Goal: Transaction & Acquisition: Book appointment/travel/reservation

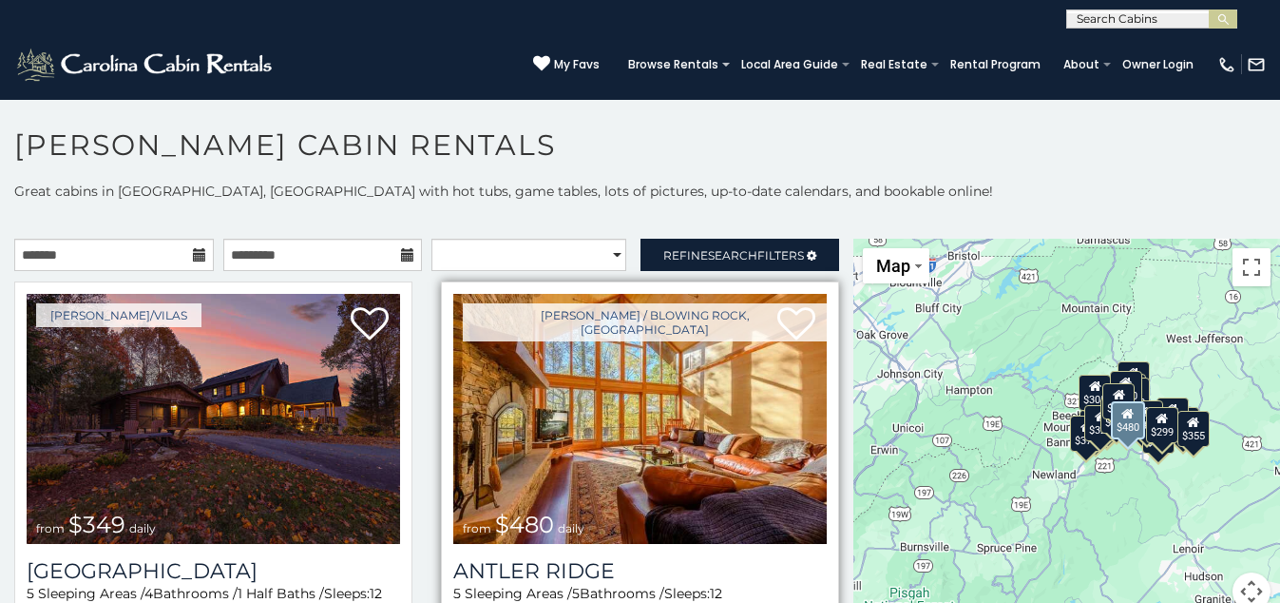
click at [625, 437] on img at bounding box center [639, 419] width 373 height 250
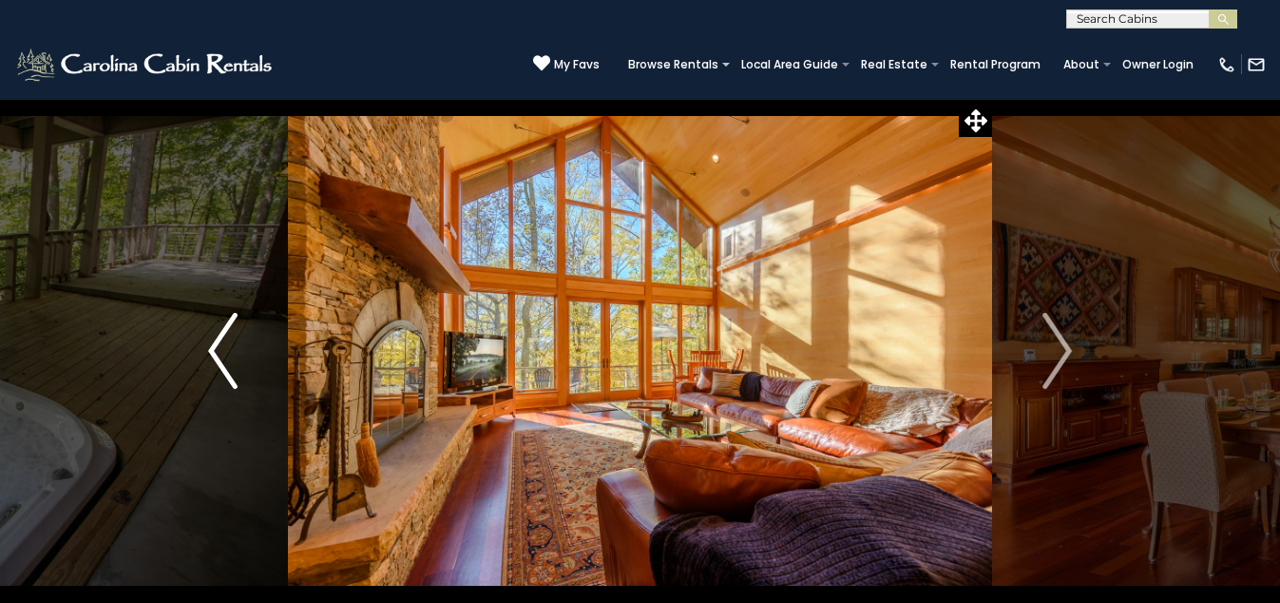
click at [220, 358] on img "Previous" at bounding box center [222, 351] width 29 height 76
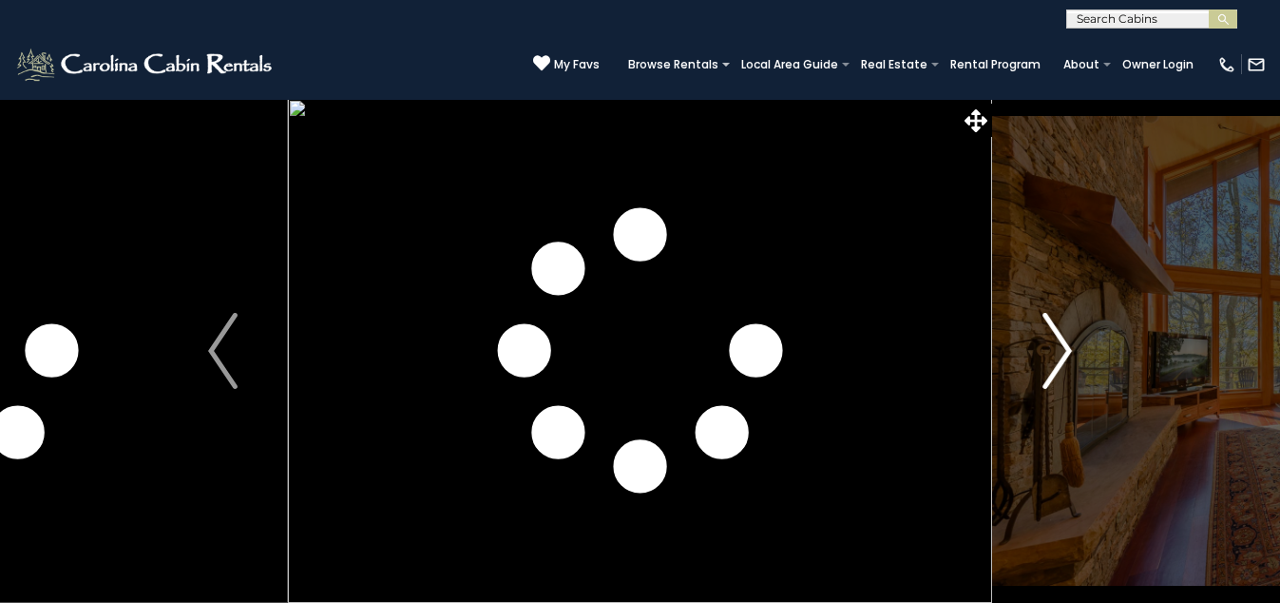
click at [1066, 343] on img "Next" at bounding box center [1057, 351] width 29 height 76
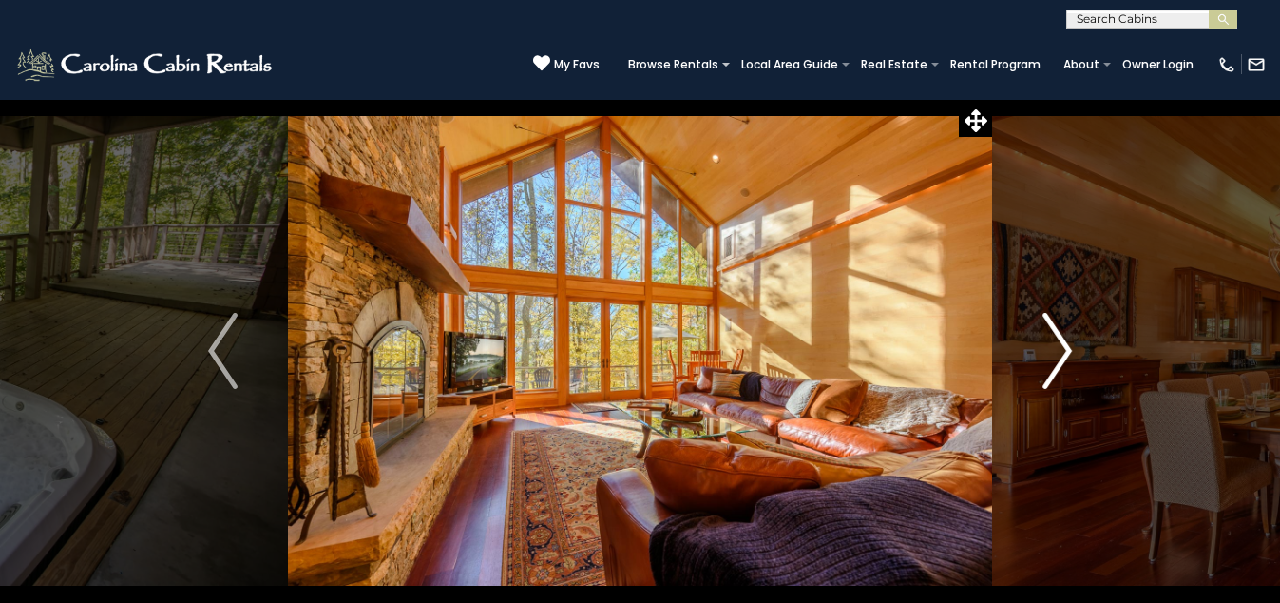
click at [1066, 343] on img "Next" at bounding box center [1057, 351] width 29 height 76
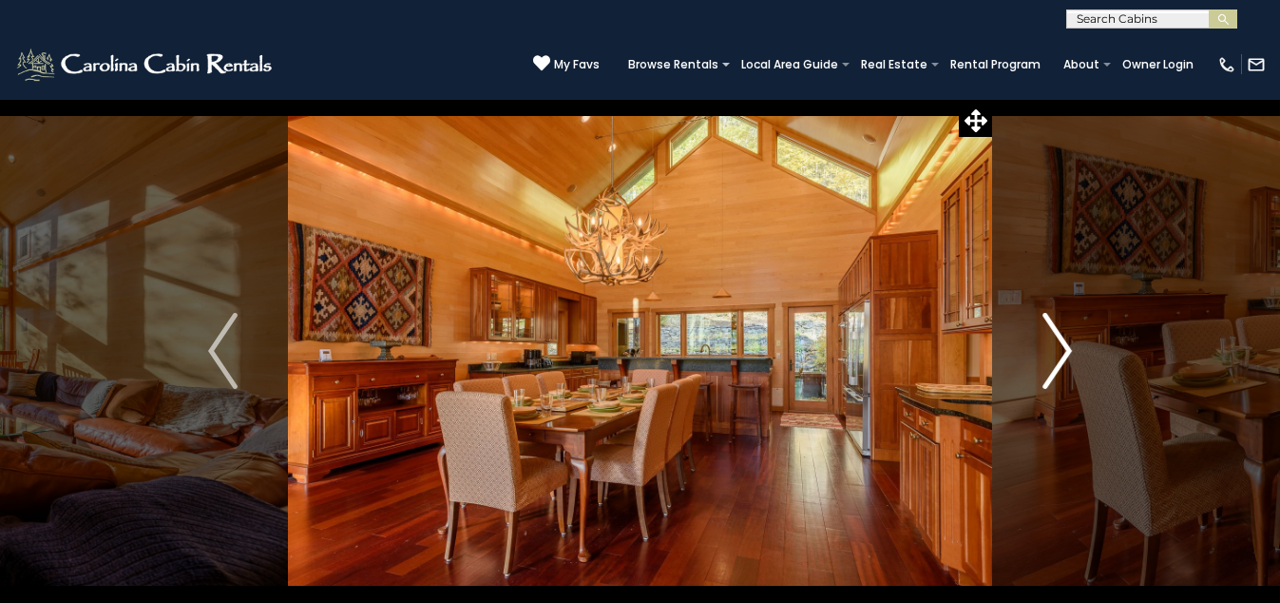
click at [1066, 343] on img "Next" at bounding box center [1057, 351] width 29 height 76
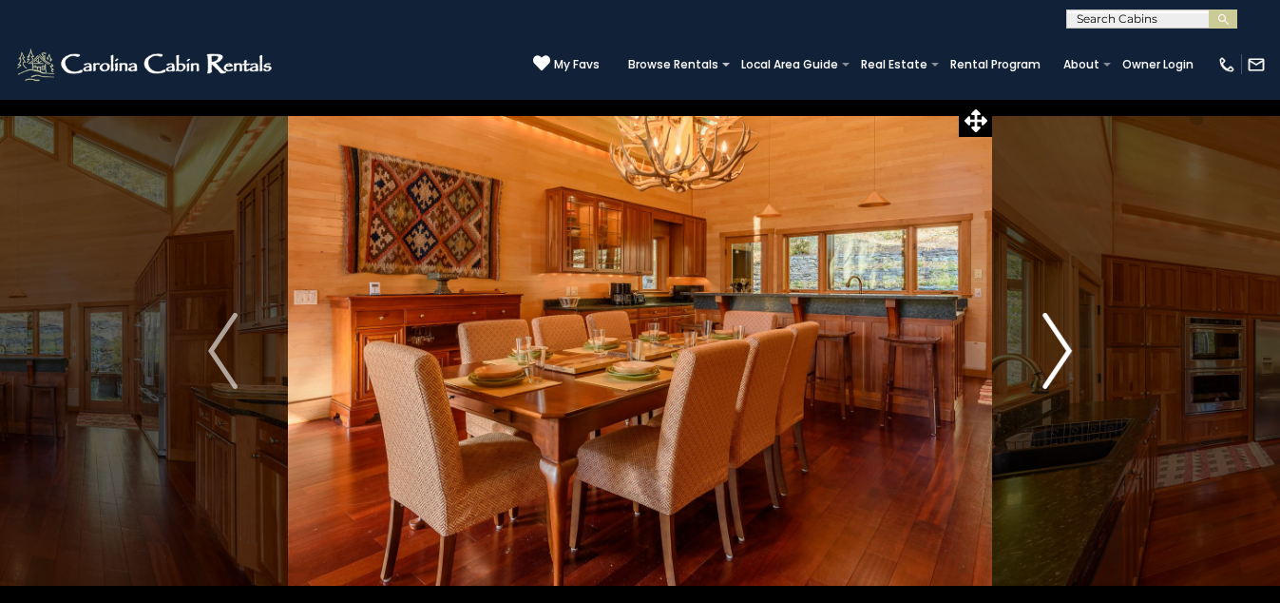
click at [1066, 343] on img "Next" at bounding box center [1057, 351] width 29 height 76
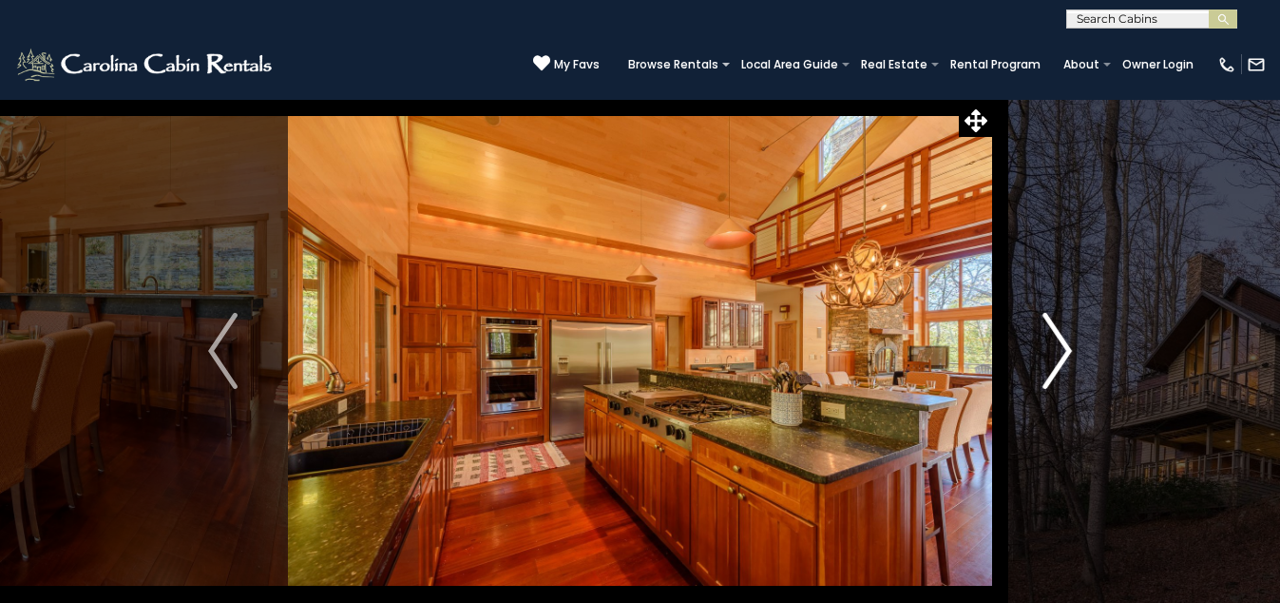
click at [1066, 343] on img "Next" at bounding box center [1057, 351] width 29 height 76
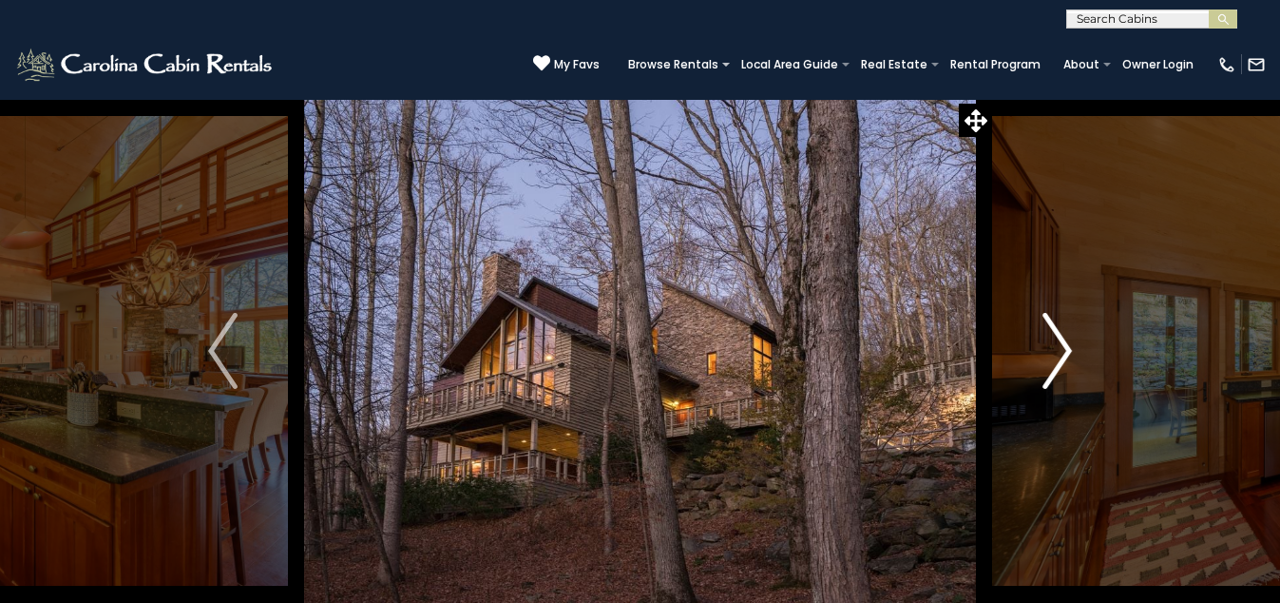
click at [1066, 343] on img "Next" at bounding box center [1057, 351] width 29 height 76
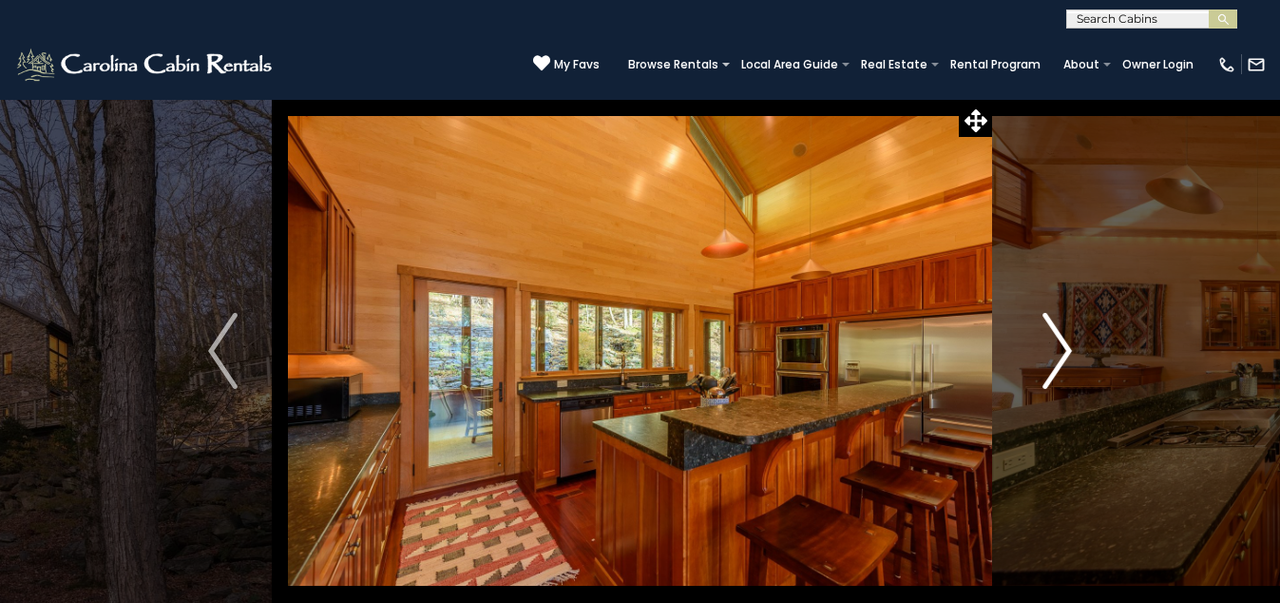
click at [1066, 343] on img "Next" at bounding box center [1057, 351] width 29 height 76
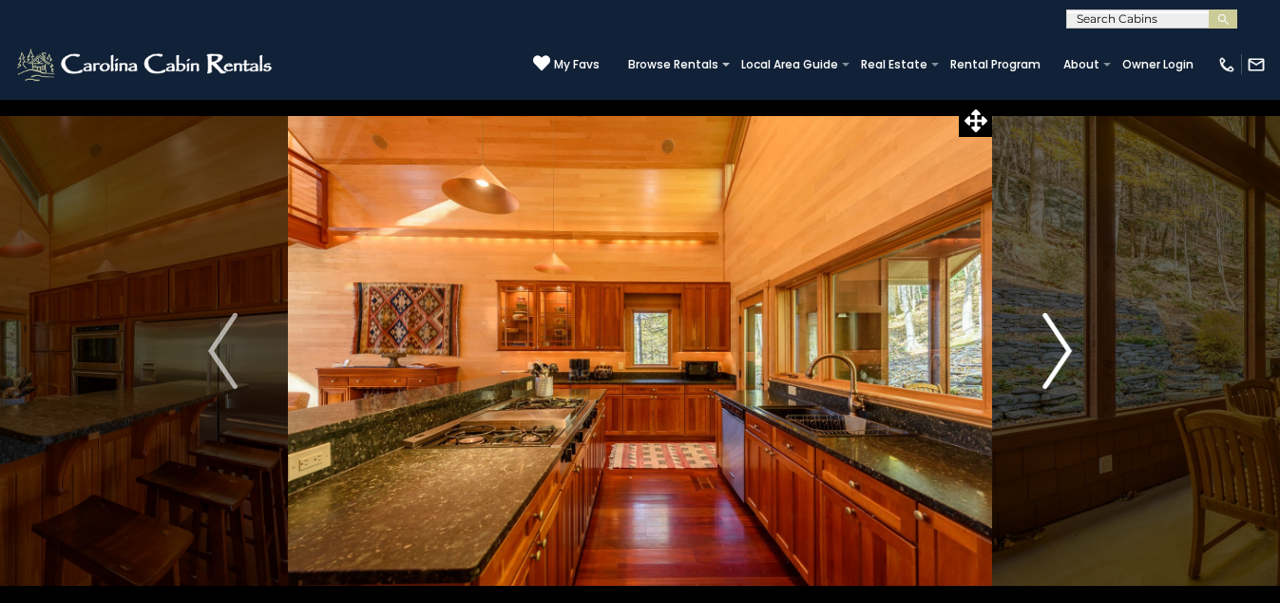
click at [1068, 343] on img "Next" at bounding box center [1057, 351] width 29 height 76
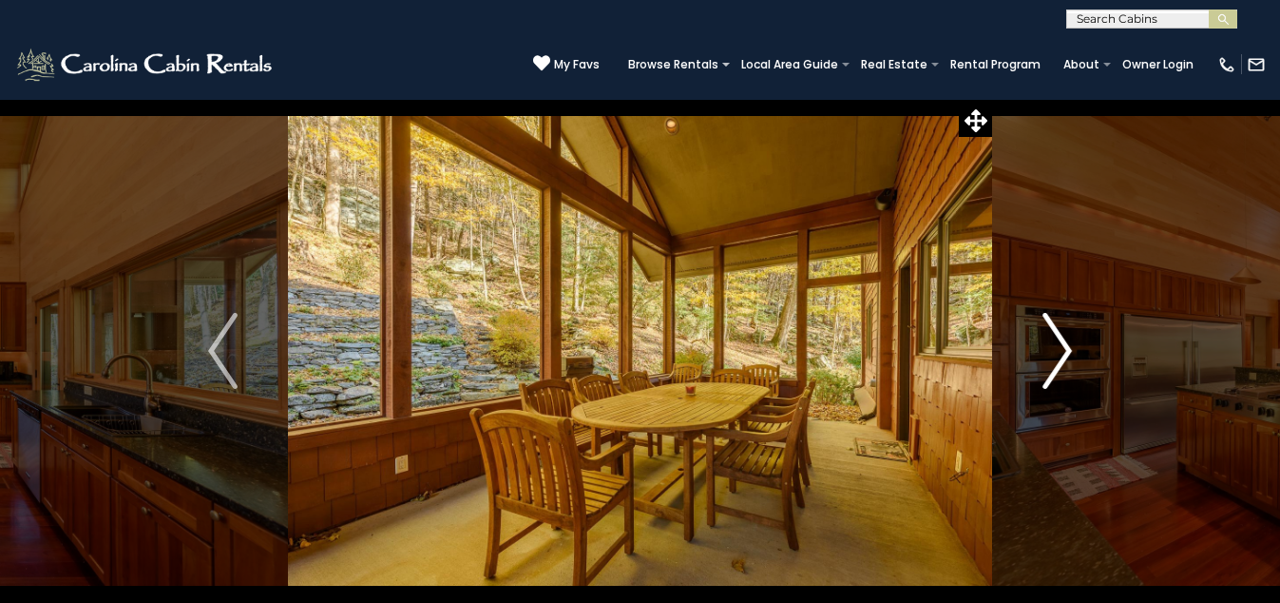
click at [1068, 343] on img "Next" at bounding box center [1057, 351] width 29 height 76
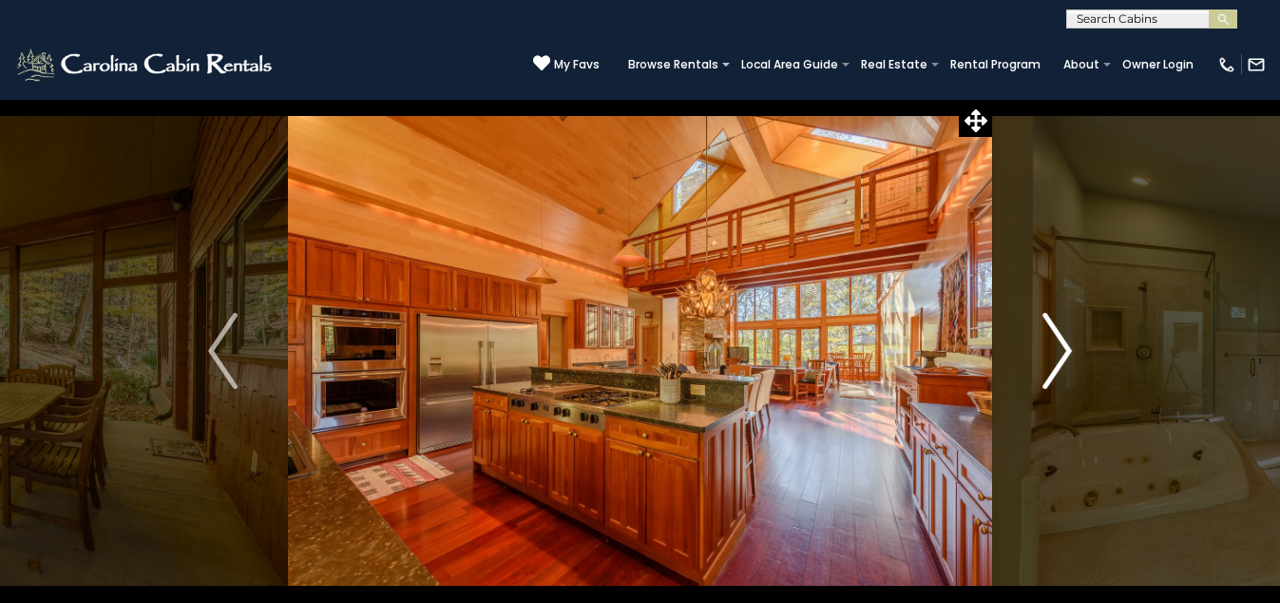
click at [1068, 343] on img "Next" at bounding box center [1057, 351] width 29 height 76
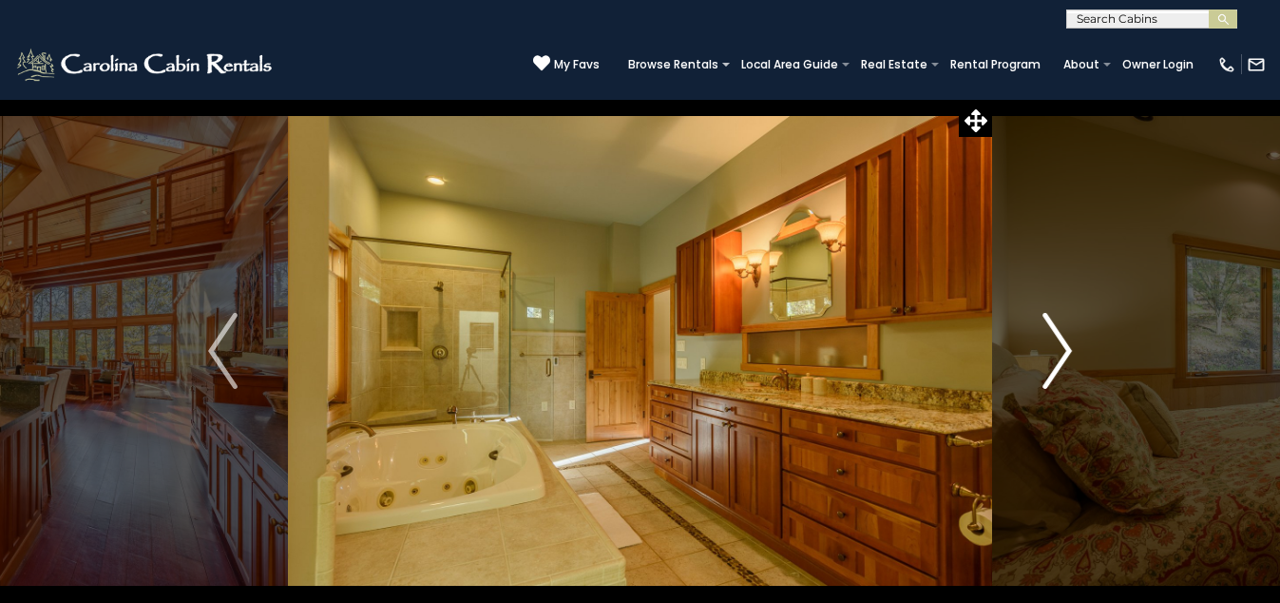
click at [1068, 343] on img "Next" at bounding box center [1057, 351] width 29 height 76
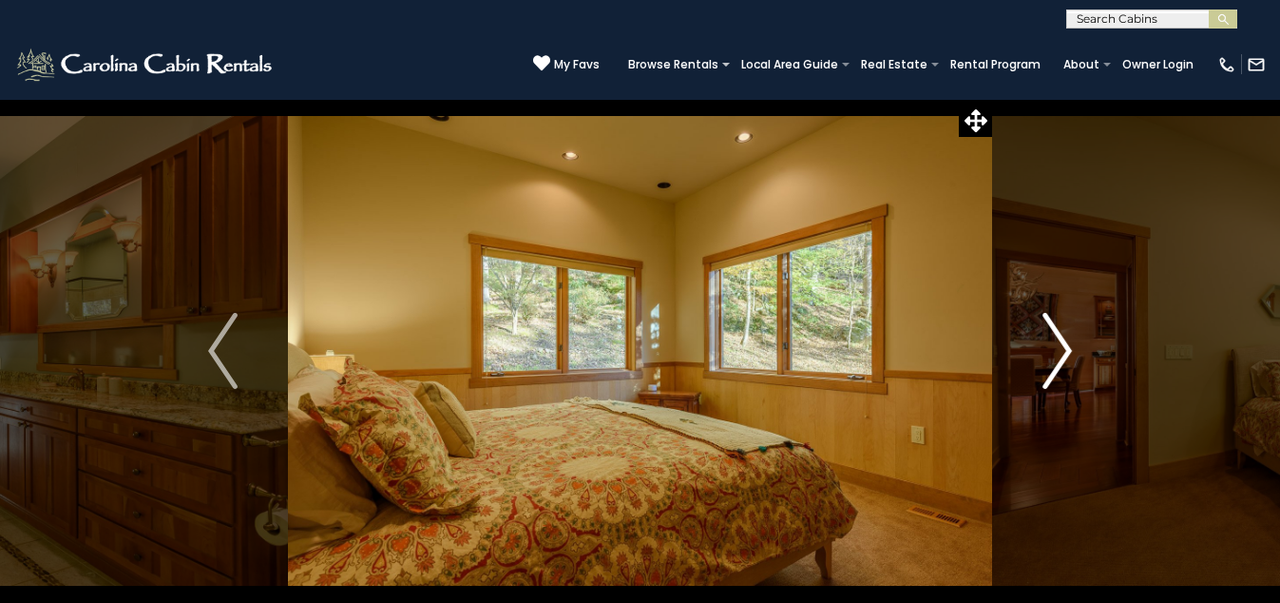
click at [1068, 343] on img "Next" at bounding box center [1057, 351] width 29 height 76
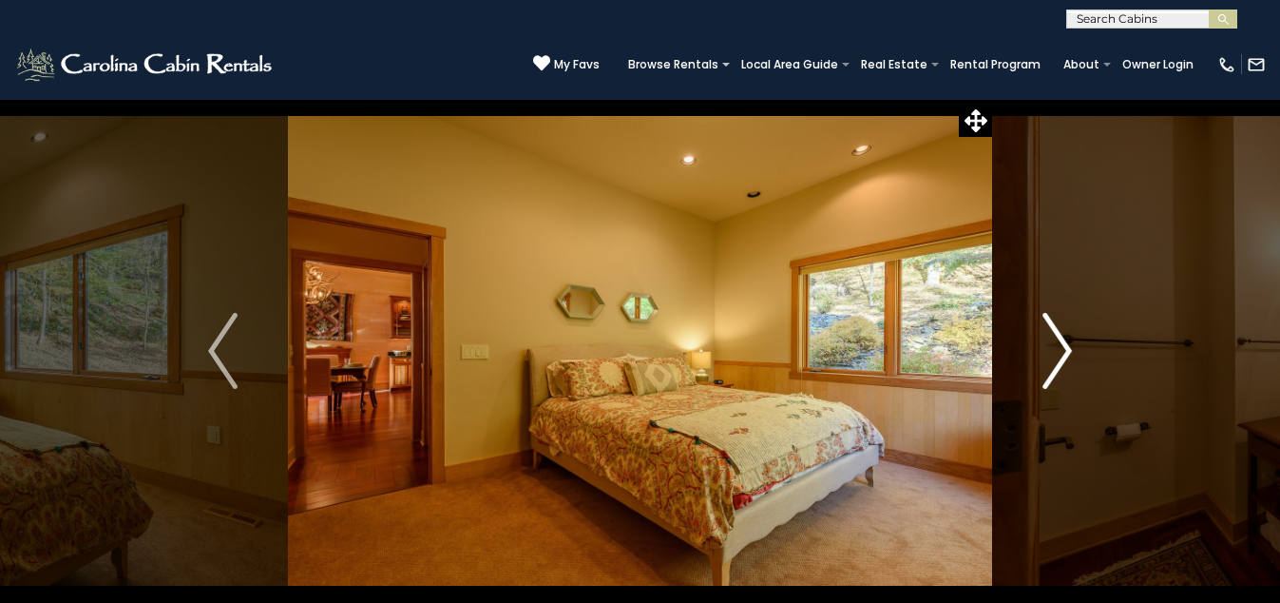
click at [1068, 343] on img "Next" at bounding box center [1057, 351] width 29 height 76
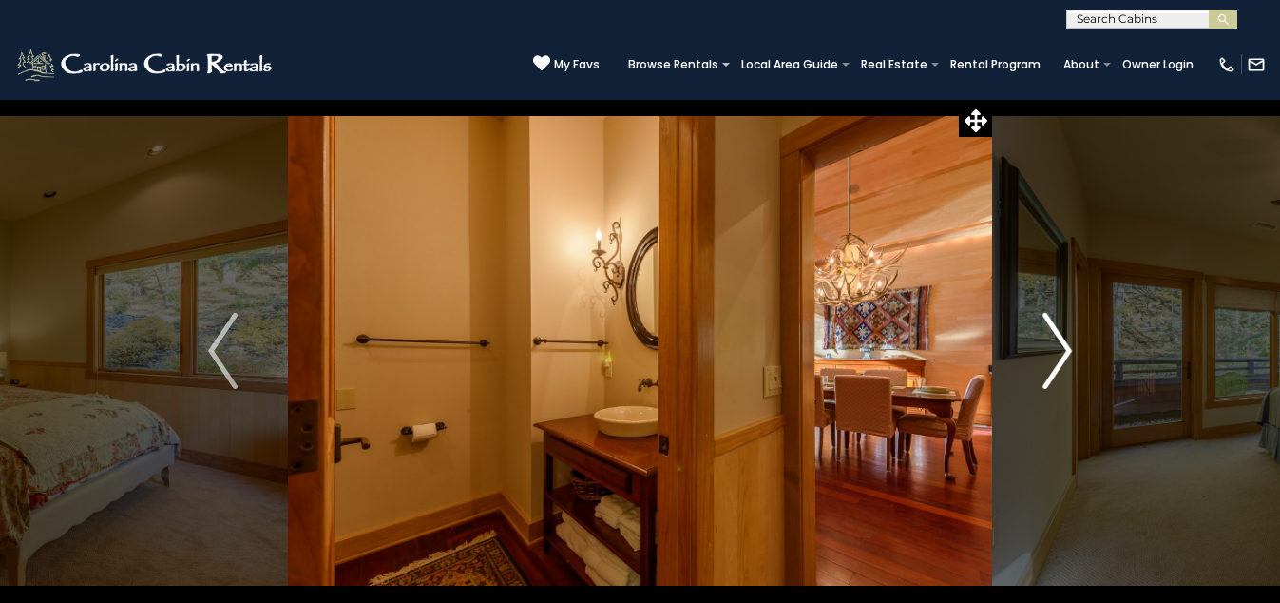
click at [1068, 343] on img "Next" at bounding box center [1057, 351] width 29 height 76
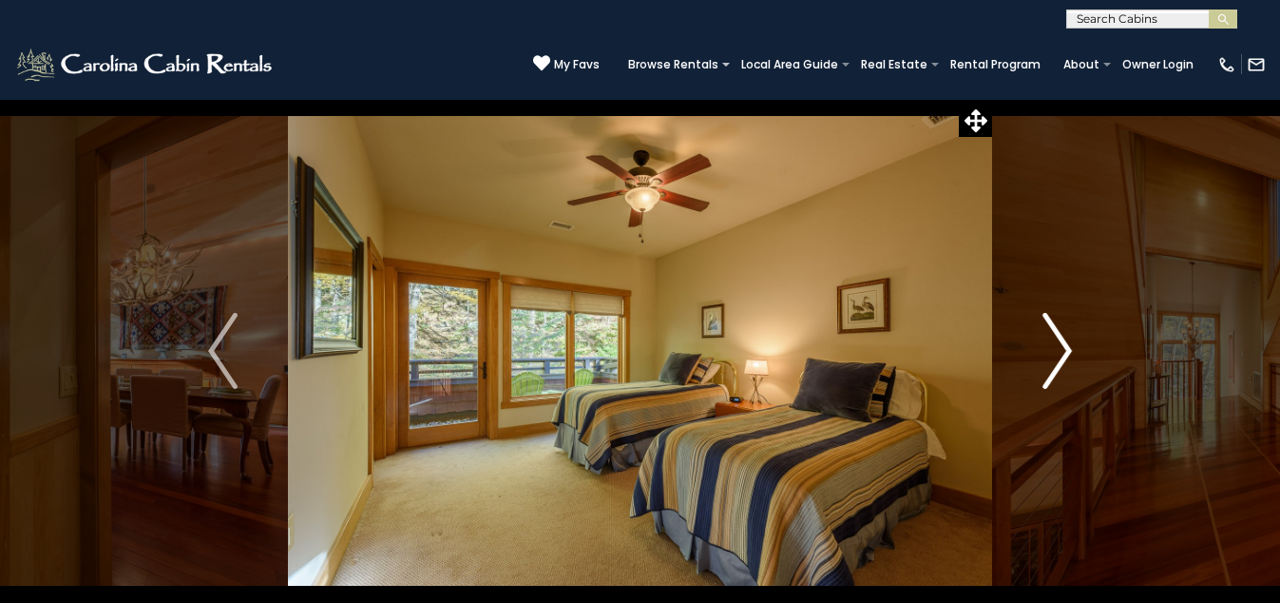
click at [1068, 343] on img "Next" at bounding box center [1057, 351] width 29 height 76
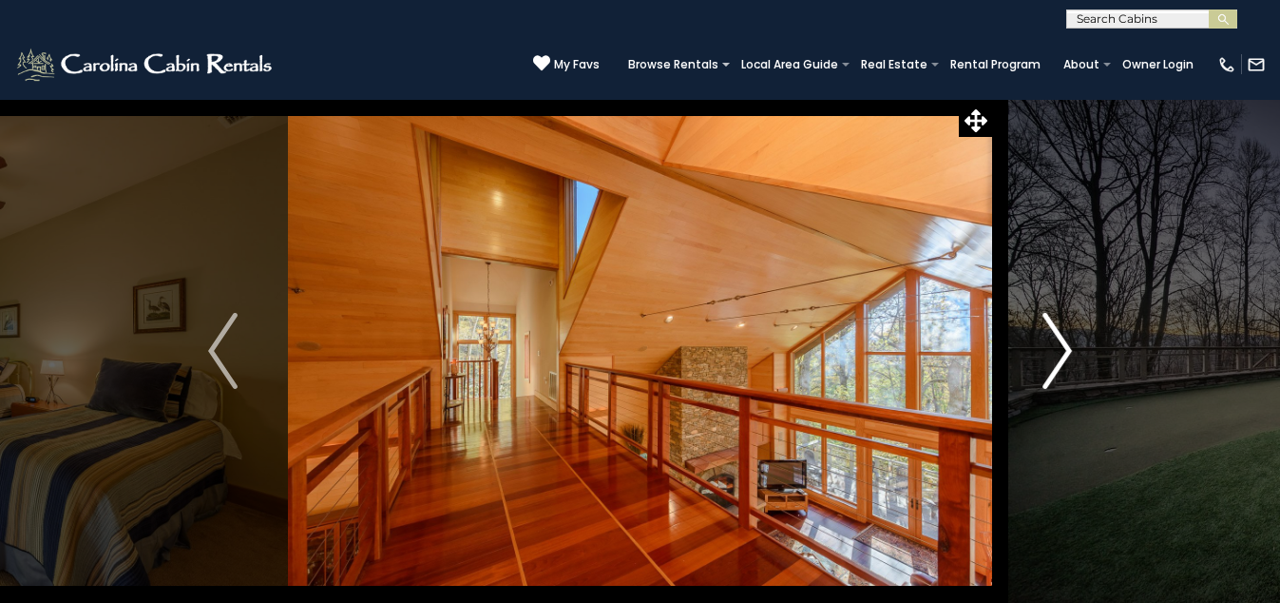
click at [1068, 343] on img "Next" at bounding box center [1057, 351] width 29 height 76
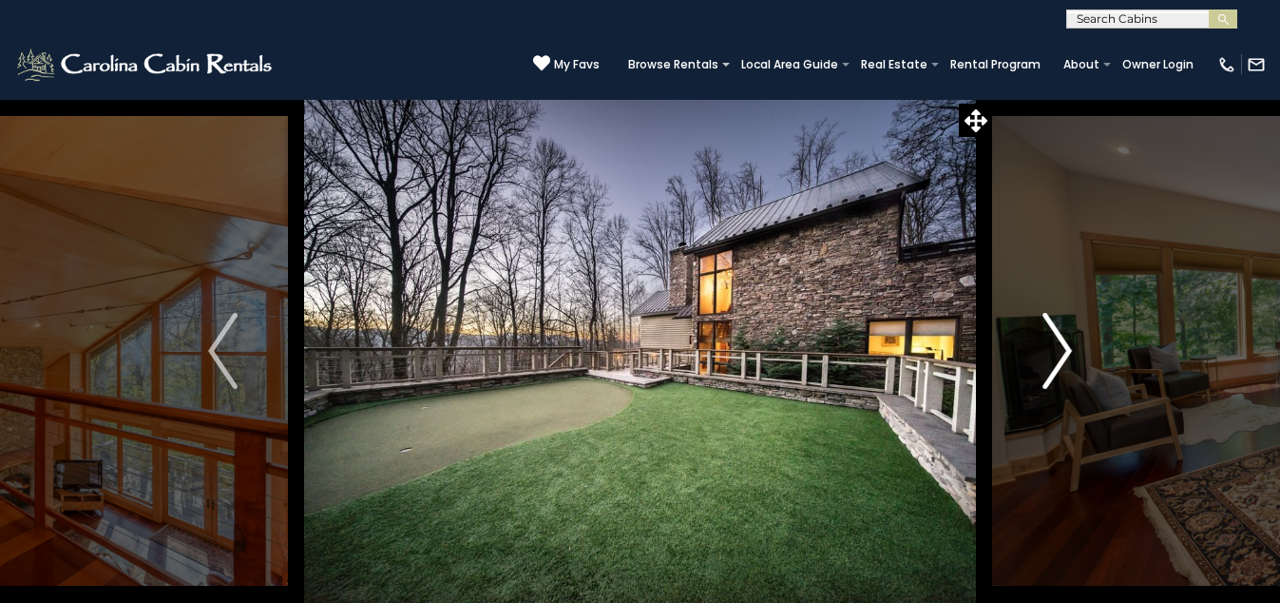
click at [1068, 343] on img "Next" at bounding box center [1057, 351] width 29 height 76
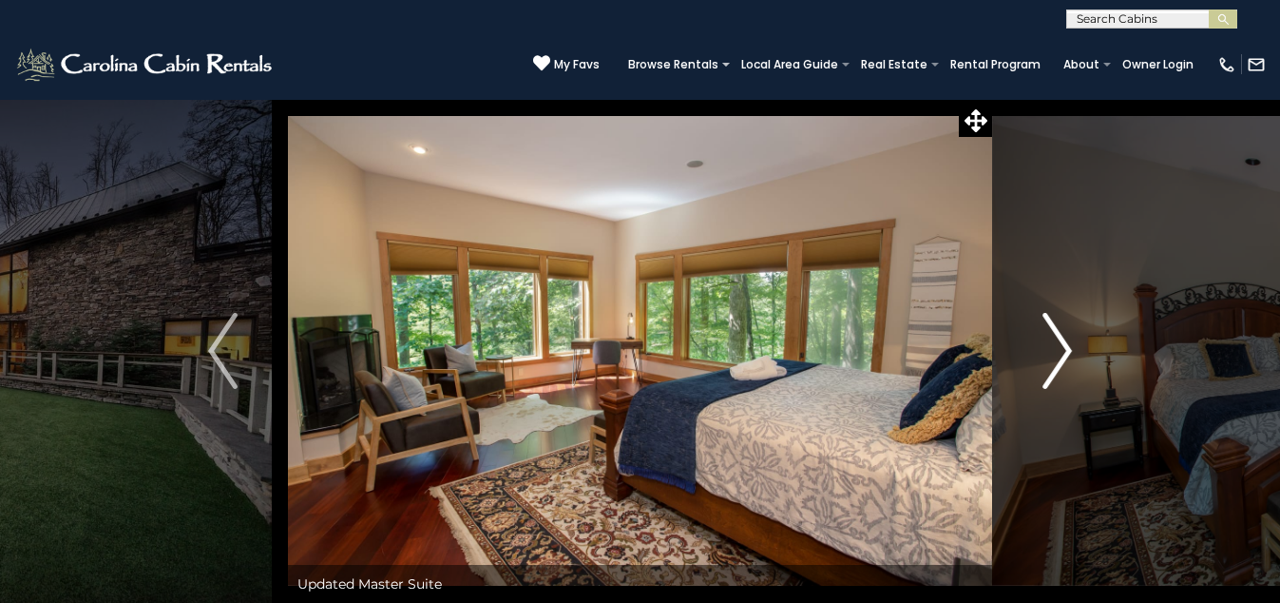
click at [1068, 343] on img "Next" at bounding box center [1057, 351] width 29 height 76
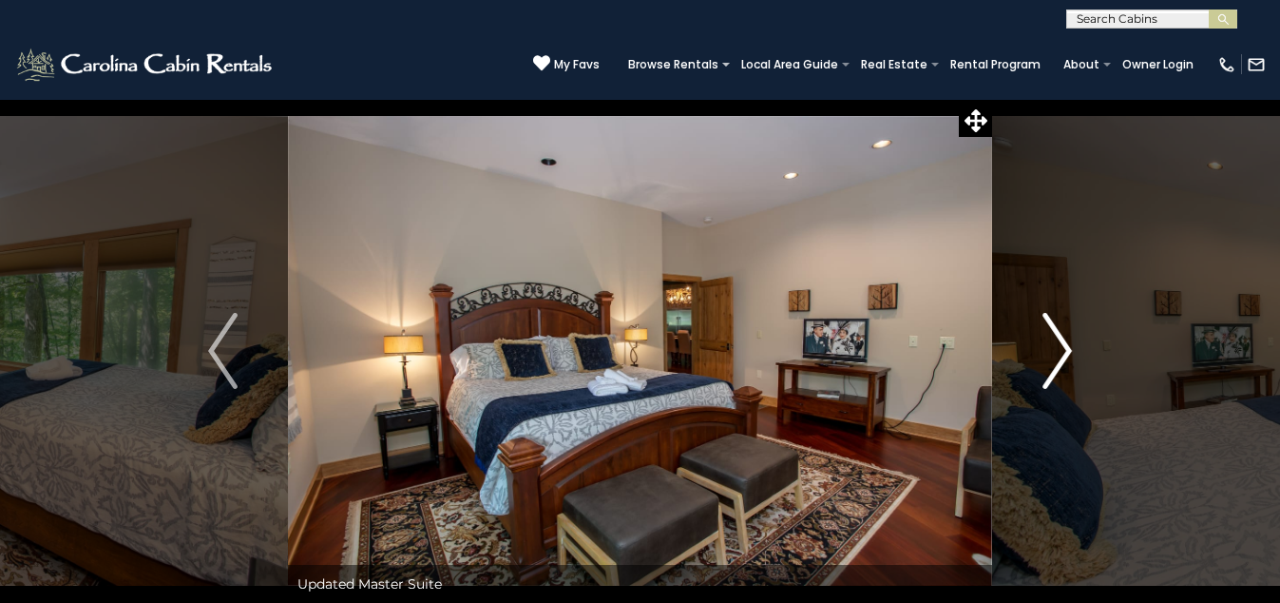
click at [1068, 343] on img "Next" at bounding box center [1057, 351] width 29 height 76
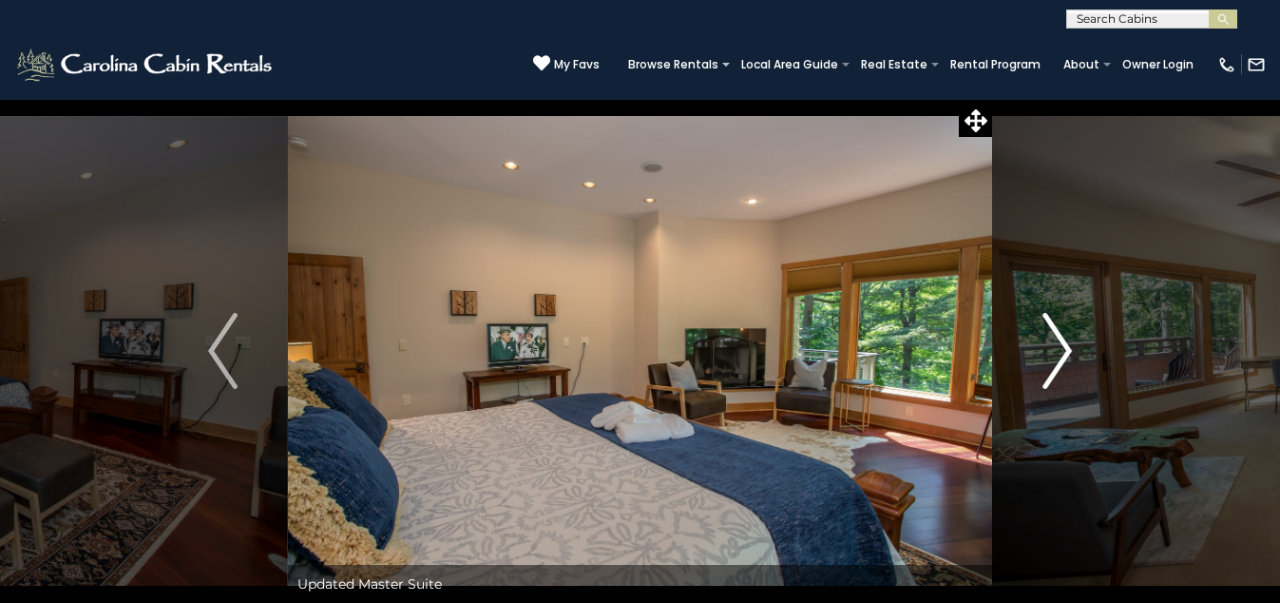
click at [1068, 343] on img "Next" at bounding box center [1057, 351] width 29 height 76
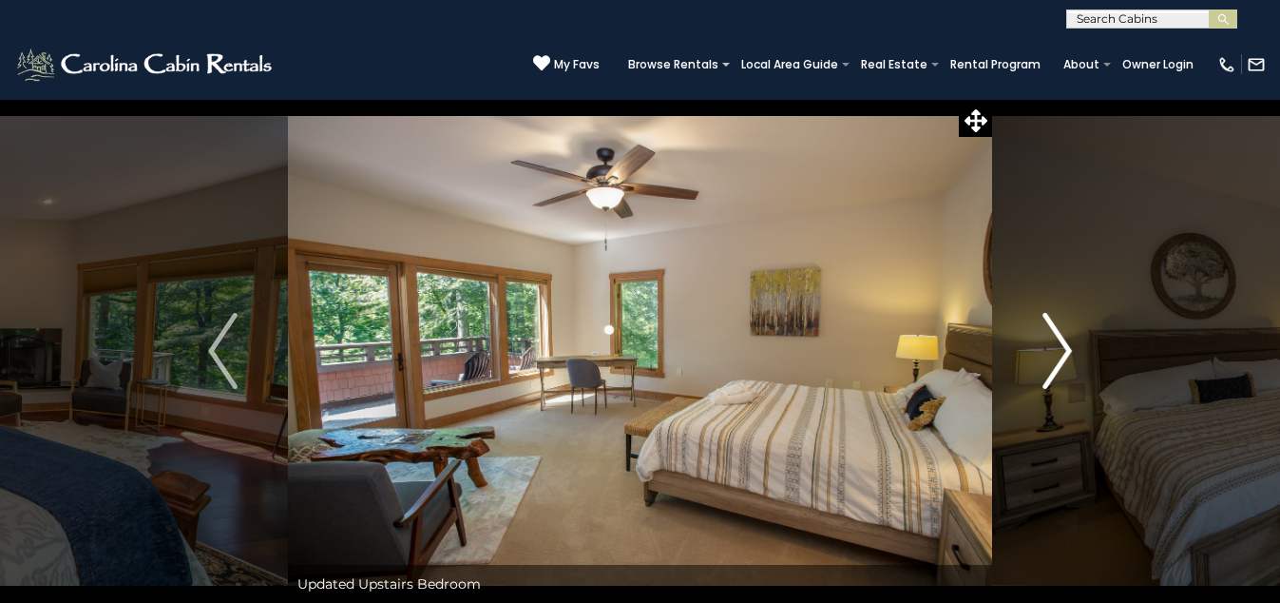
click at [1068, 343] on img "Next" at bounding box center [1057, 351] width 29 height 76
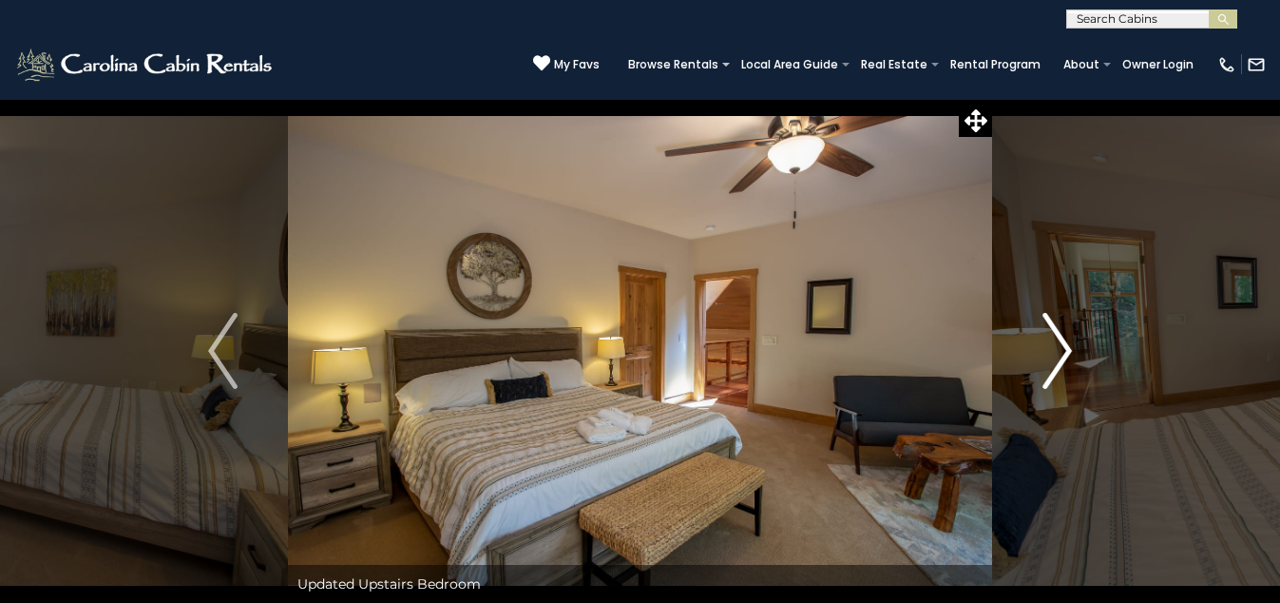
click at [1068, 343] on img "Next" at bounding box center [1057, 351] width 29 height 76
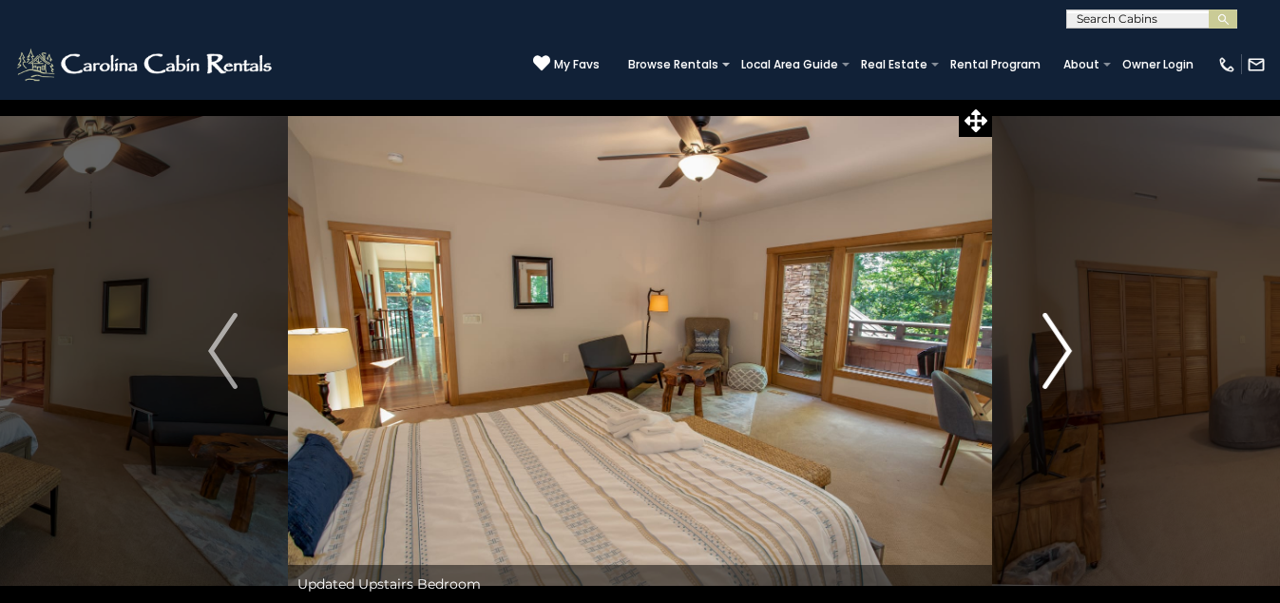
click at [1068, 343] on img "Next" at bounding box center [1057, 351] width 29 height 76
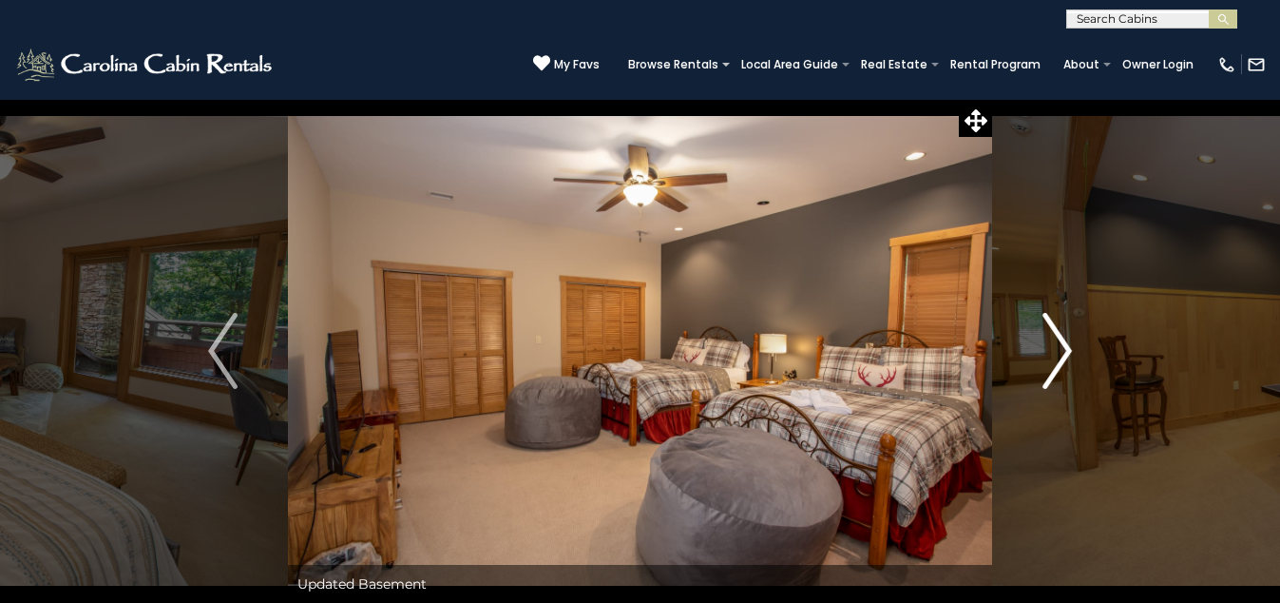
click at [1068, 343] on img "Next" at bounding box center [1057, 351] width 29 height 76
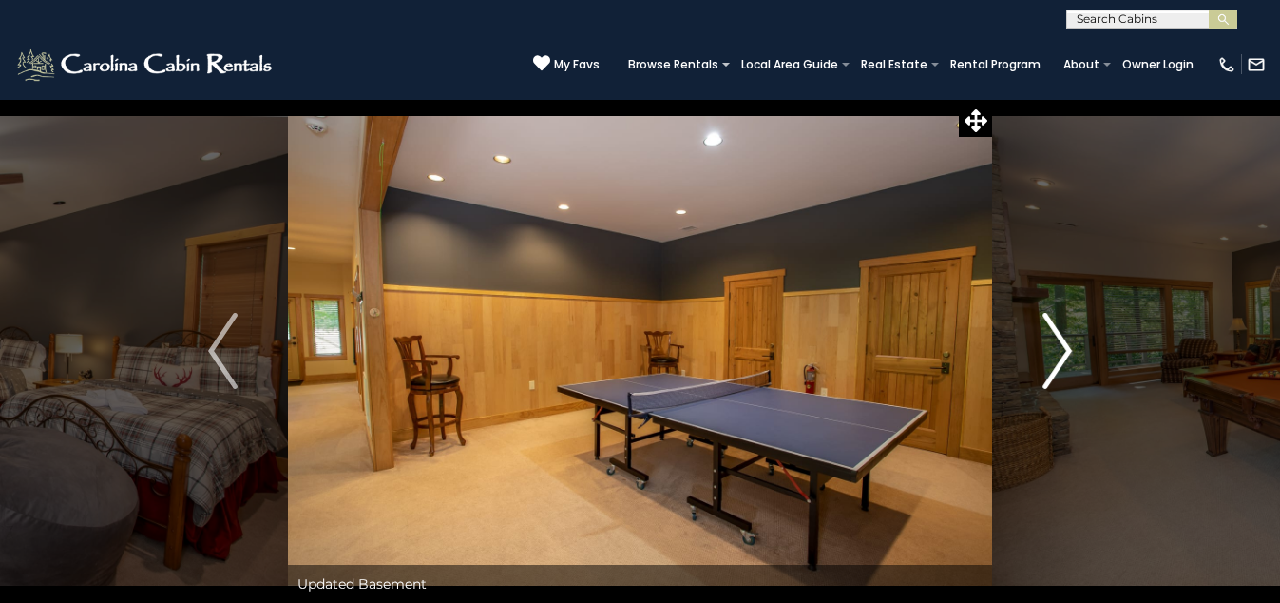
click at [1068, 343] on img "Next" at bounding box center [1057, 351] width 29 height 76
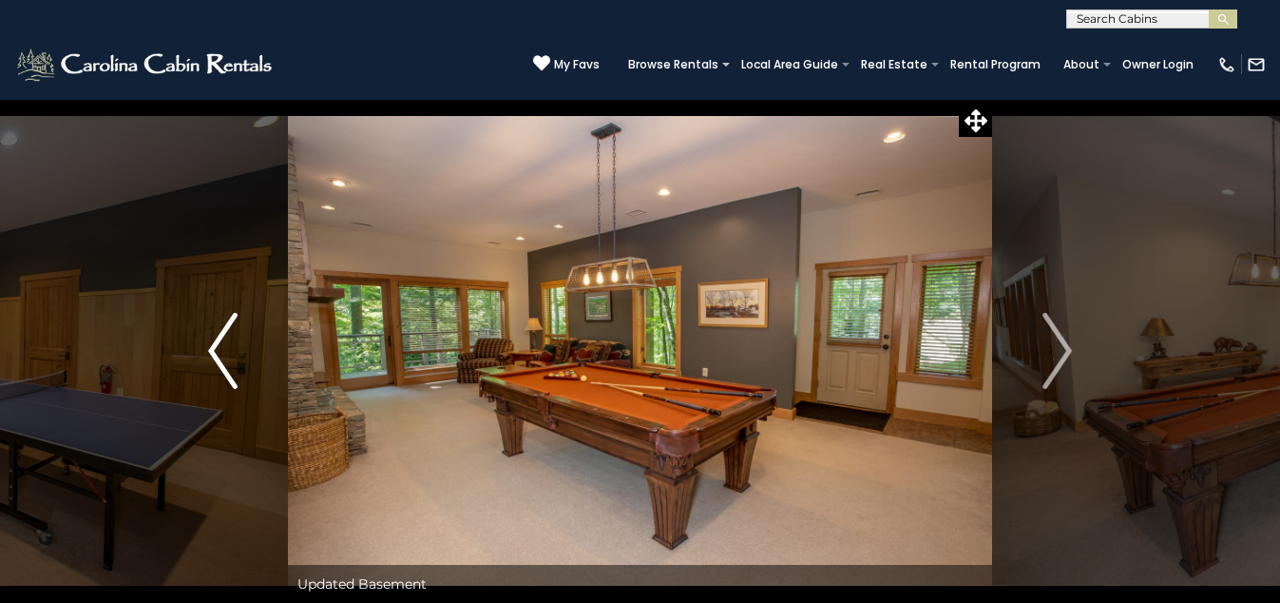
click at [213, 354] on img "Previous" at bounding box center [222, 351] width 29 height 76
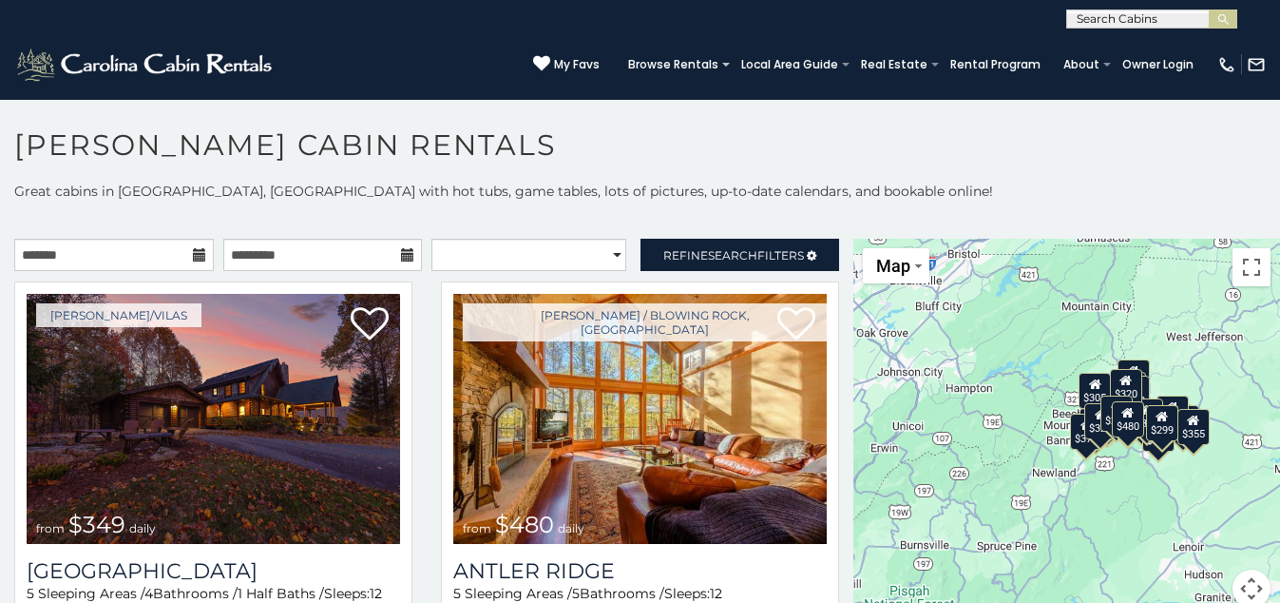
click at [1159, 431] on div "$299" at bounding box center [1161, 423] width 32 height 36
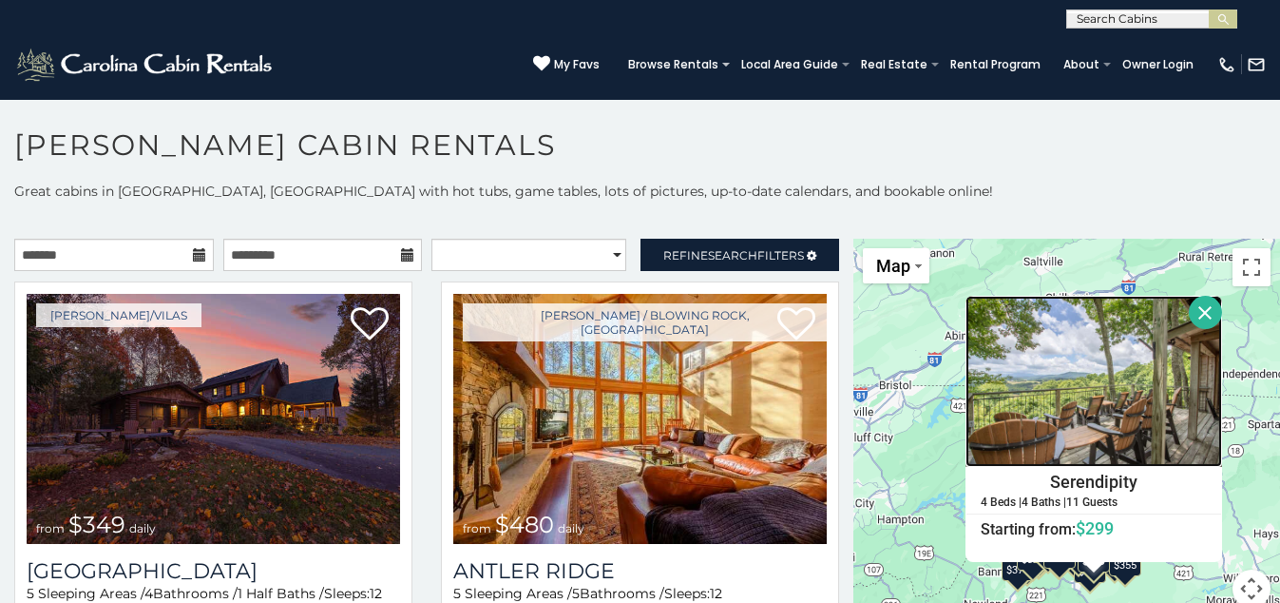
click at [1095, 419] on img at bounding box center [1094, 381] width 257 height 171
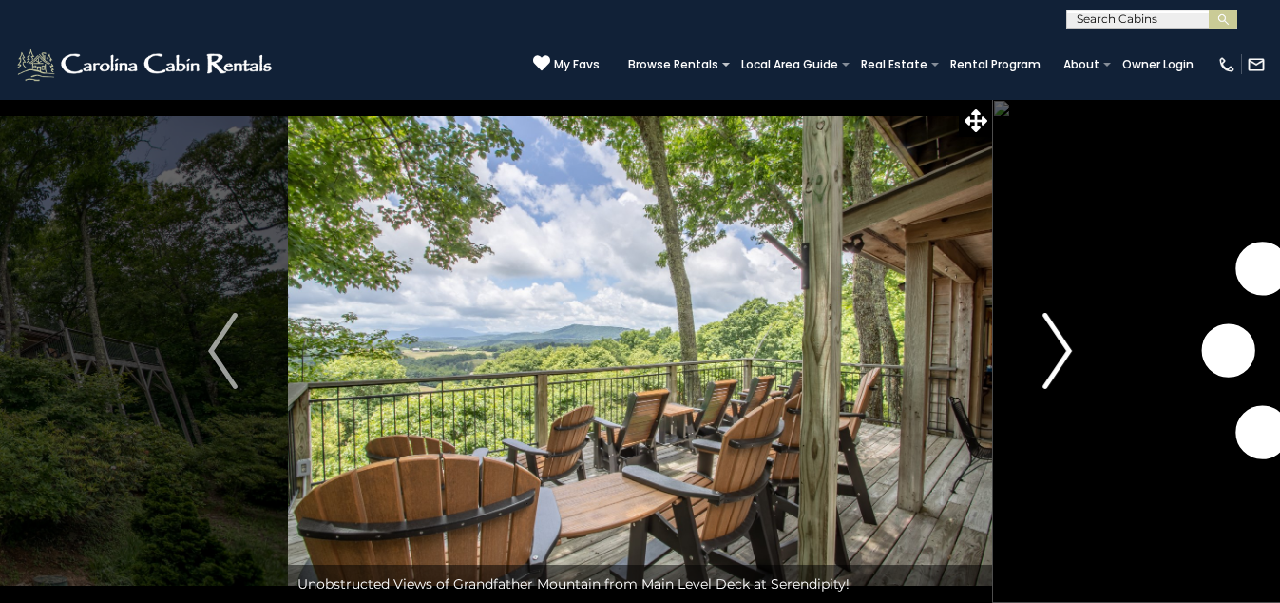
click at [1053, 353] on img "Next" at bounding box center [1057, 351] width 29 height 76
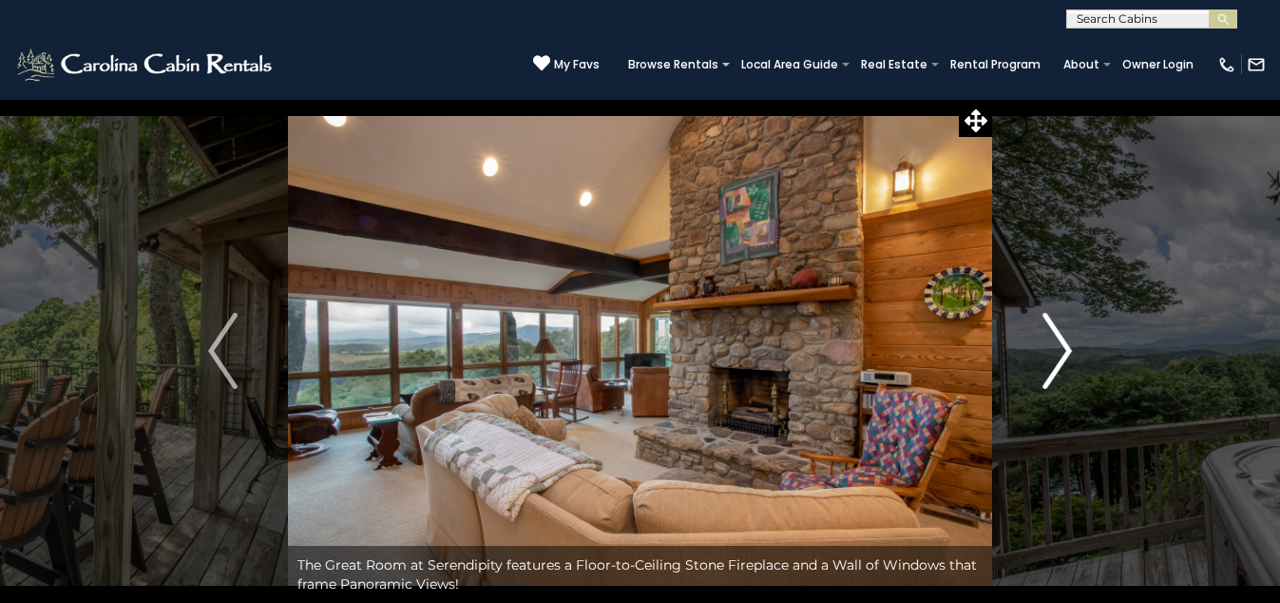
click at [1056, 347] on img "Next" at bounding box center [1057, 351] width 29 height 76
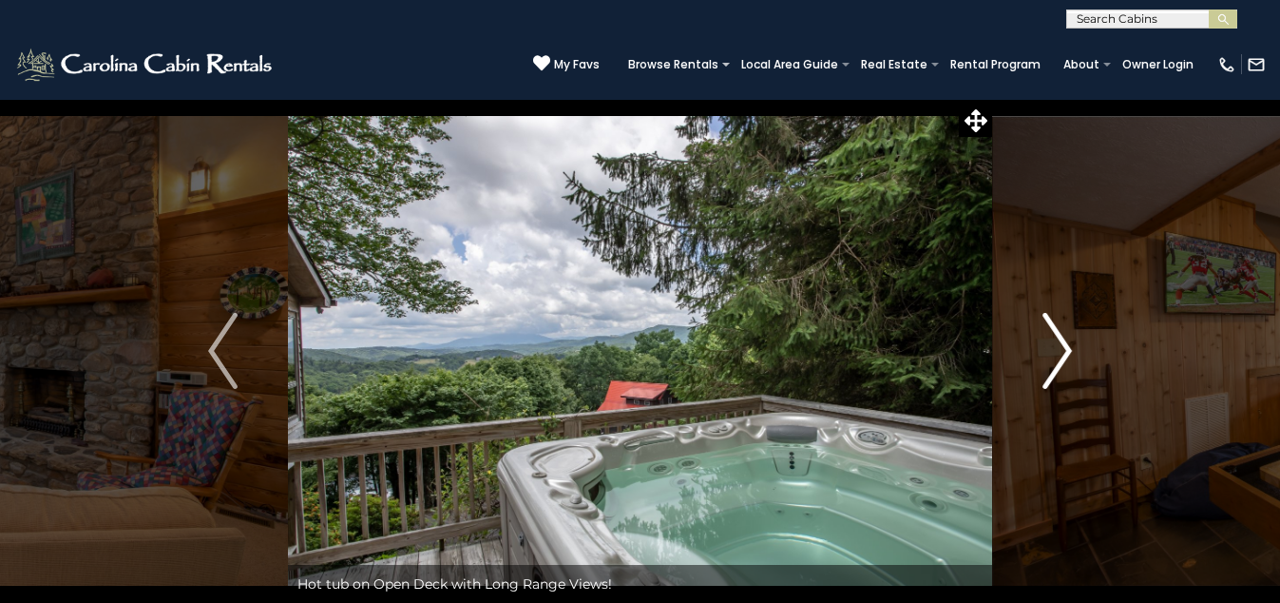
click at [1056, 347] on img "Next" at bounding box center [1057, 351] width 29 height 76
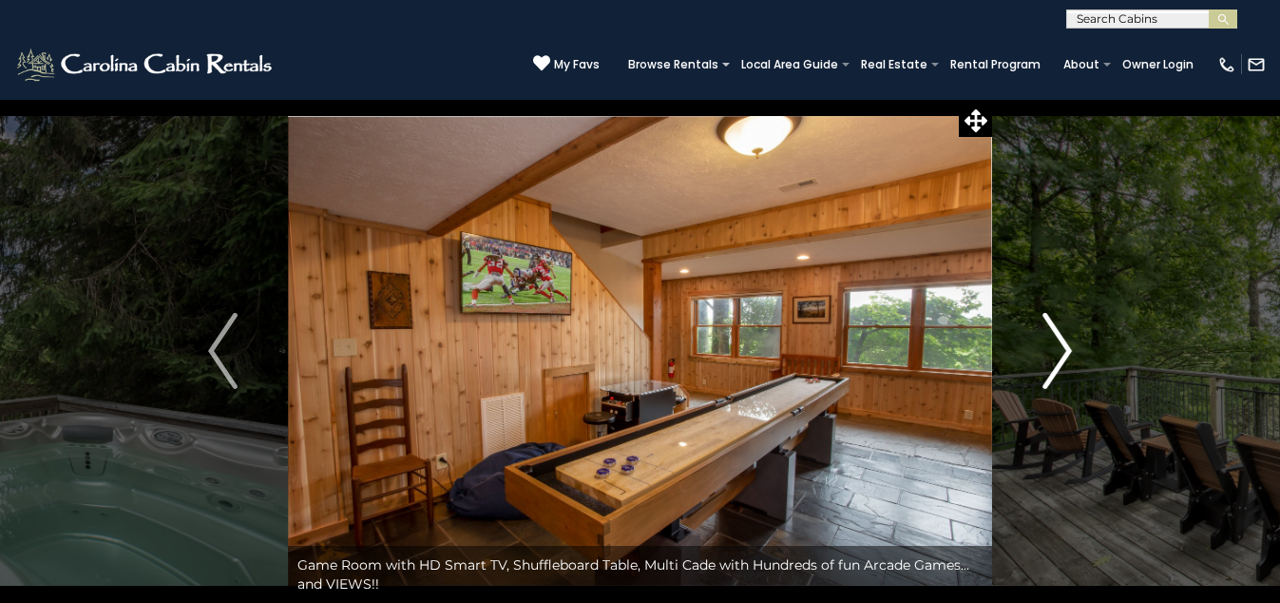
click at [1056, 347] on img "Next" at bounding box center [1057, 351] width 29 height 76
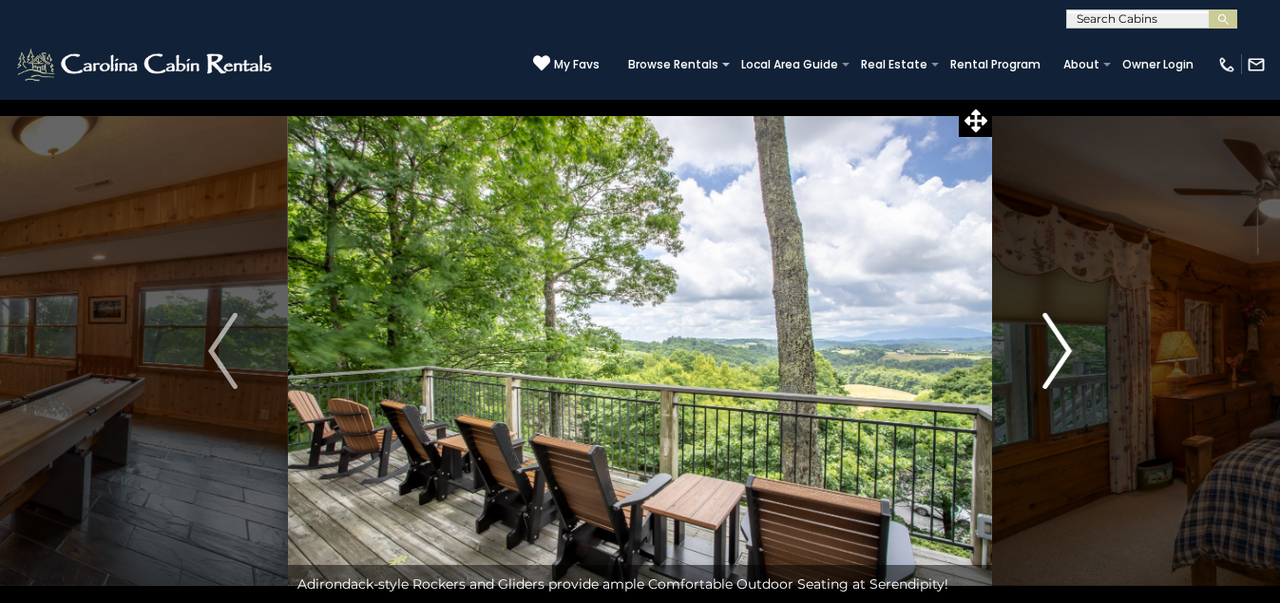
click at [1056, 347] on img "Next" at bounding box center [1057, 351] width 29 height 76
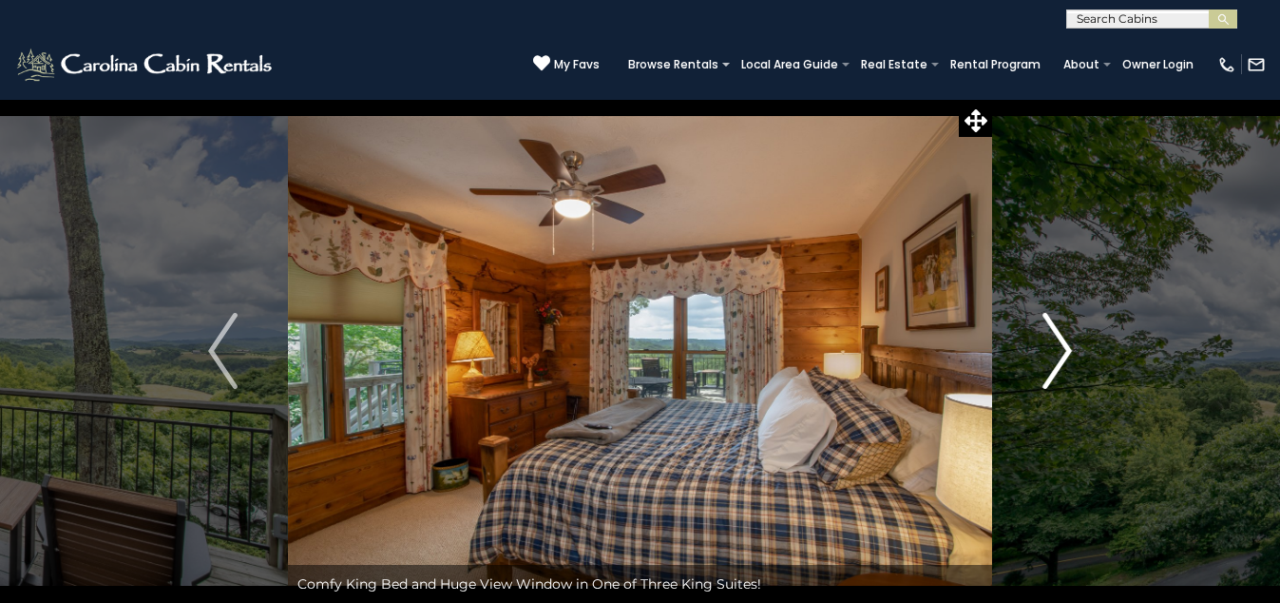
click at [1056, 347] on img "Next" at bounding box center [1057, 351] width 29 height 76
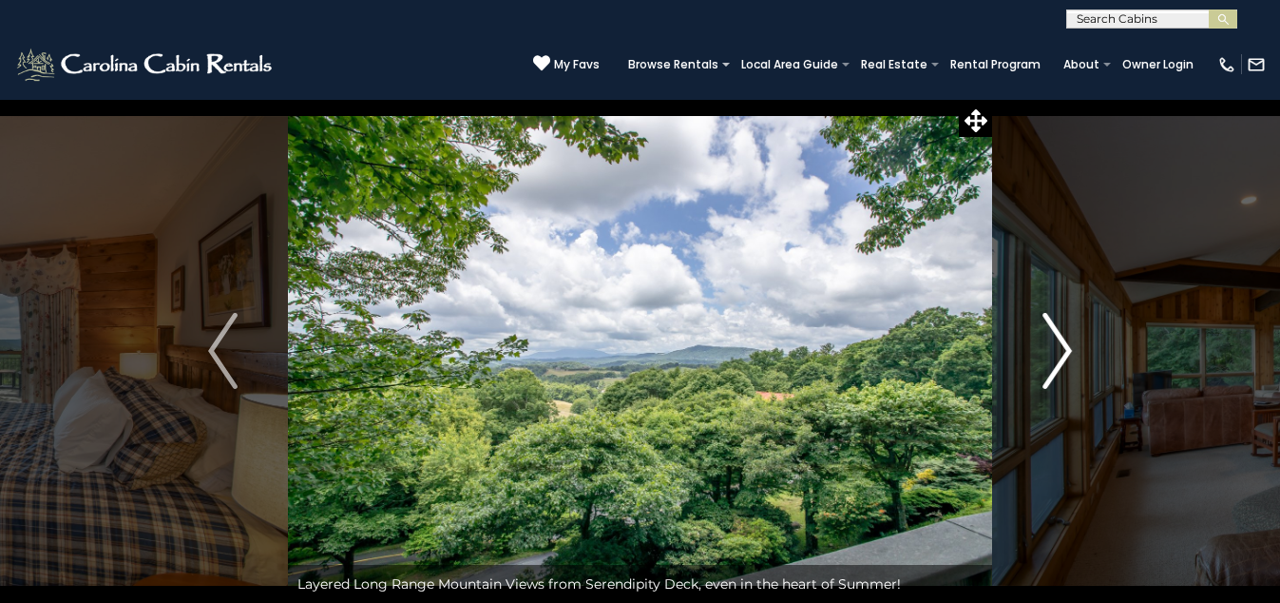
click at [1056, 347] on img "Next" at bounding box center [1057, 351] width 29 height 76
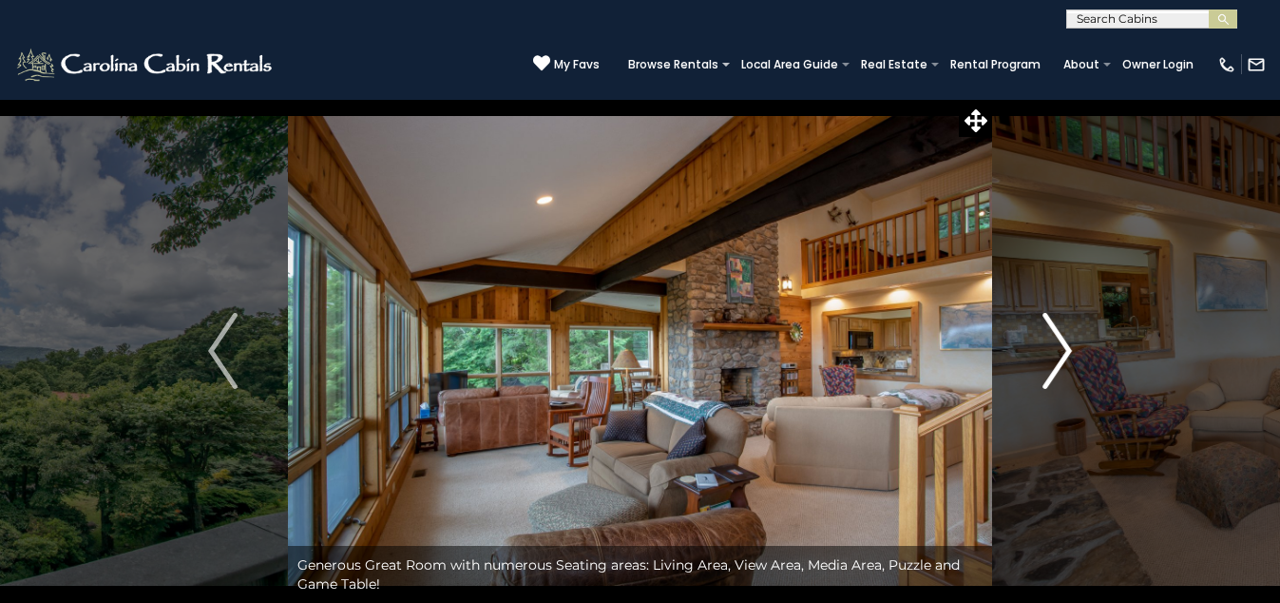
click at [1056, 347] on img "Next" at bounding box center [1057, 351] width 29 height 76
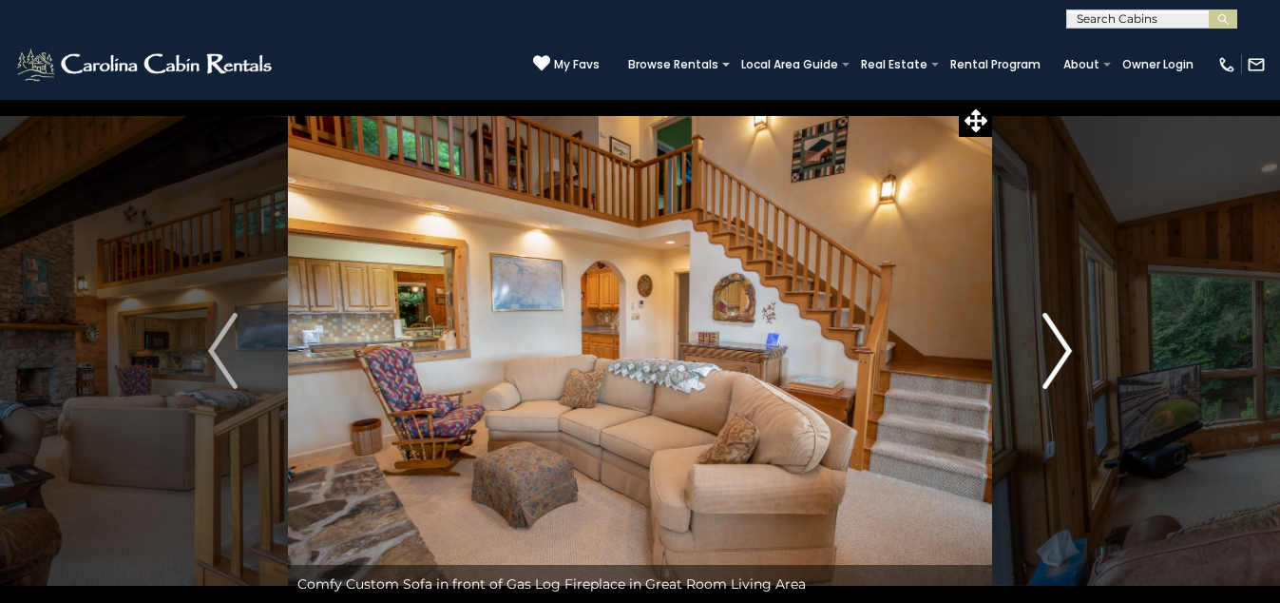
click at [1057, 347] on img "Next" at bounding box center [1057, 351] width 29 height 76
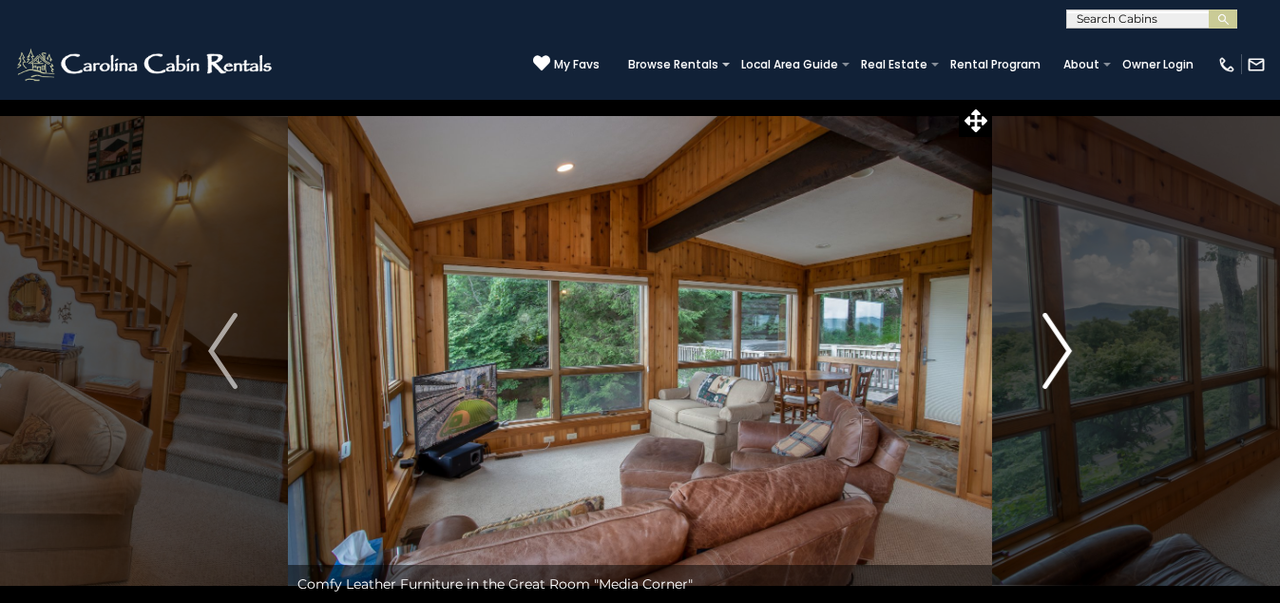
click at [1057, 347] on img "Next" at bounding box center [1057, 351] width 29 height 76
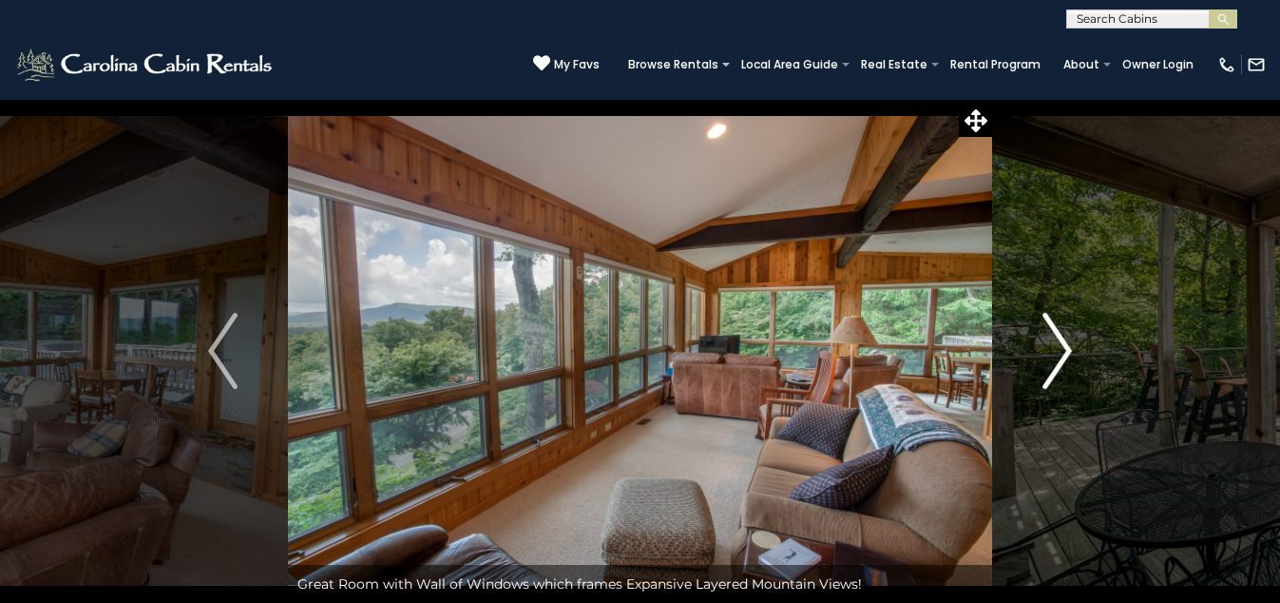
click at [1057, 347] on img "Next" at bounding box center [1057, 351] width 29 height 76
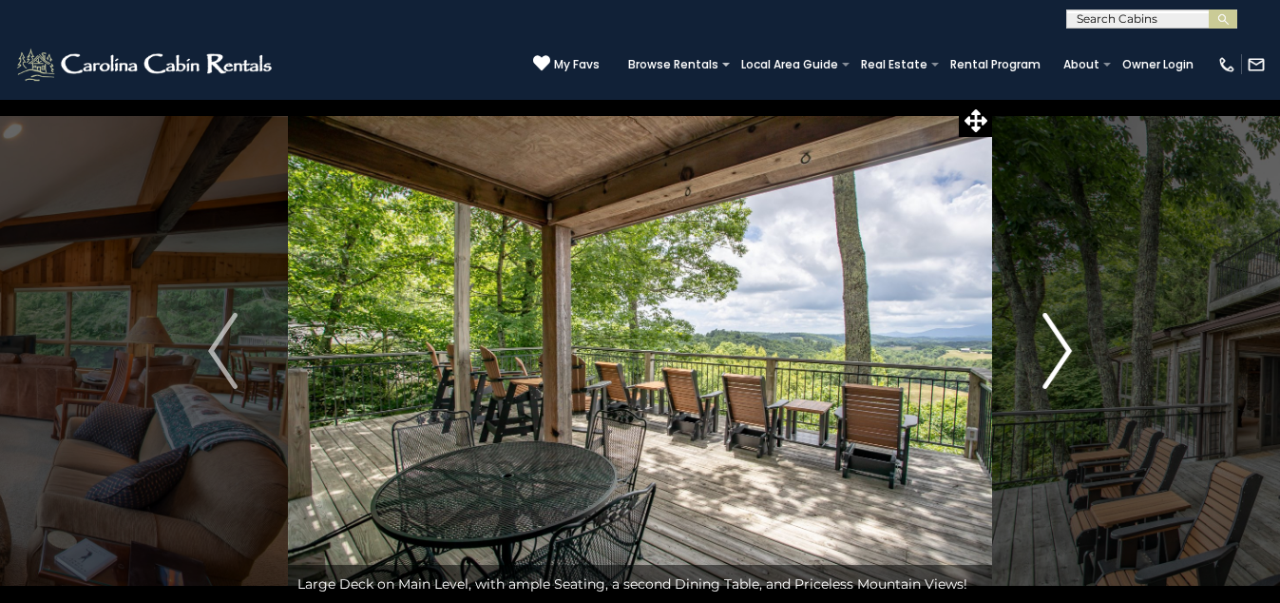
click at [1059, 347] on img "Next" at bounding box center [1057, 351] width 29 height 76
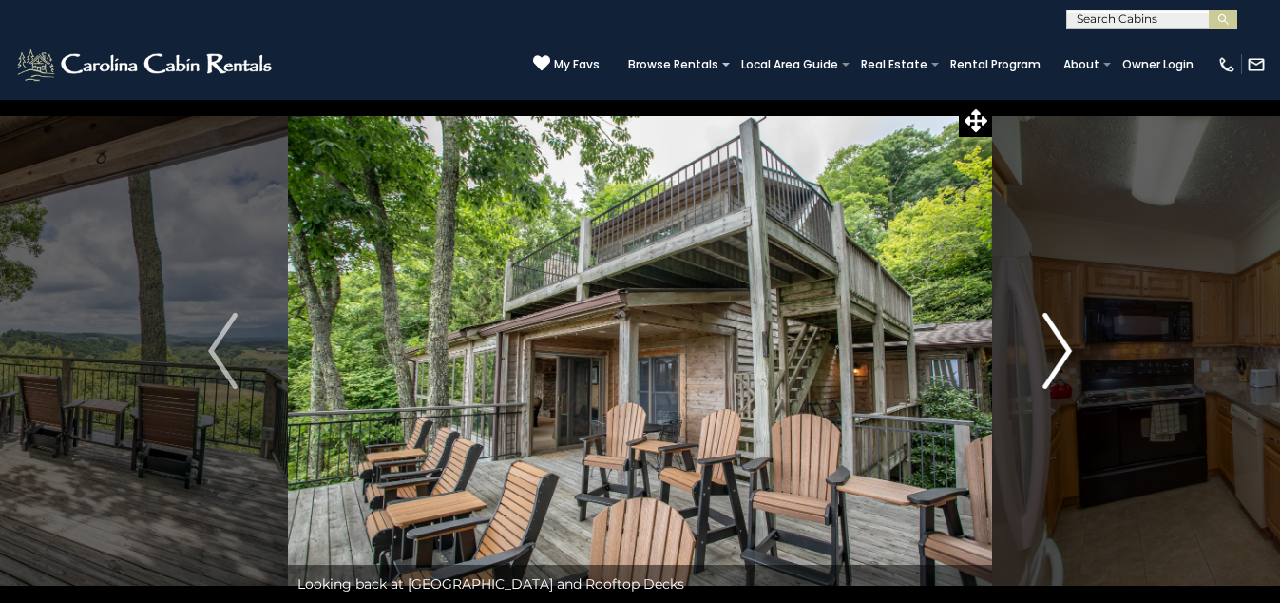
click at [1059, 347] on img "Next" at bounding box center [1057, 351] width 29 height 76
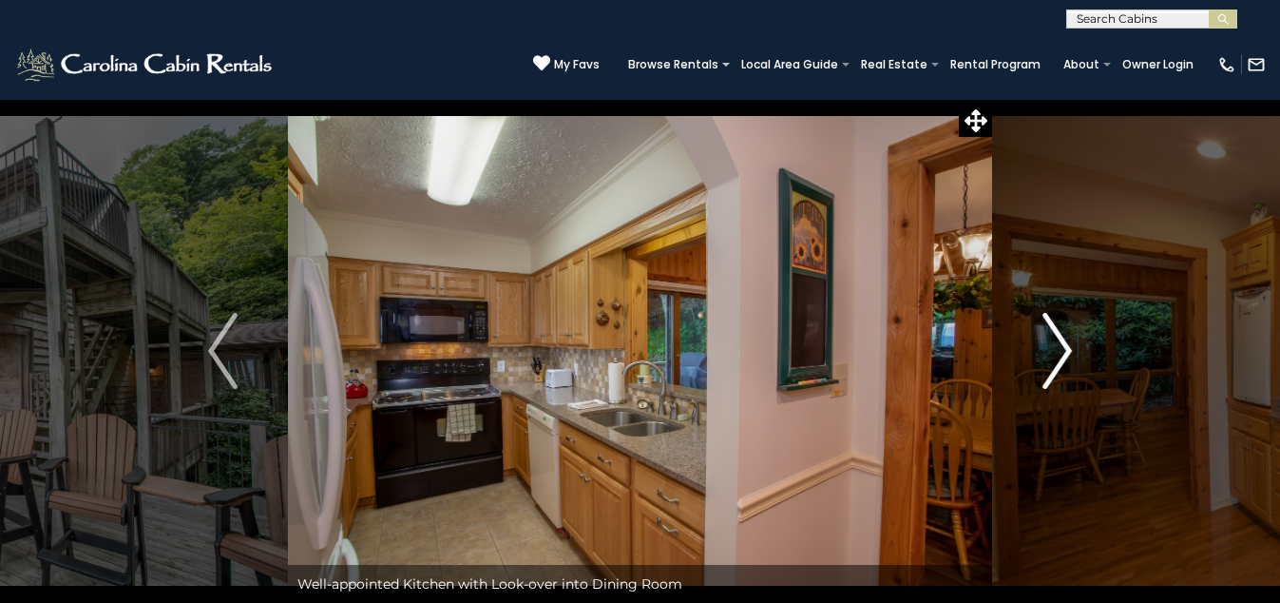
click at [1059, 347] on img "Next" at bounding box center [1057, 351] width 29 height 76
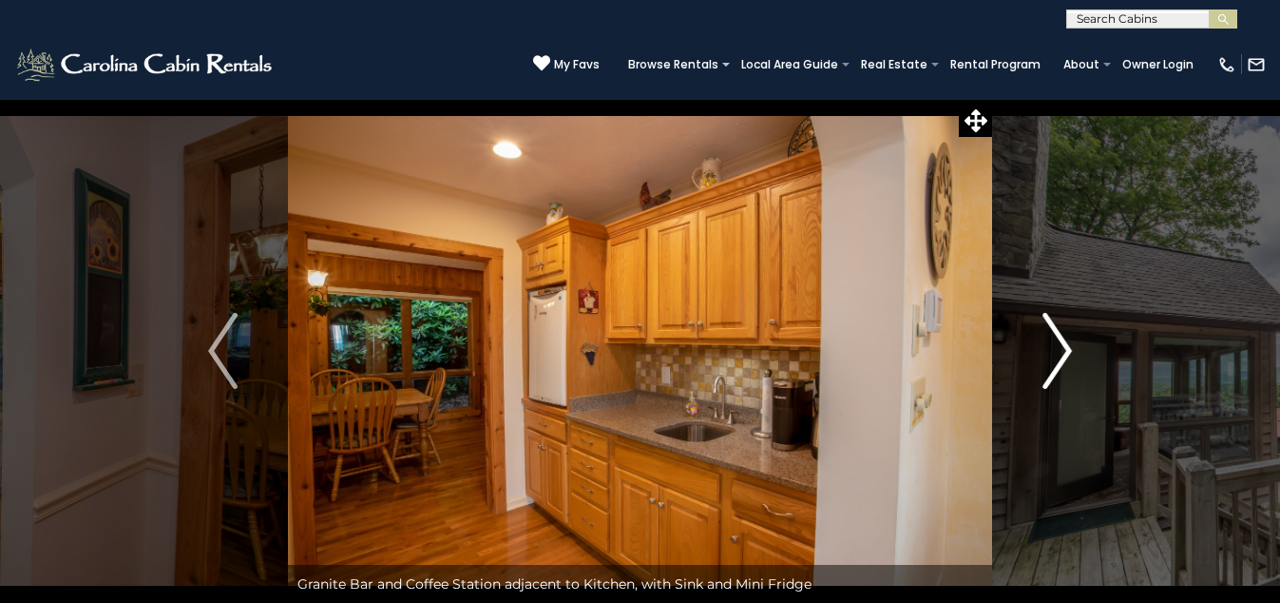
click at [1061, 348] on img "Next" at bounding box center [1057, 351] width 29 height 76
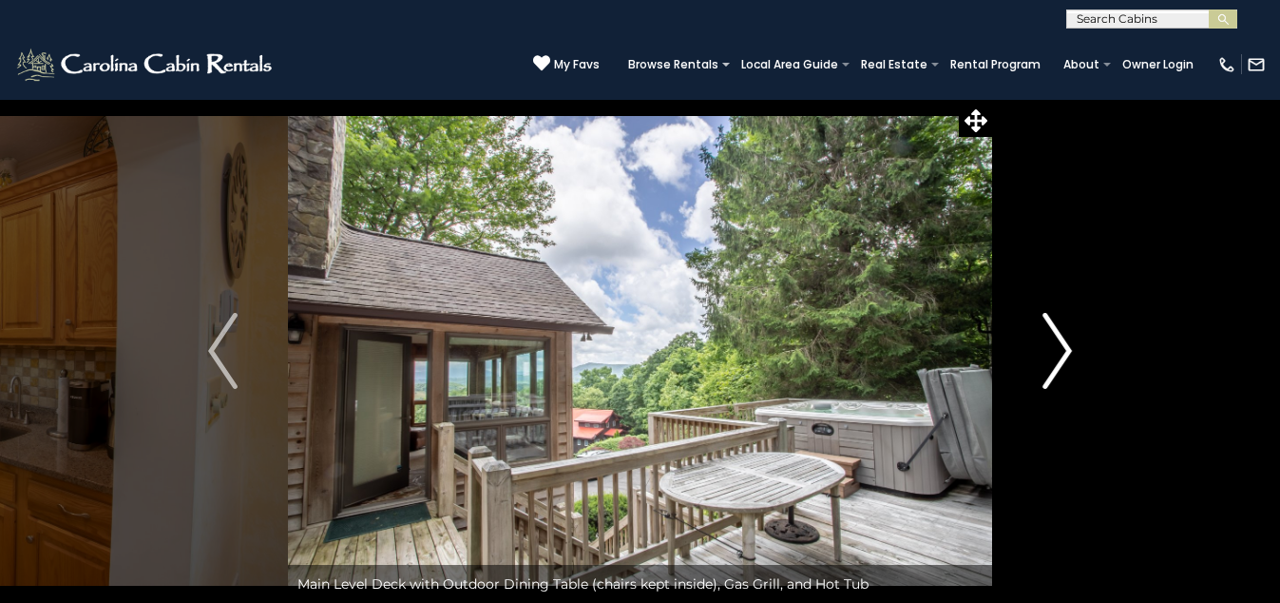
click at [1061, 348] on img "Next" at bounding box center [1057, 351] width 29 height 76
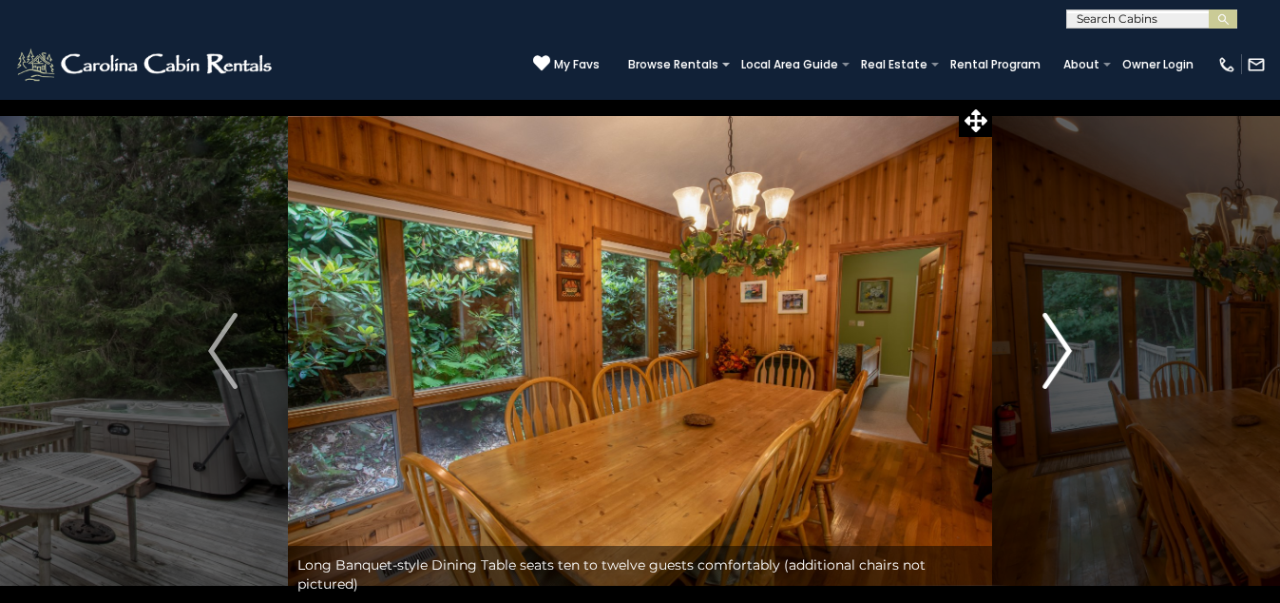
click at [1061, 348] on img "Next" at bounding box center [1057, 351] width 29 height 76
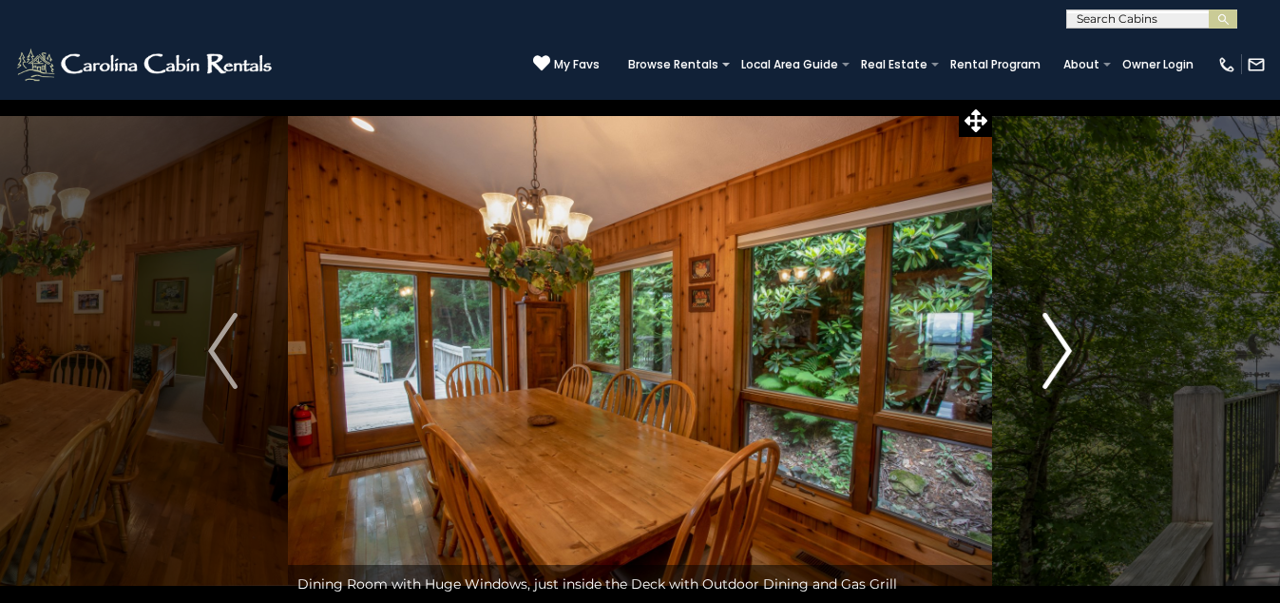
click at [1061, 348] on img "Next" at bounding box center [1057, 351] width 29 height 76
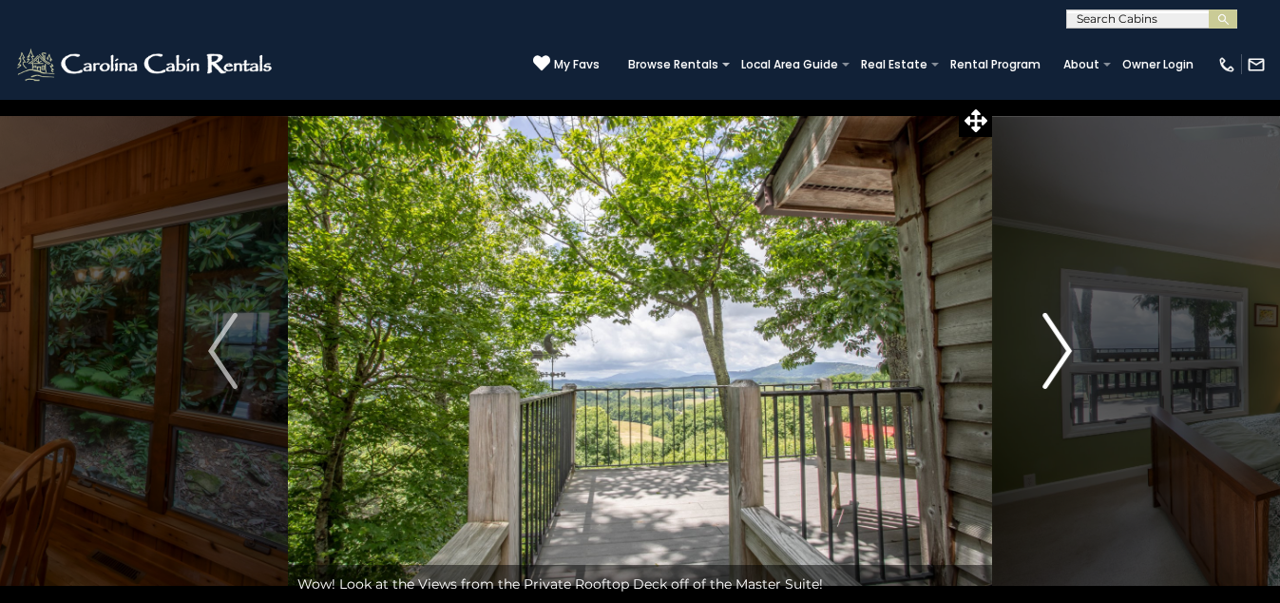
click at [1061, 348] on img "Next" at bounding box center [1057, 351] width 29 height 76
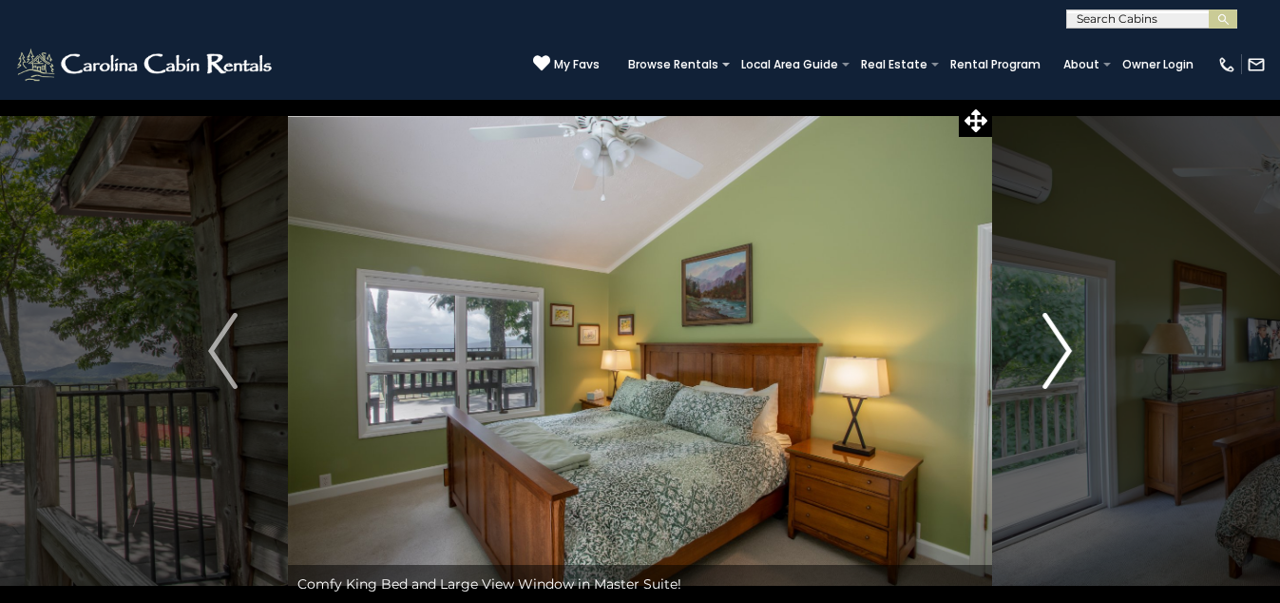
click at [1061, 348] on img "Next" at bounding box center [1057, 351] width 29 height 76
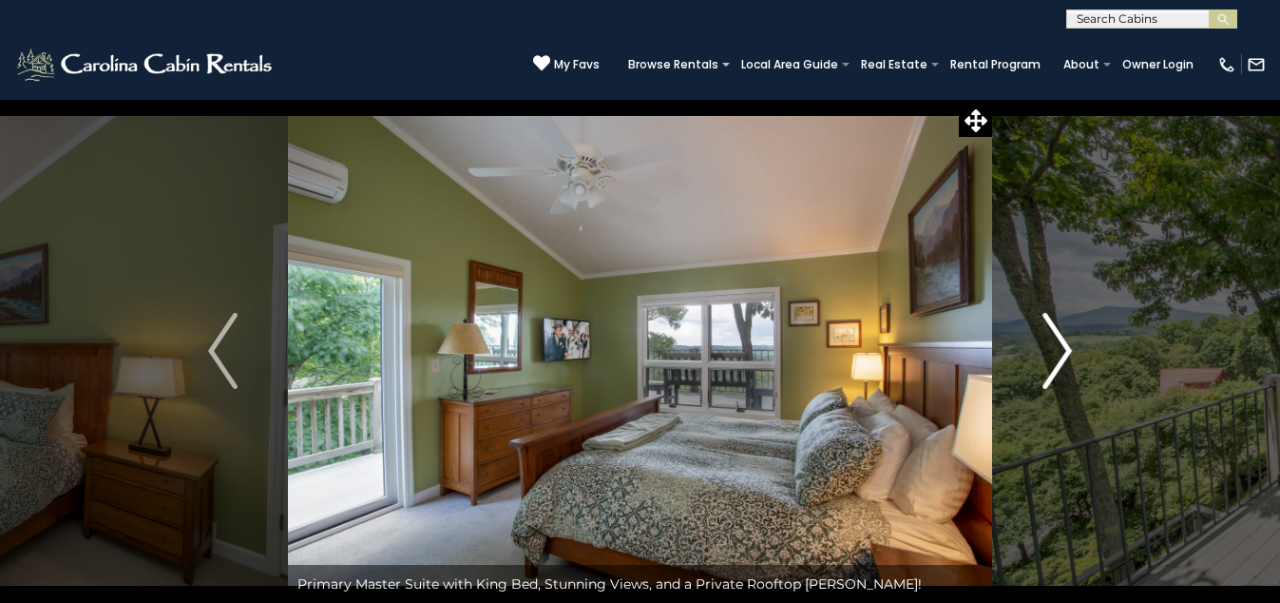
click at [1061, 348] on img "Next" at bounding box center [1057, 351] width 29 height 76
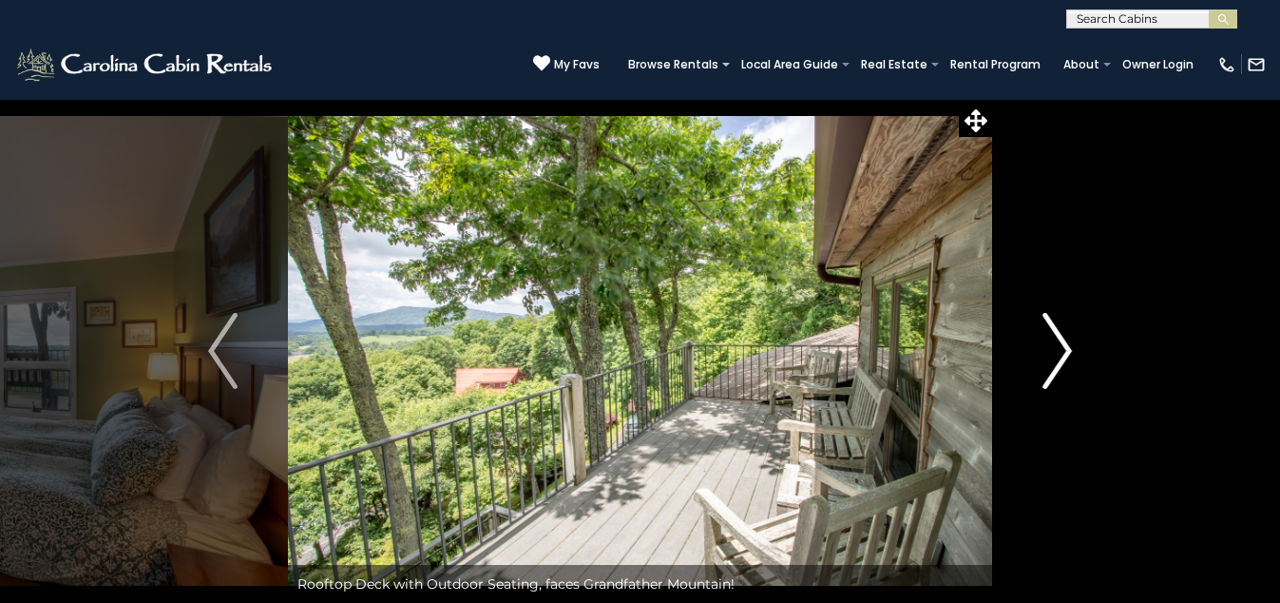
click at [1061, 348] on img "Next" at bounding box center [1057, 351] width 29 height 76
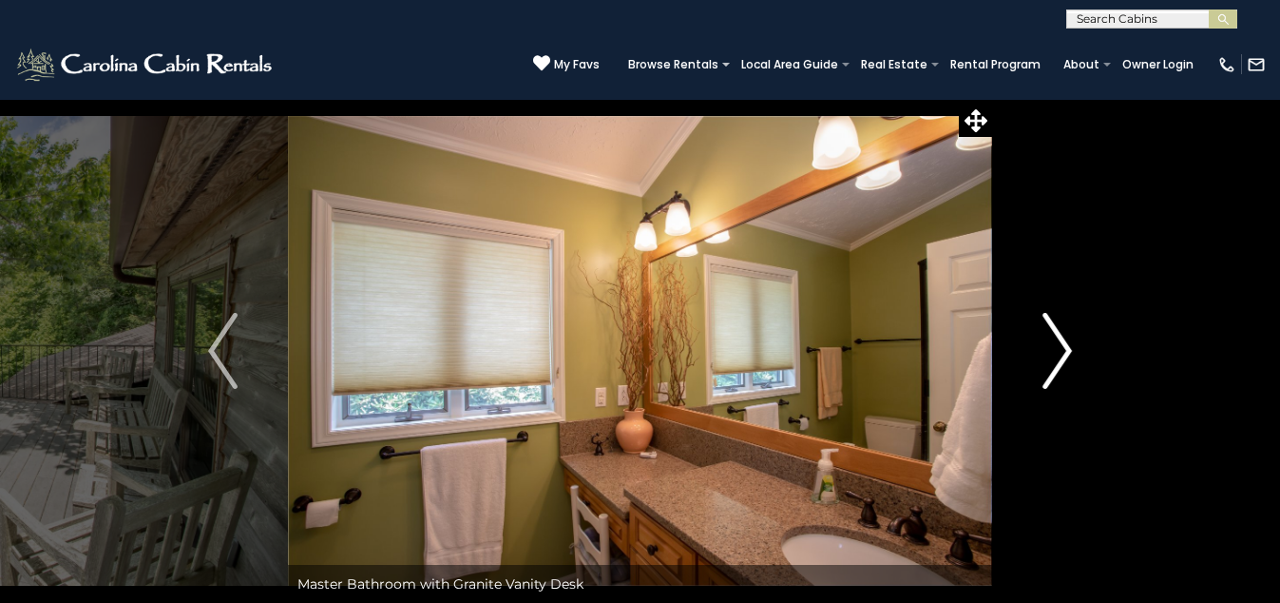
click at [1061, 348] on img "Next" at bounding box center [1057, 351] width 29 height 76
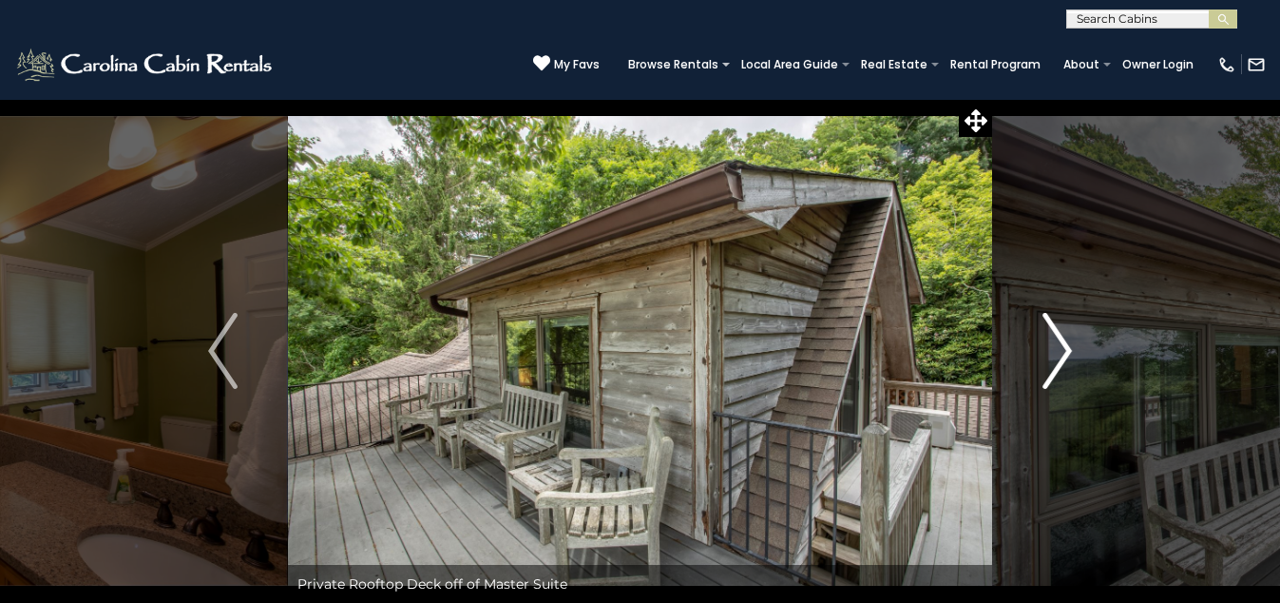
click at [1061, 348] on img "Next" at bounding box center [1057, 351] width 29 height 76
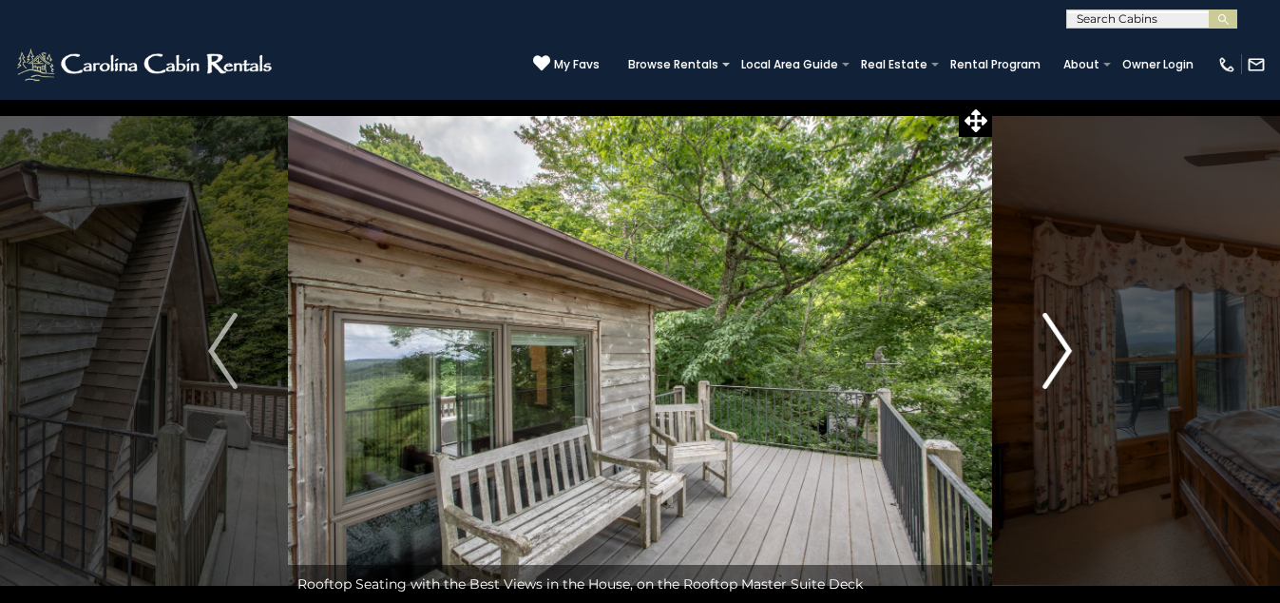
click at [1061, 348] on img "Next" at bounding box center [1057, 351] width 29 height 76
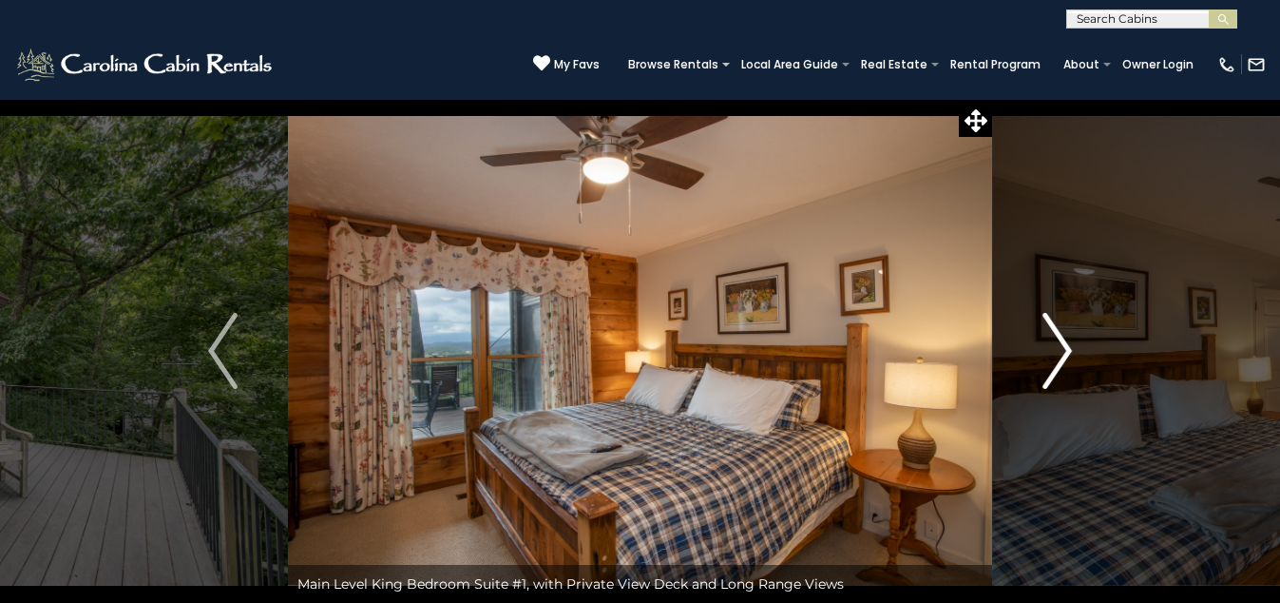
click at [1061, 348] on img "Next" at bounding box center [1057, 351] width 29 height 76
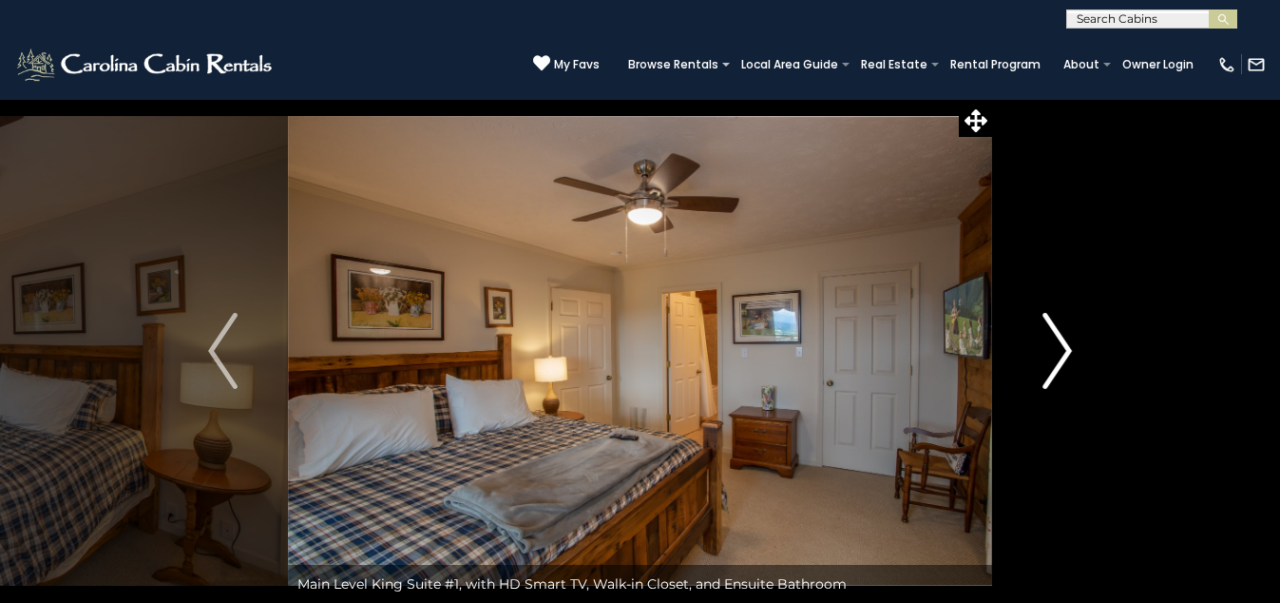
click at [1061, 348] on img "Next" at bounding box center [1057, 351] width 29 height 76
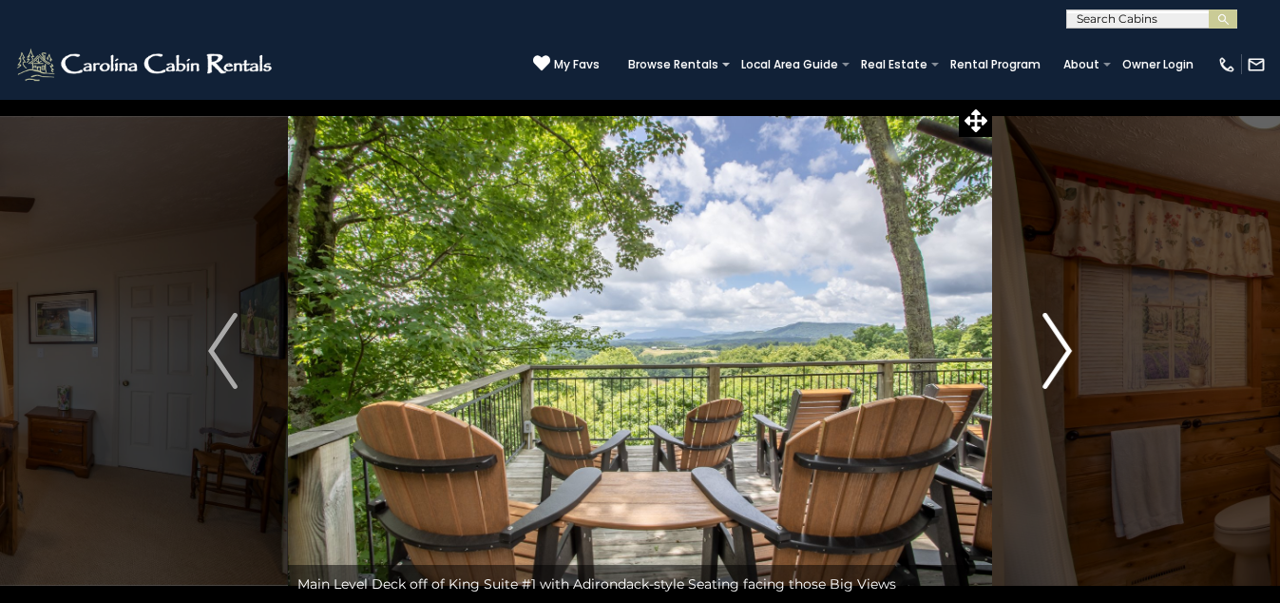
click at [1062, 350] on img "Next" at bounding box center [1057, 351] width 29 height 76
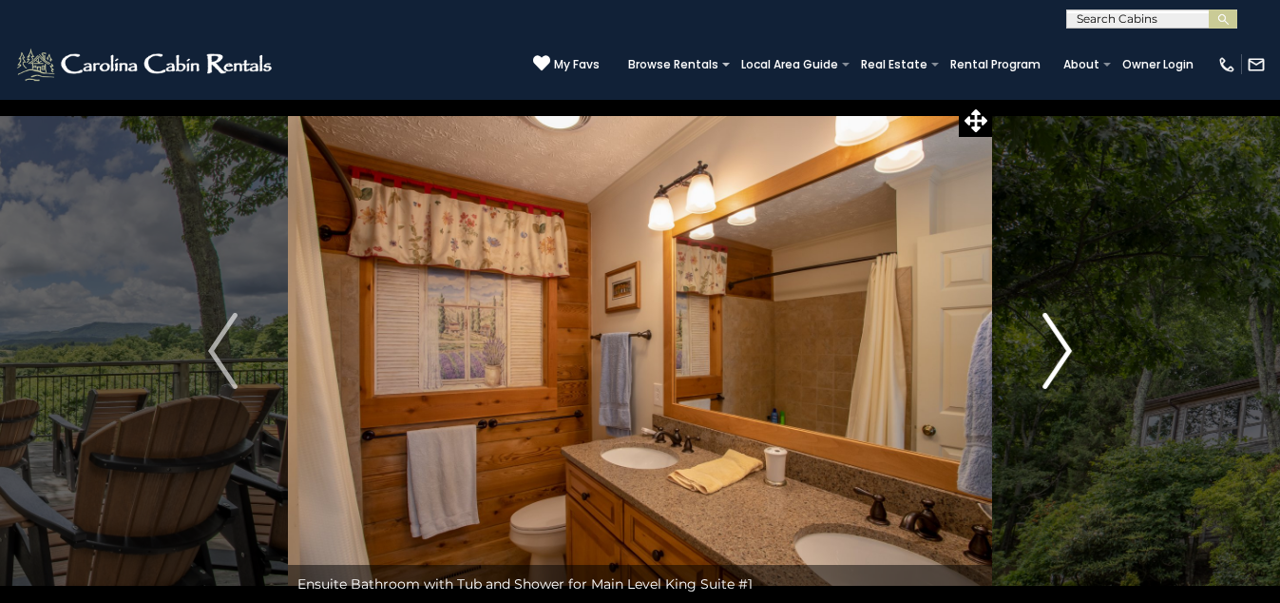
click at [1062, 350] on img "Next" at bounding box center [1057, 351] width 29 height 76
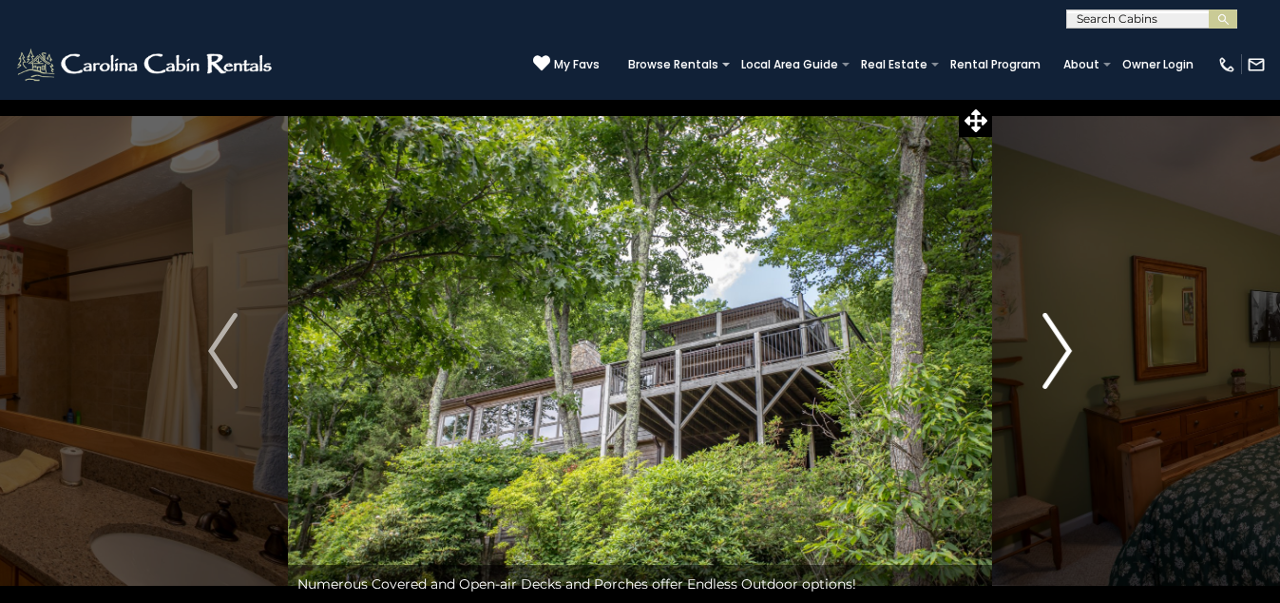
click at [1063, 350] on img "Next" at bounding box center [1057, 351] width 29 height 76
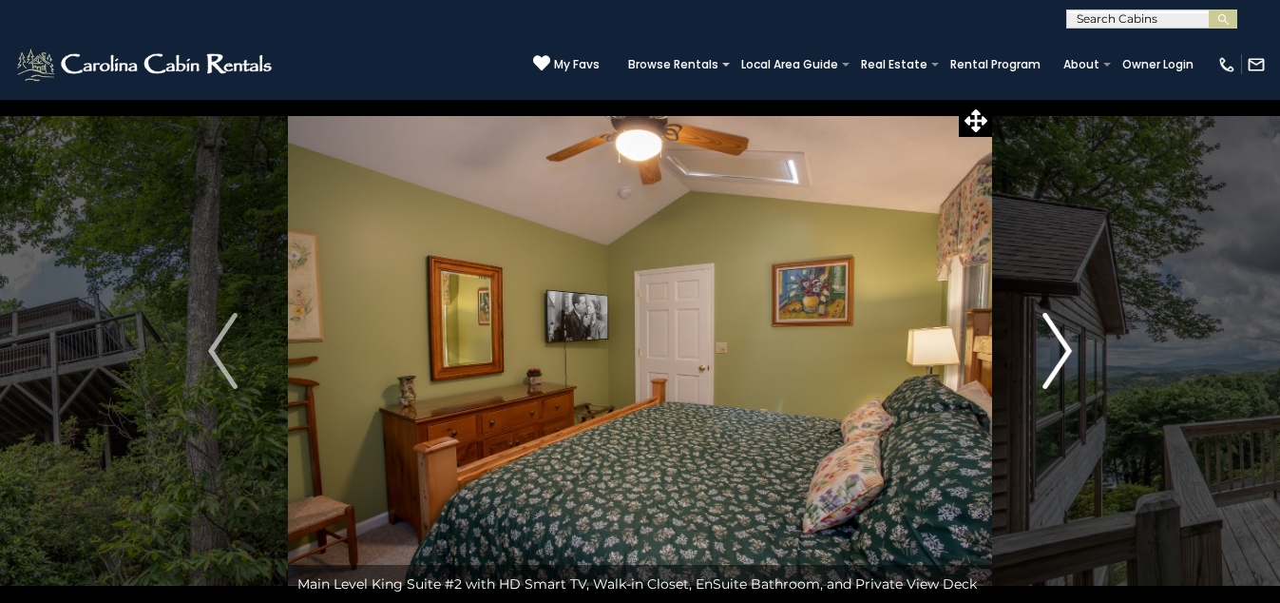
click at [1063, 350] on img "Next" at bounding box center [1057, 351] width 29 height 76
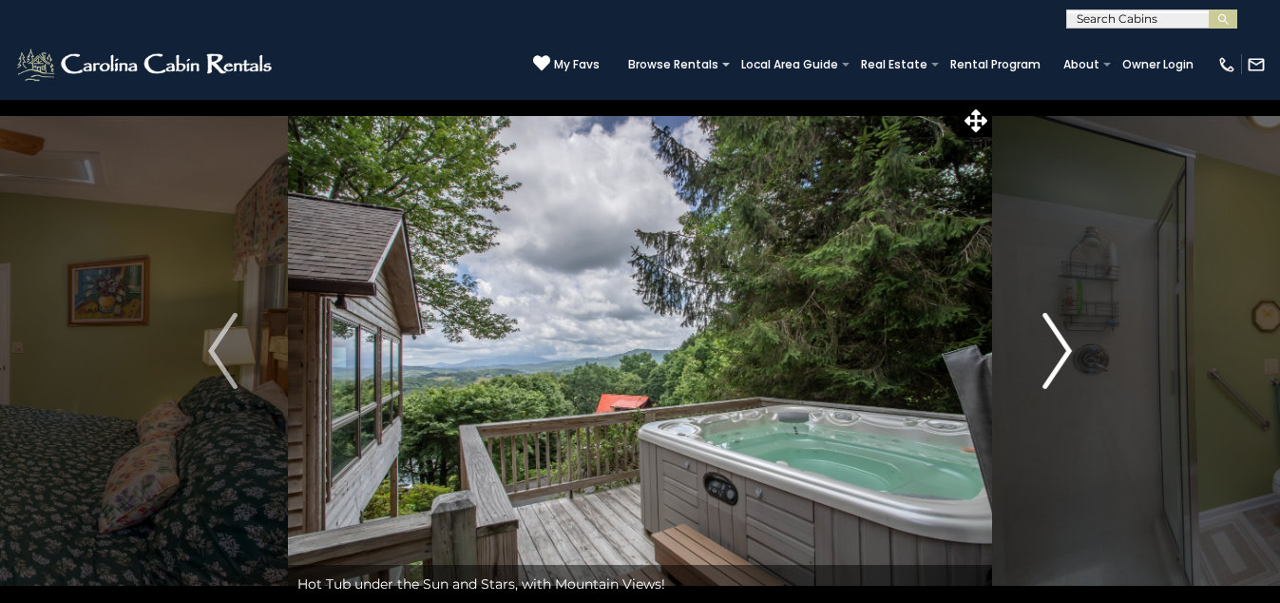
click at [1063, 350] on img "Next" at bounding box center [1057, 351] width 29 height 76
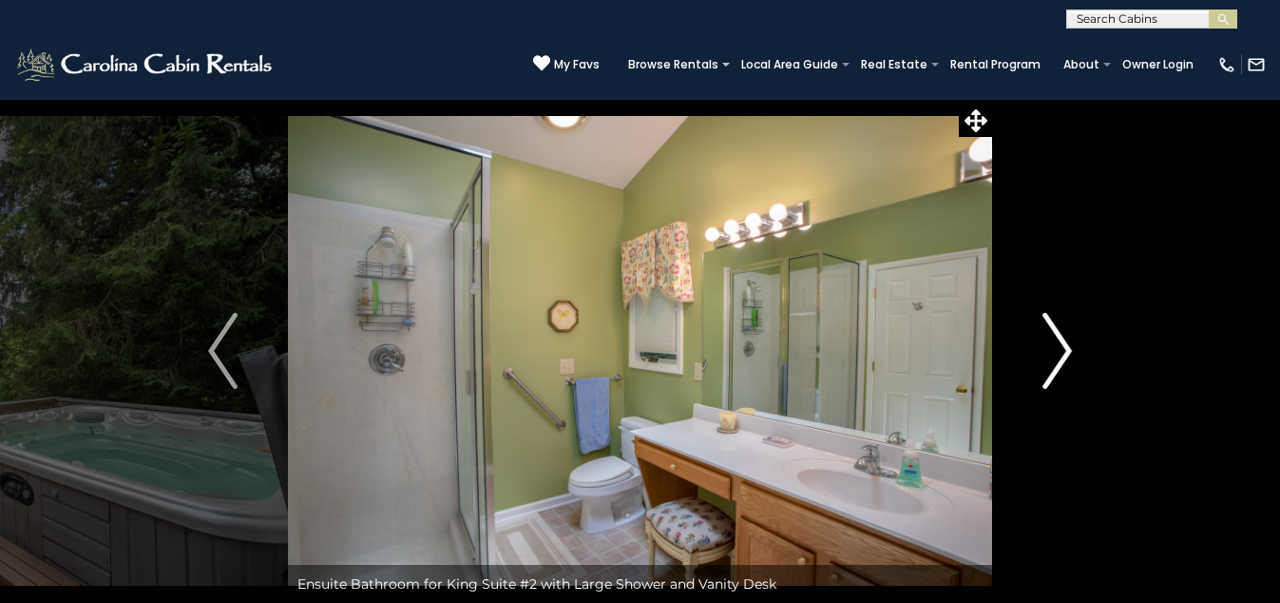
click at [1063, 350] on img "Next" at bounding box center [1057, 351] width 29 height 76
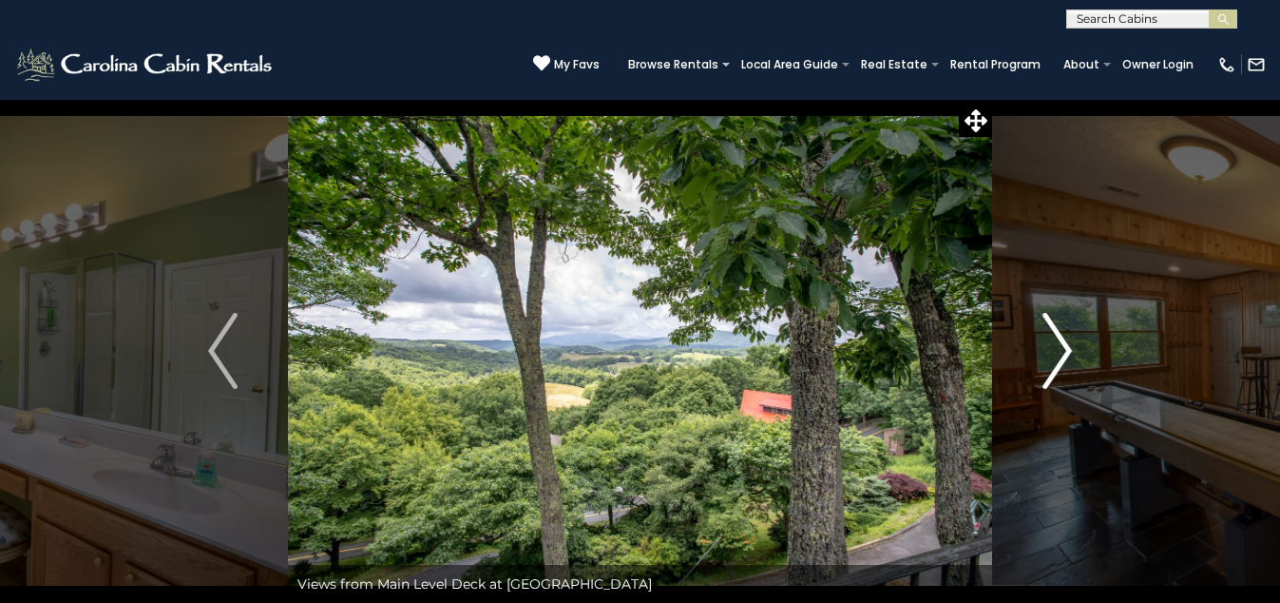
click at [1063, 350] on img "Next" at bounding box center [1057, 351] width 29 height 76
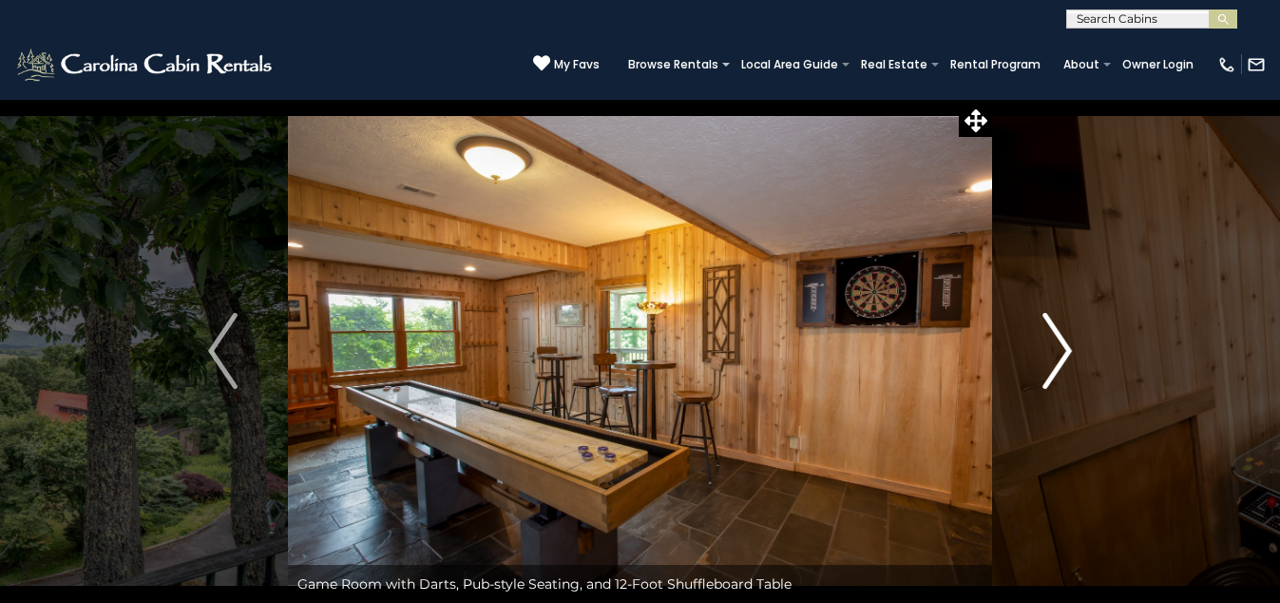
click at [1063, 350] on img "Next" at bounding box center [1057, 351] width 29 height 76
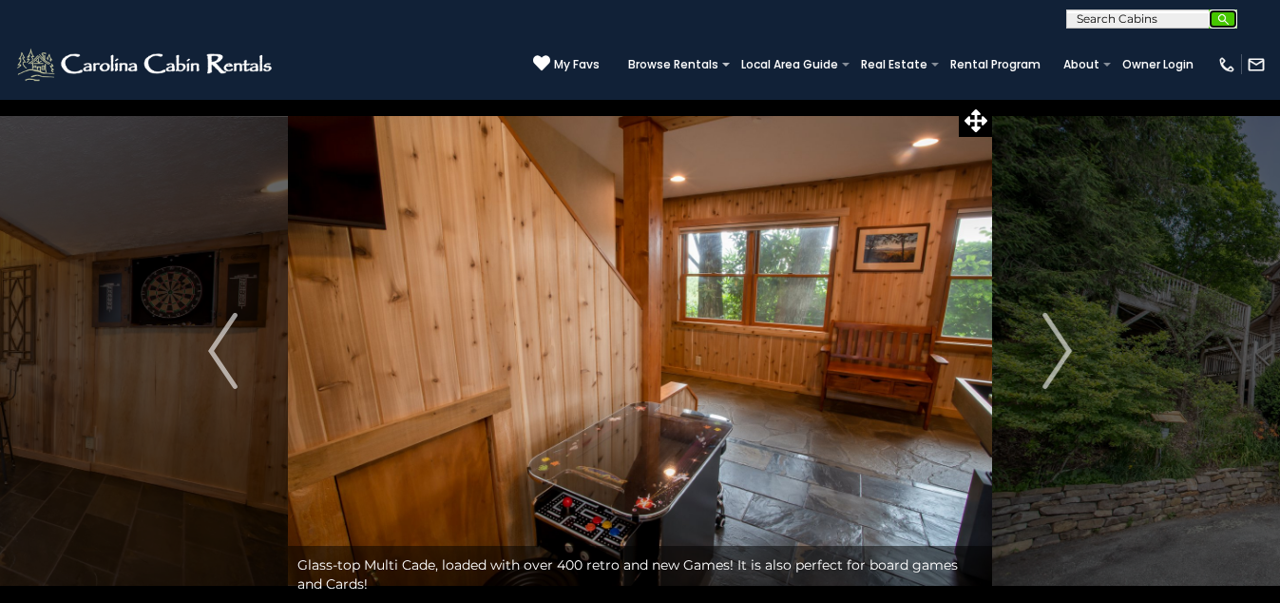
click at [1217, 21] on img "submit" at bounding box center [1223, 19] width 14 height 14
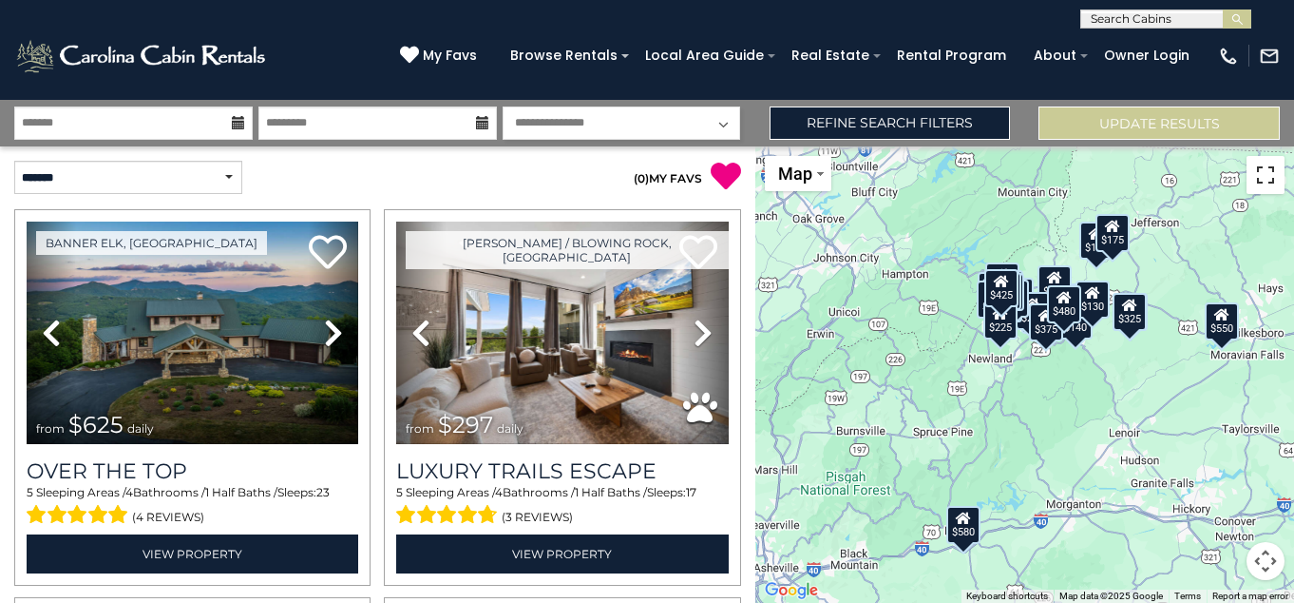
click at [1263, 168] on button "Toggle fullscreen view" at bounding box center [1266, 175] width 38 height 38
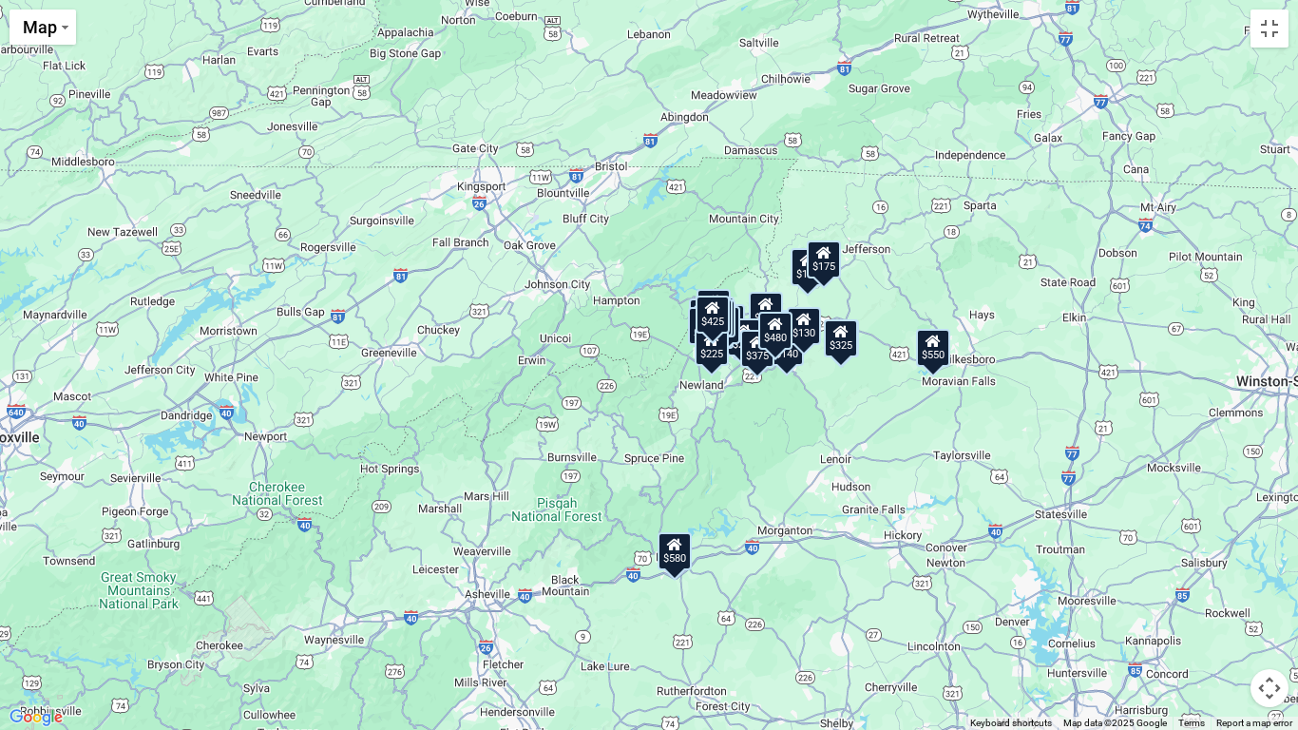
drag, startPoint x: 1151, startPoint y: 312, endPoint x: 1235, endPoint y: 349, distance: 91.5
click at [1235, 349] on div "$625 $297 $175 $165 $300 $580 $290 $424 $395 $270 $185 $265 $230 $550 $349 $230…" at bounding box center [649, 365] width 1298 height 730
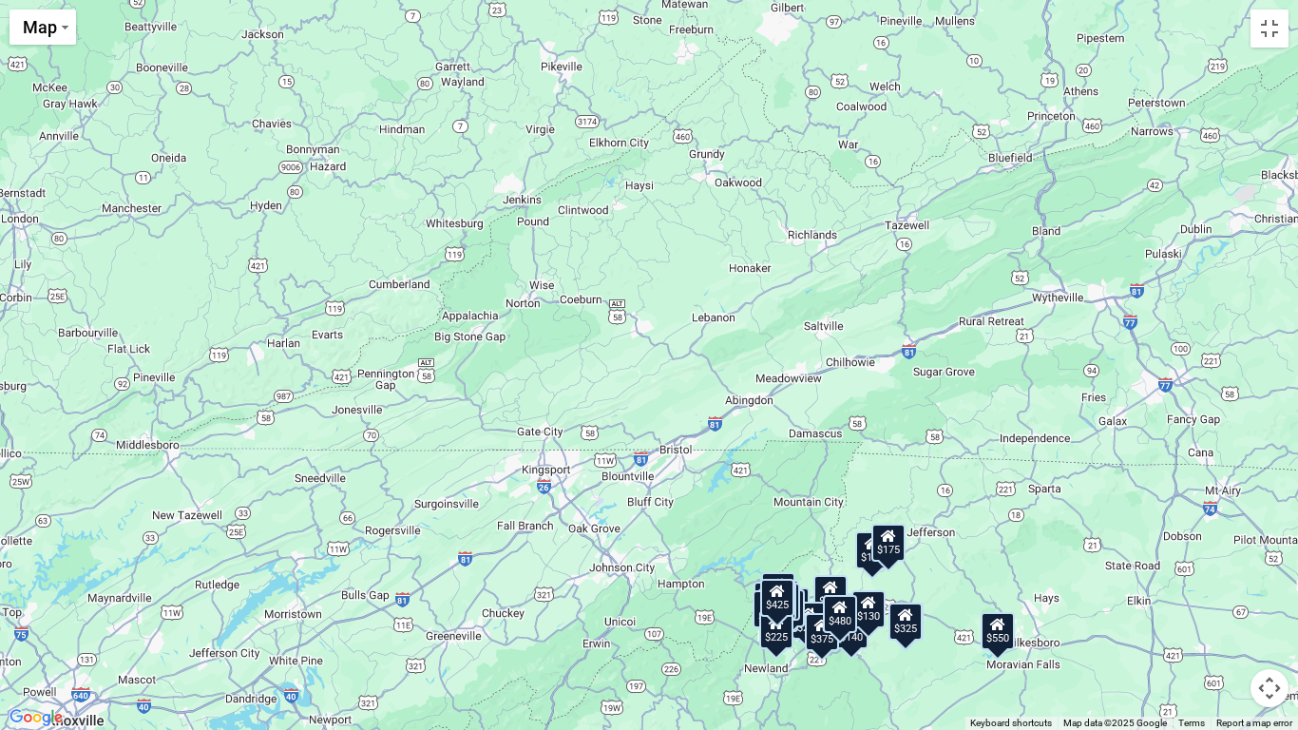
drag, startPoint x: 598, startPoint y: 431, endPoint x: 662, endPoint y: 715, distance: 290.5
click at [662, 602] on div "$625 $297 $175 $165 $300 $580 $290 $424 $395 $270 $185 $265 $230 $550 $349 $230…" at bounding box center [649, 365] width 1298 height 730
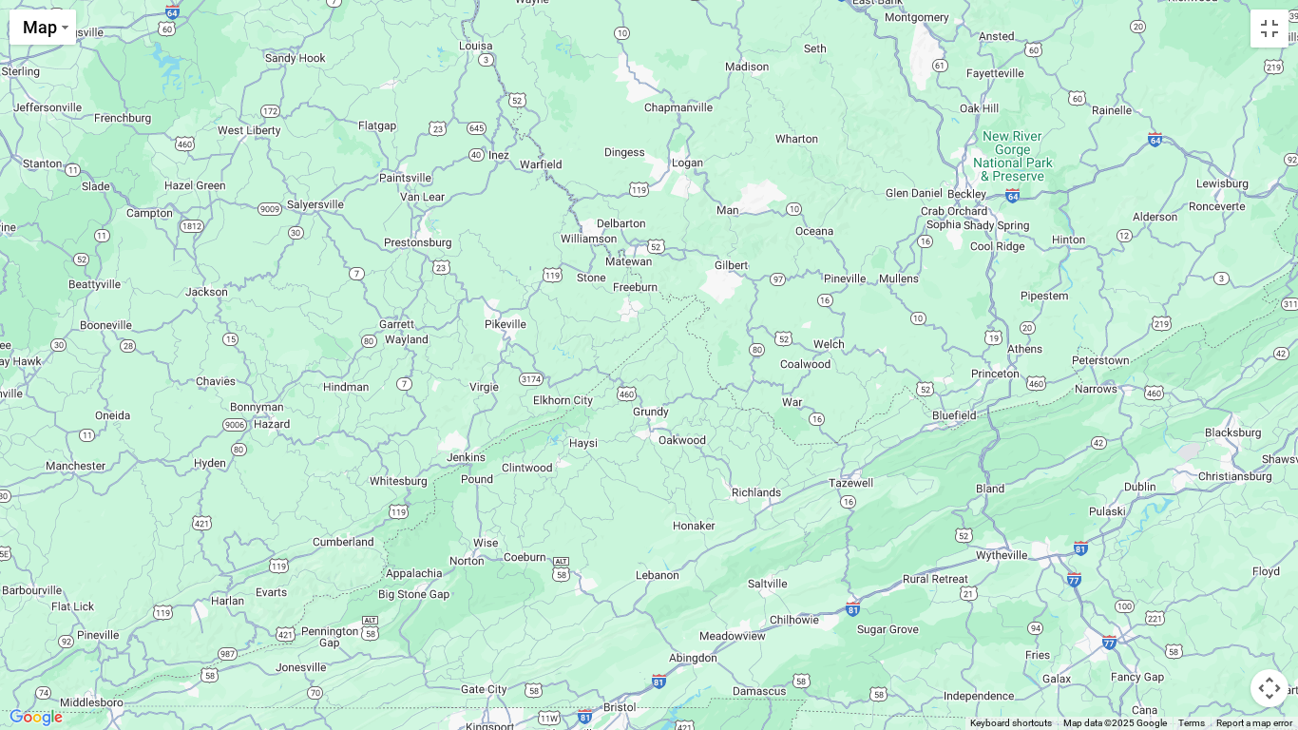
drag, startPoint x: 389, startPoint y: 471, endPoint x: 336, endPoint y: 729, distance: 262.8
click at [336, 602] on div "$625 $297 $175 $165 $300 $580 $290 $424 $395 $270 $185 $265 $230 $550 $349 $230…" at bounding box center [649, 365] width 1298 height 730
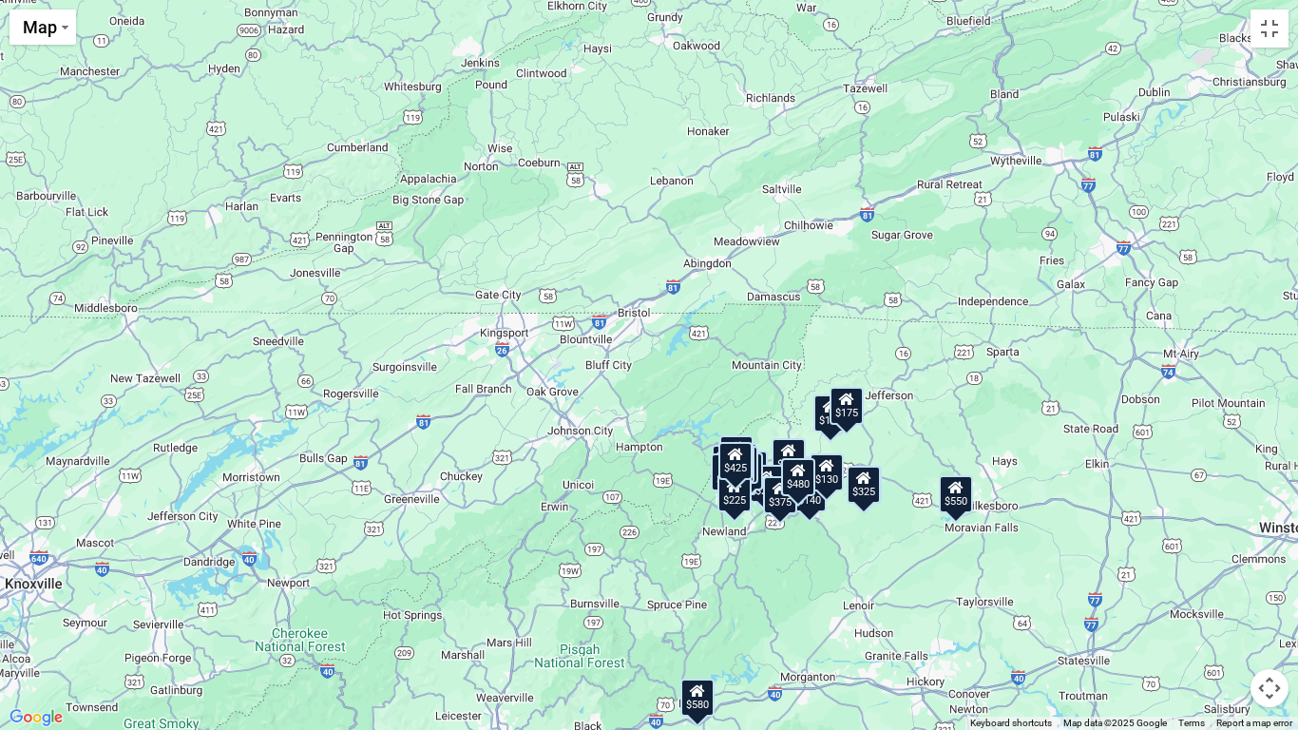
drag, startPoint x: 601, startPoint y: 394, endPoint x: 615, endPoint y: 0, distance: 394.7
click at [615, 0] on div "$625 $297 $175 $165 $300 $580 $290 $424 $395 $270 $185 $265 $230 $550 $349 $230…" at bounding box center [649, 365] width 1298 height 730
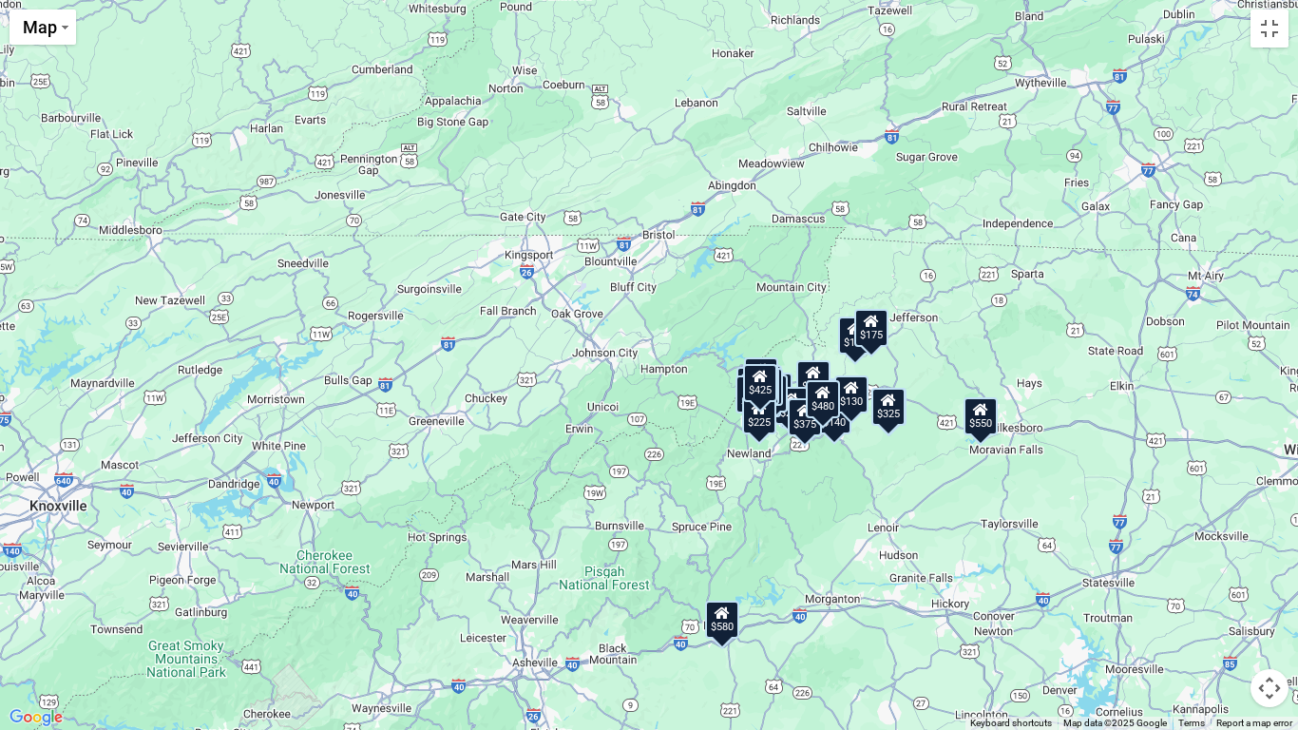
drag, startPoint x: 1051, startPoint y: 409, endPoint x: 1076, endPoint y: 329, distance: 83.6
click at [1076, 329] on div "$625 $297 $175 $165 $300 $580 $290 $424 $395 $270 $185 $265 $230 $550 $349 $230…" at bounding box center [649, 365] width 1298 height 730
click at [855, 397] on div "$130" at bounding box center [851, 394] width 34 height 38
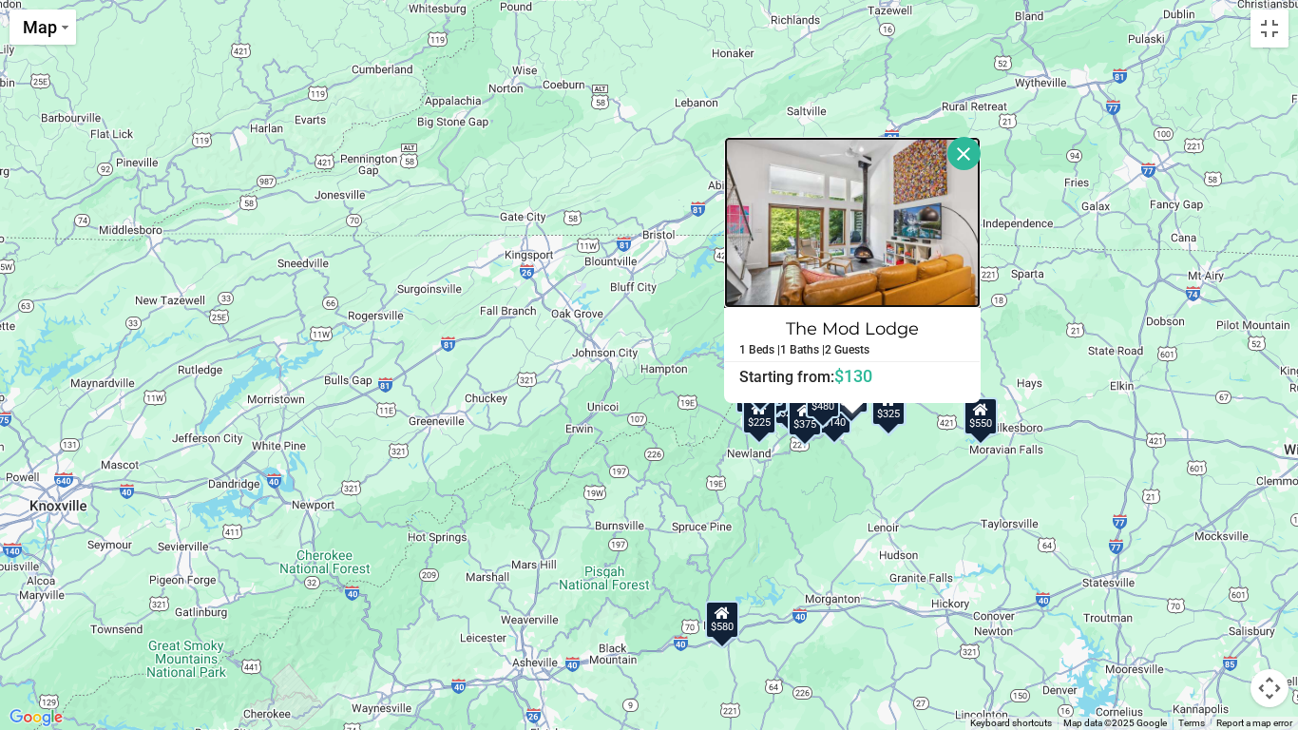
click at [847, 289] on img at bounding box center [852, 222] width 257 height 171
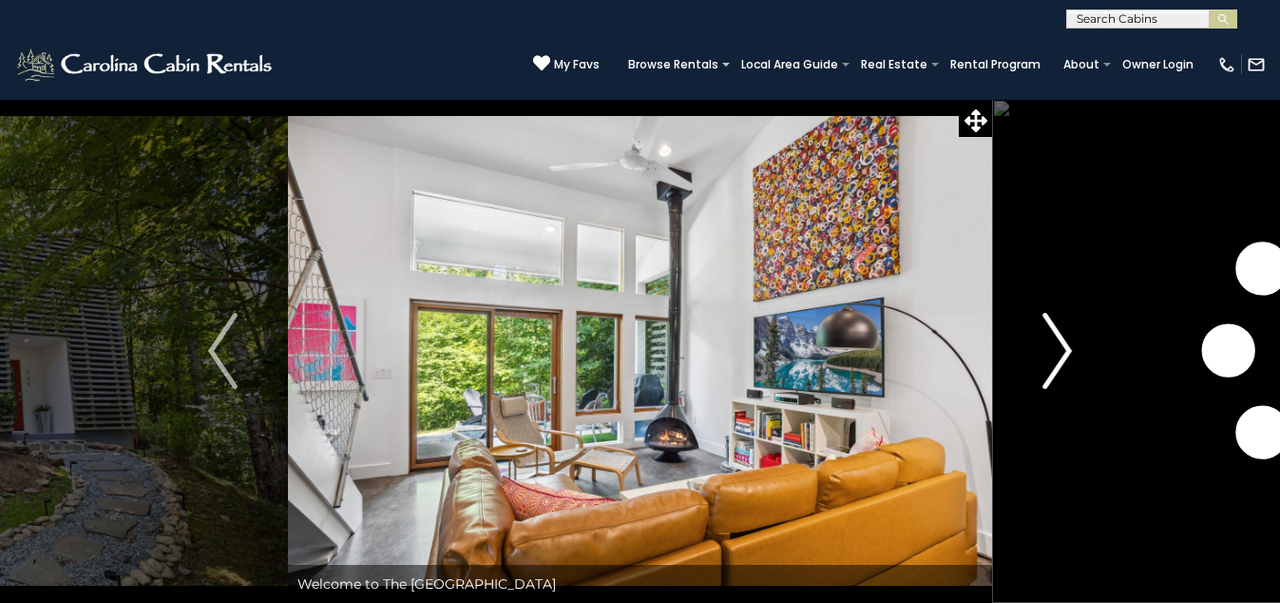
click at [1065, 353] on img "Next" at bounding box center [1057, 351] width 29 height 76
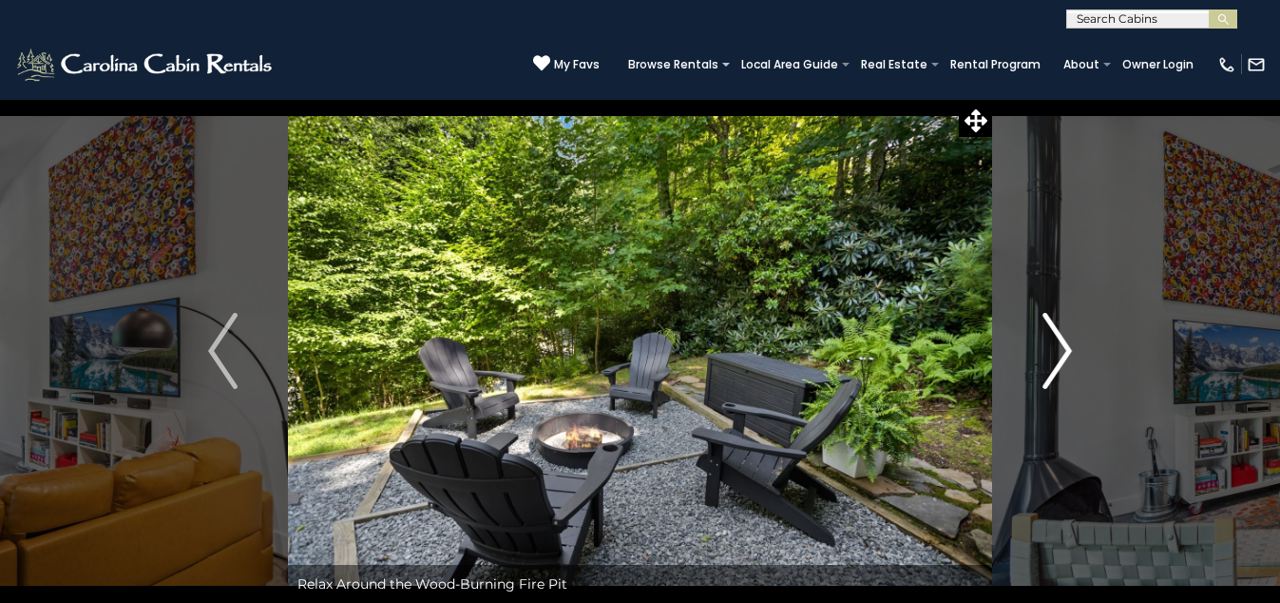
click at [1063, 349] on img "Next" at bounding box center [1057, 351] width 29 height 76
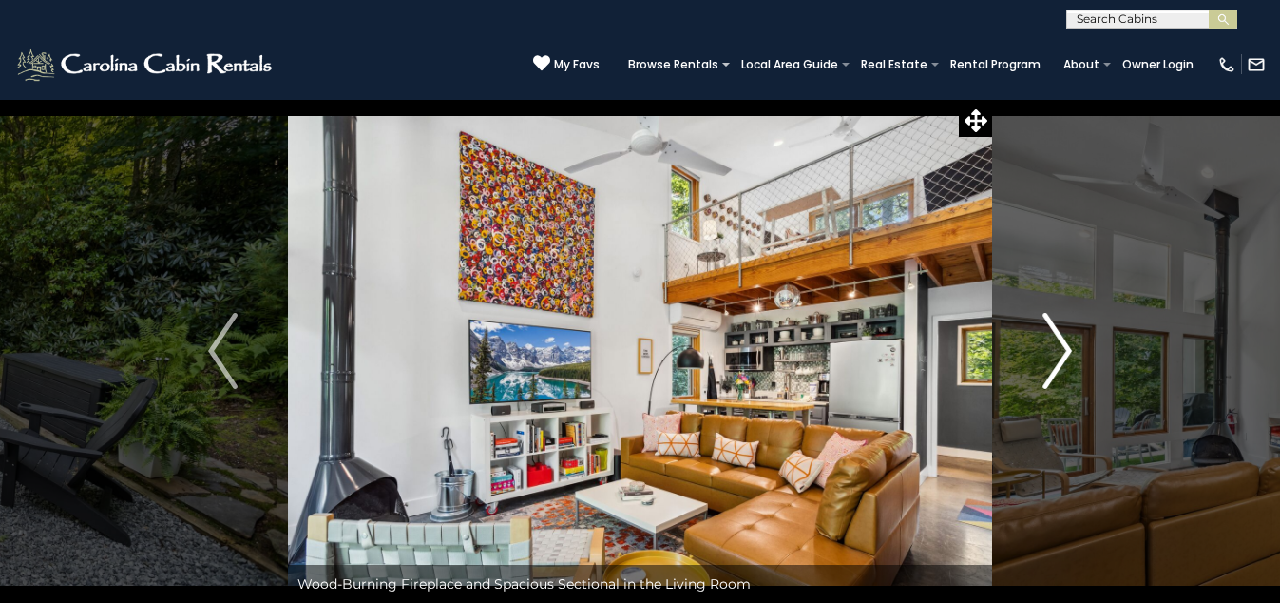
click at [1063, 349] on img "Next" at bounding box center [1057, 351] width 29 height 76
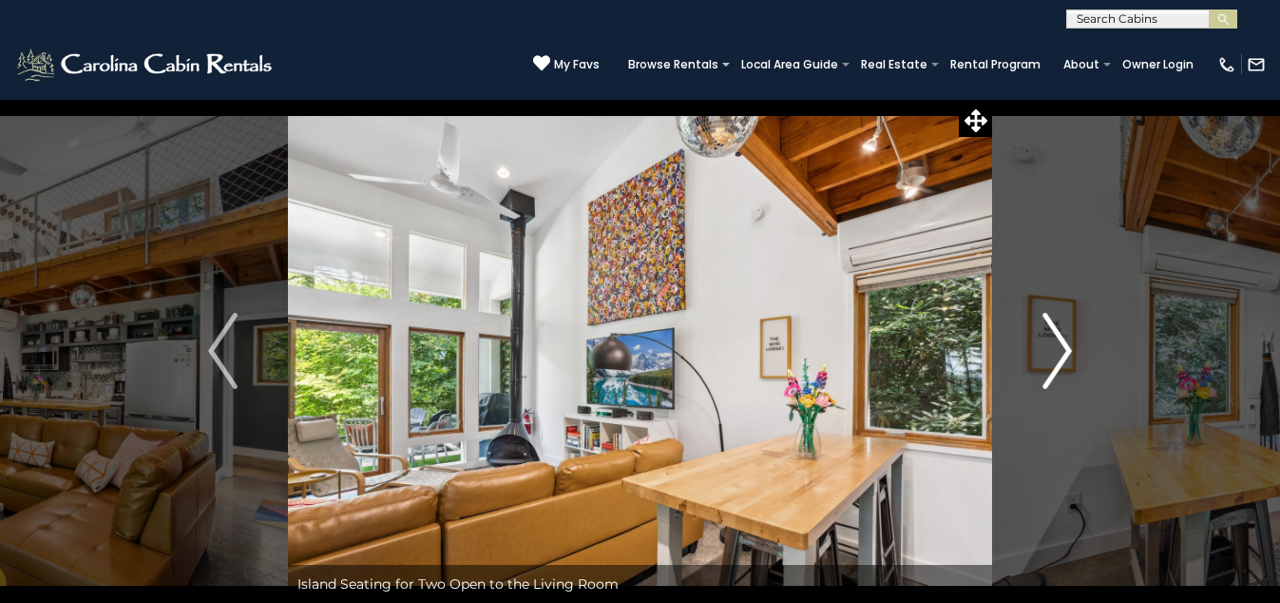
click at [1063, 349] on img "Next" at bounding box center [1057, 351] width 29 height 76
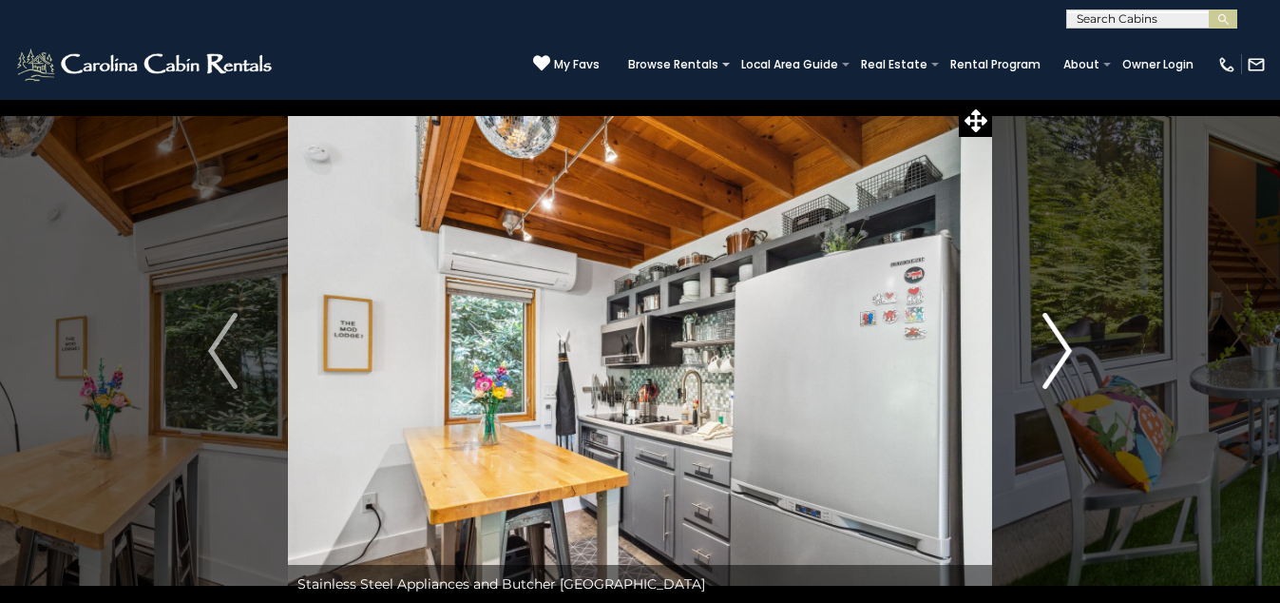
click at [1063, 349] on img "Next" at bounding box center [1057, 351] width 29 height 76
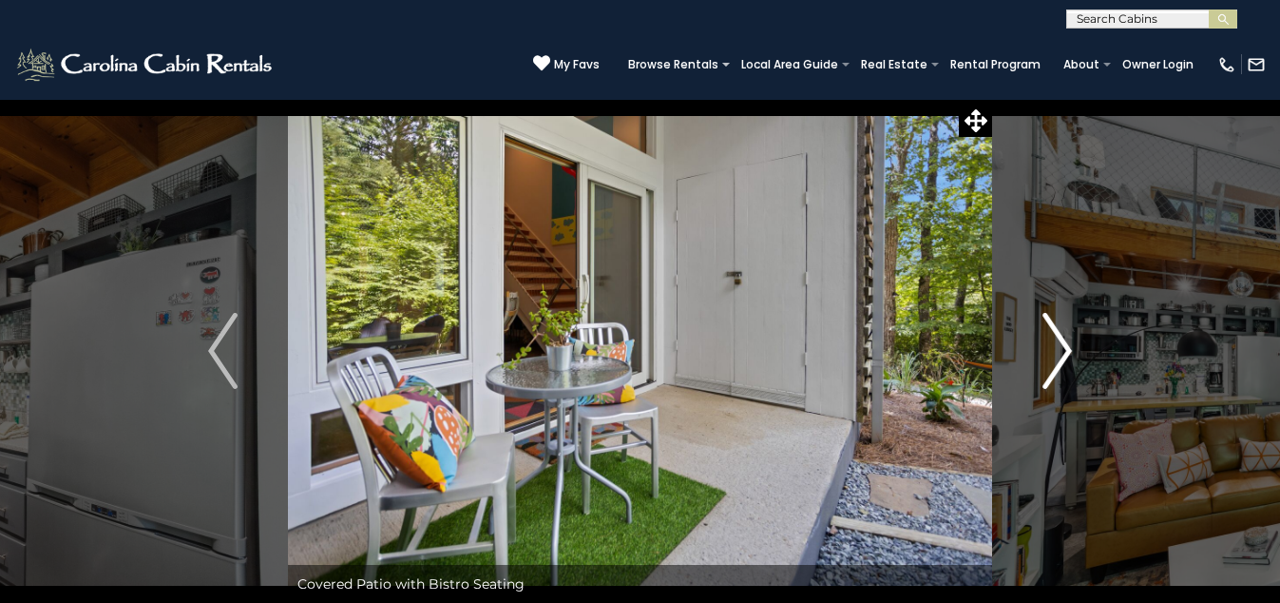
click at [1063, 349] on img "Next" at bounding box center [1057, 351] width 29 height 76
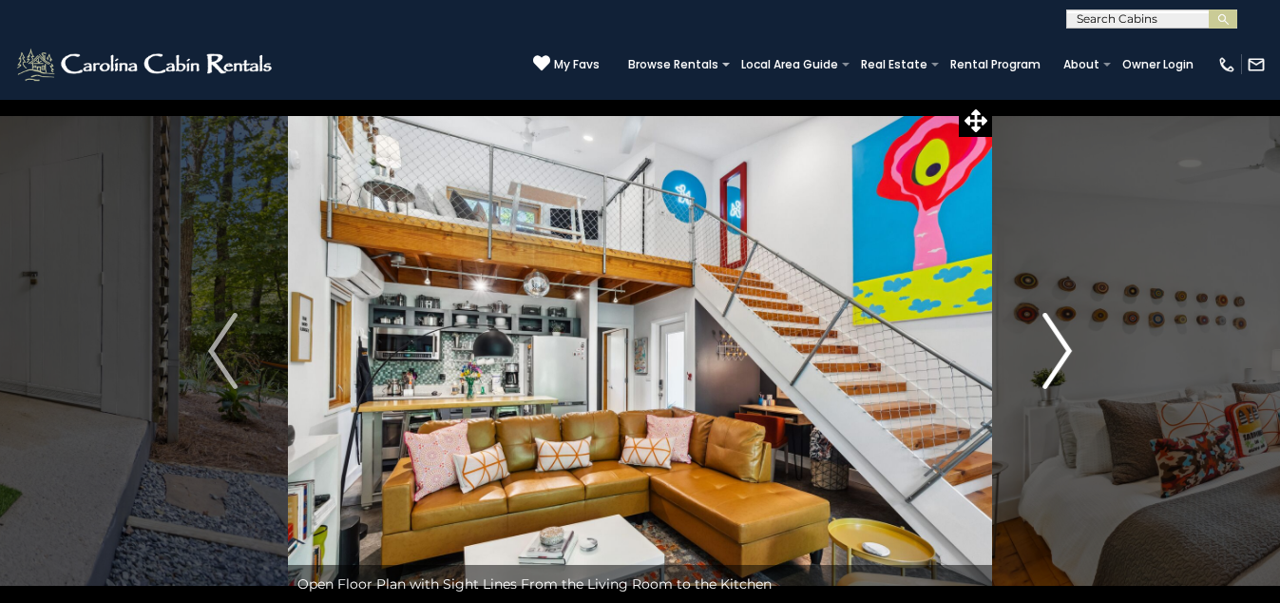
click at [1063, 349] on img "Next" at bounding box center [1057, 351] width 29 height 76
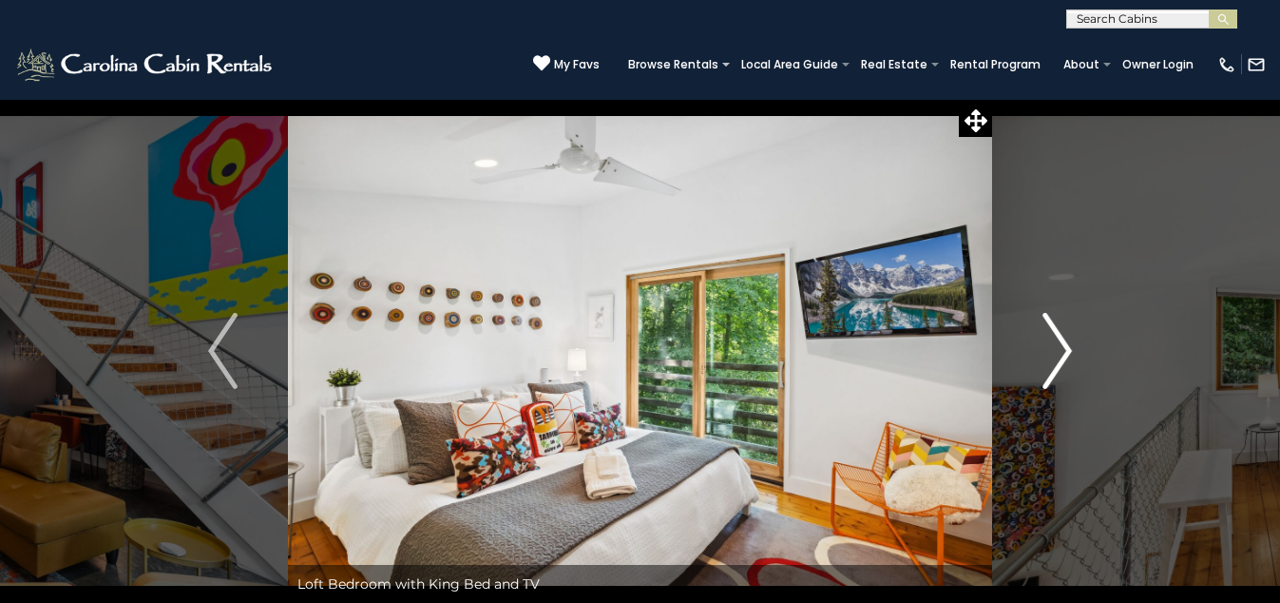
click at [1063, 349] on img "Next" at bounding box center [1057, 351] width 29 height 76
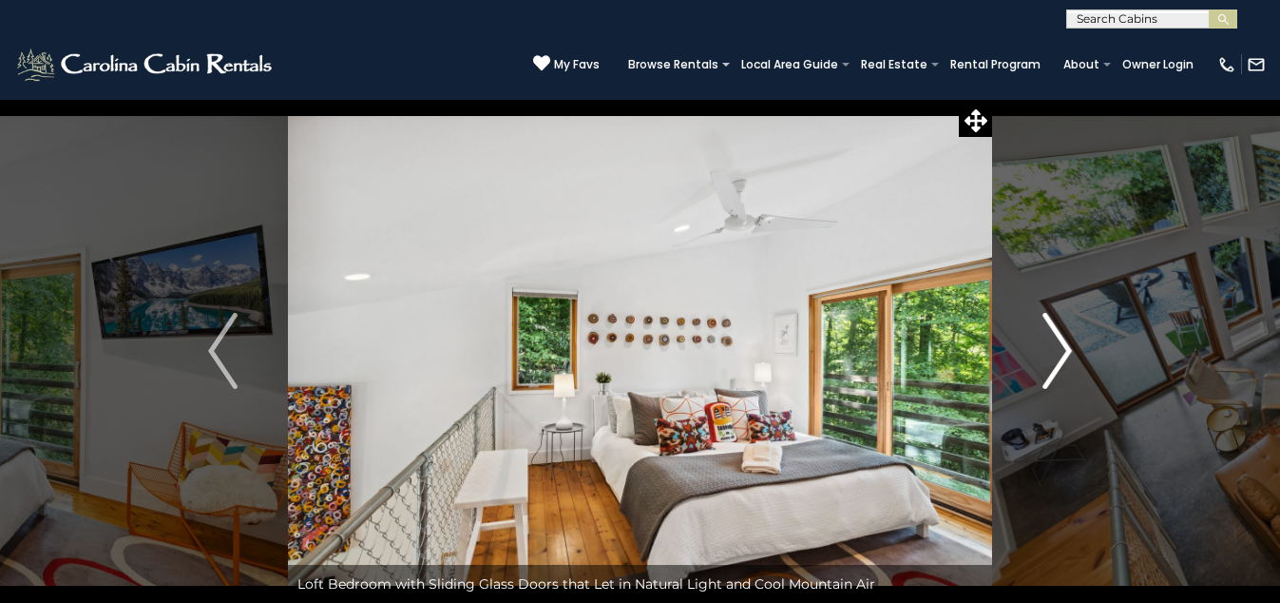
click at [1063, 349] on img "Next" at bounding box center [1057, 351] width 29 height 76
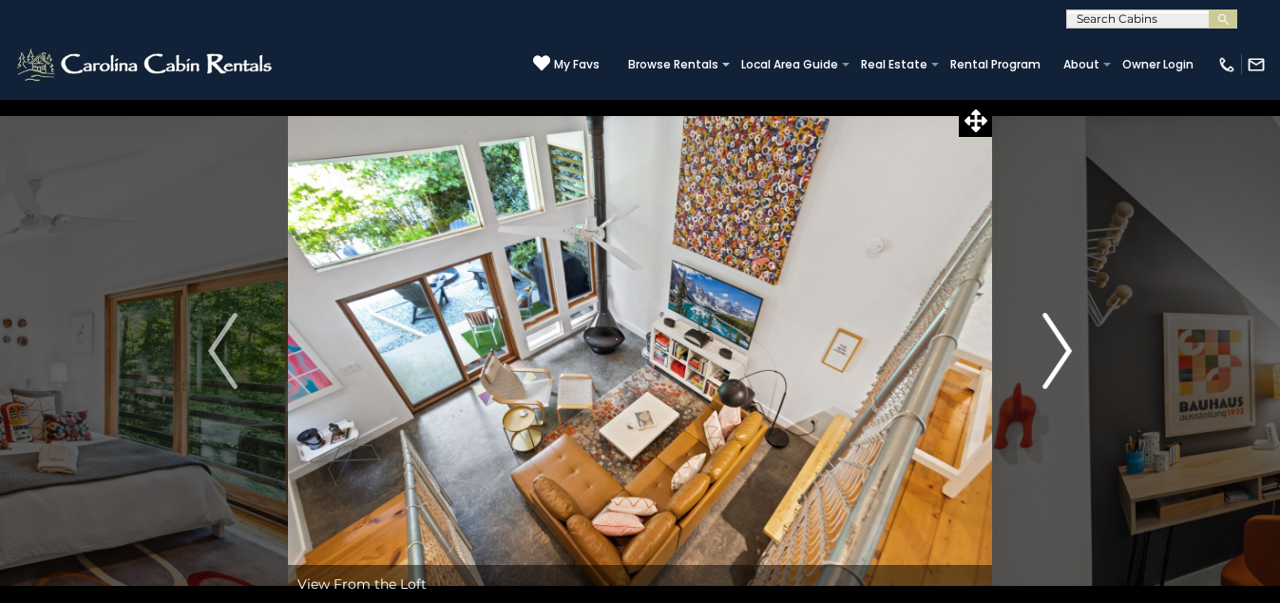
click at [1063, 349] on img "Next" at bounding box center [1057, 351] width 29 height 76
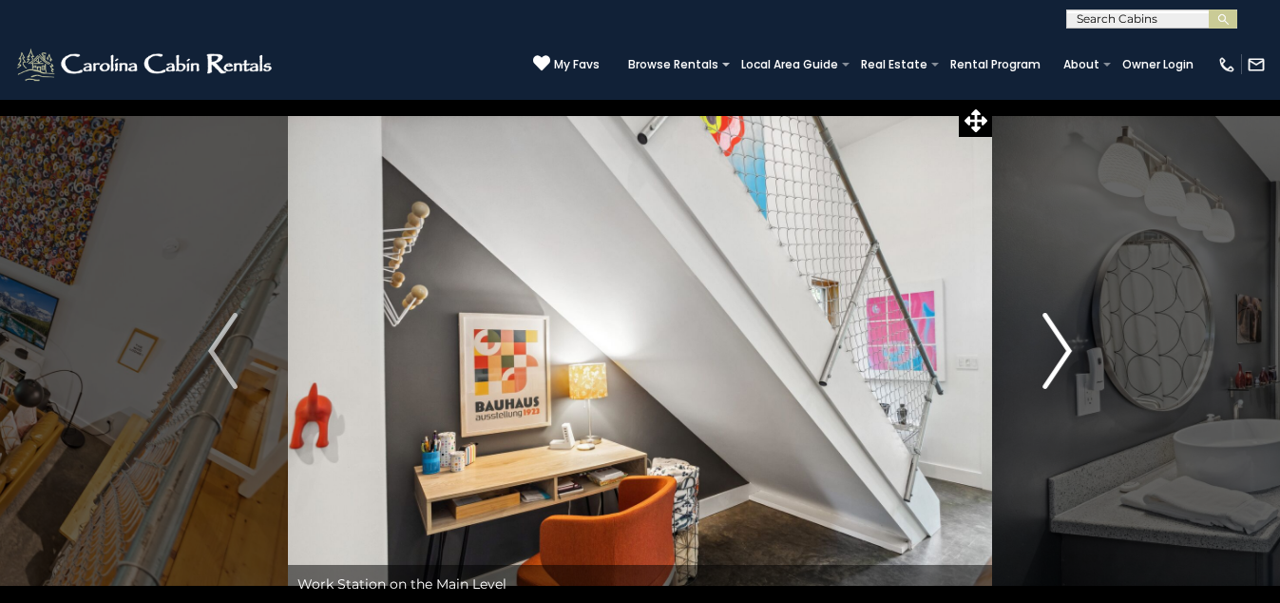
click at [1063, 349] on img "Next" at bounding box center [1057, 351] width 29 height 76
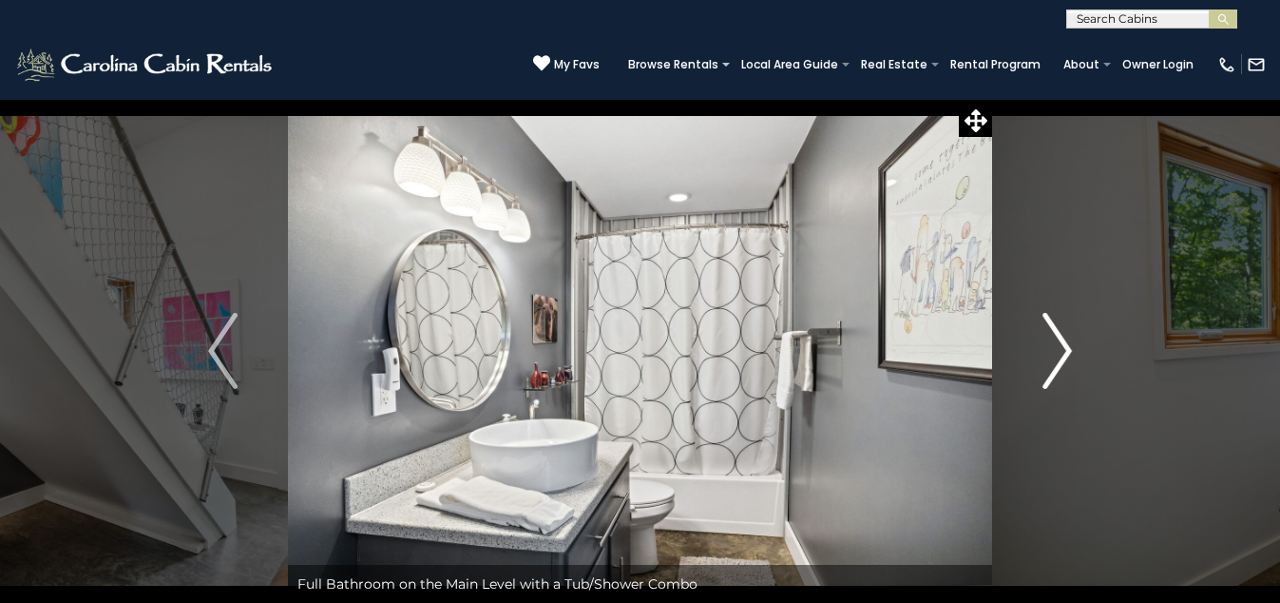
click at [1063, 349] on img "Next" at bounding box center [1057, 351] width 29 height 76
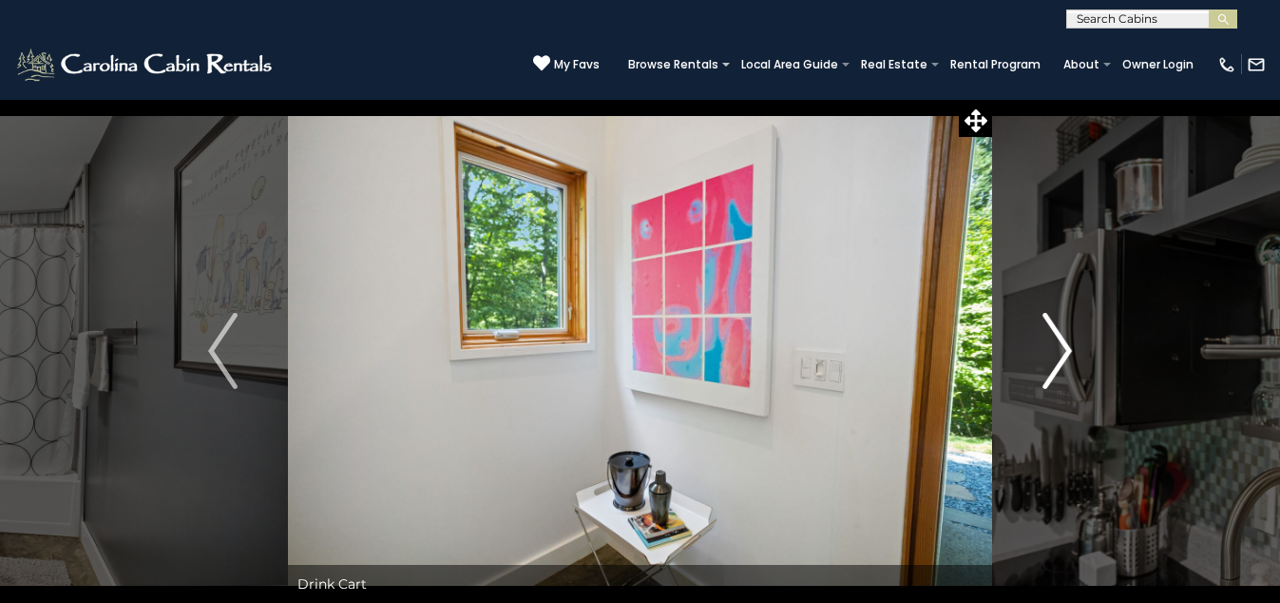
click at [1063, 349] on img "Next" at bounding box center [1057, 351] width 29 height 76
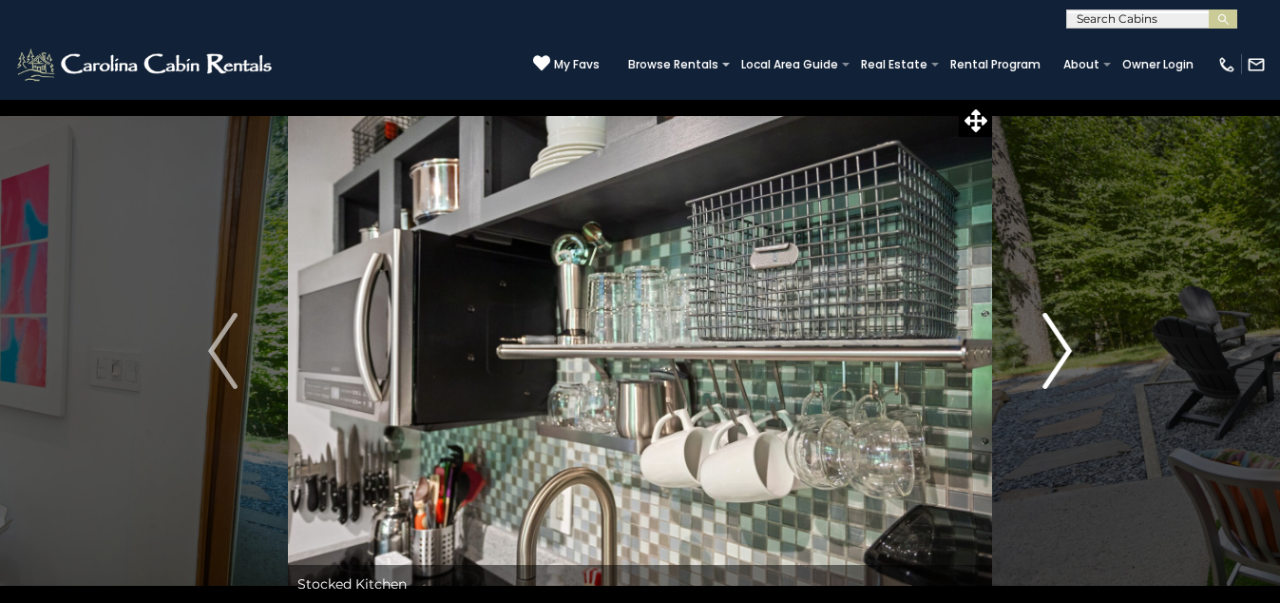
click at [1063, 349] on img "Next" at bounding box center [1057, 351] width 29 height 76
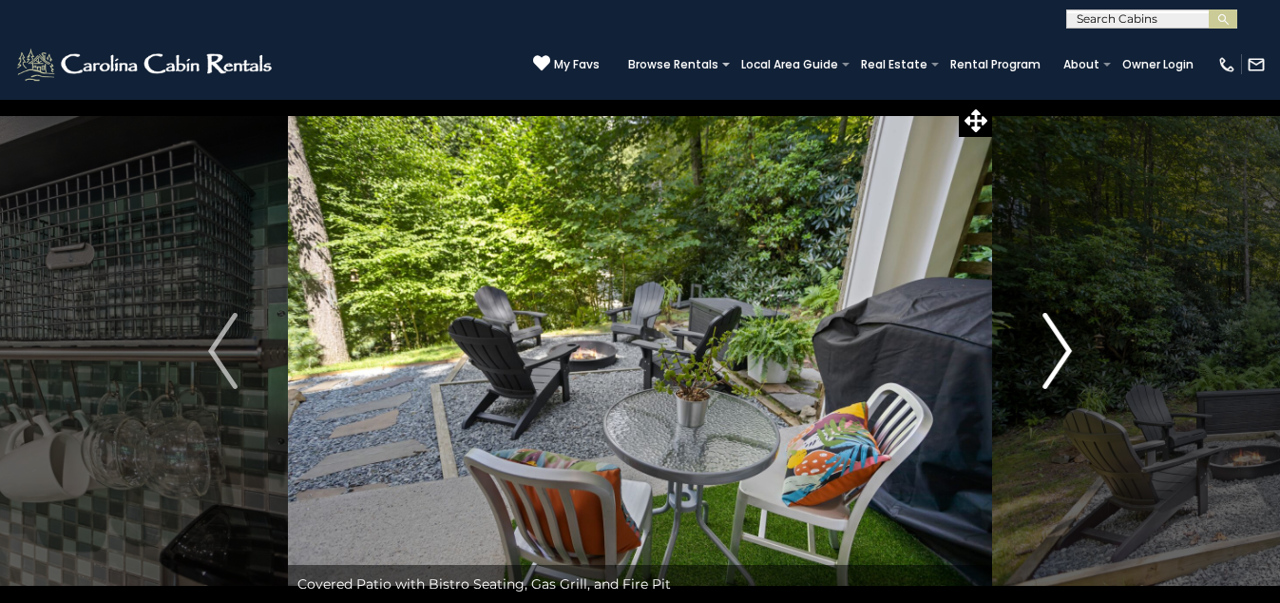
click at [1063, 349] on img "Next" at bounding box center [1057, 351] width 29 height 76
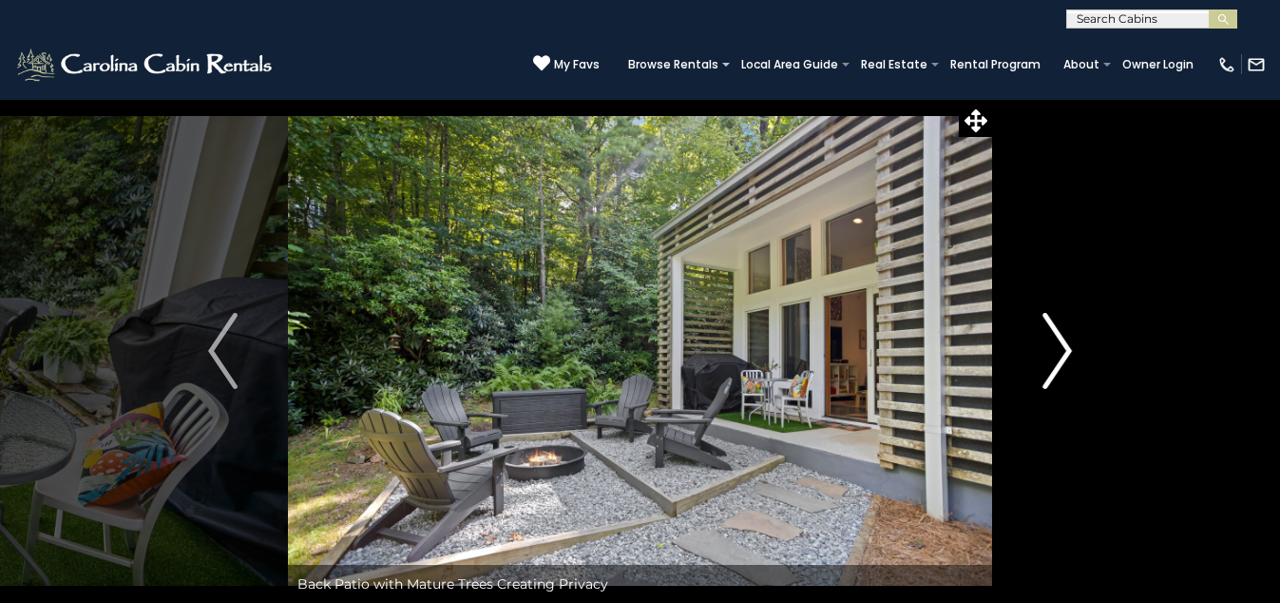
click at [1063, 349] on img "Next" at bounding box center [1057, 351] width 29 height 76
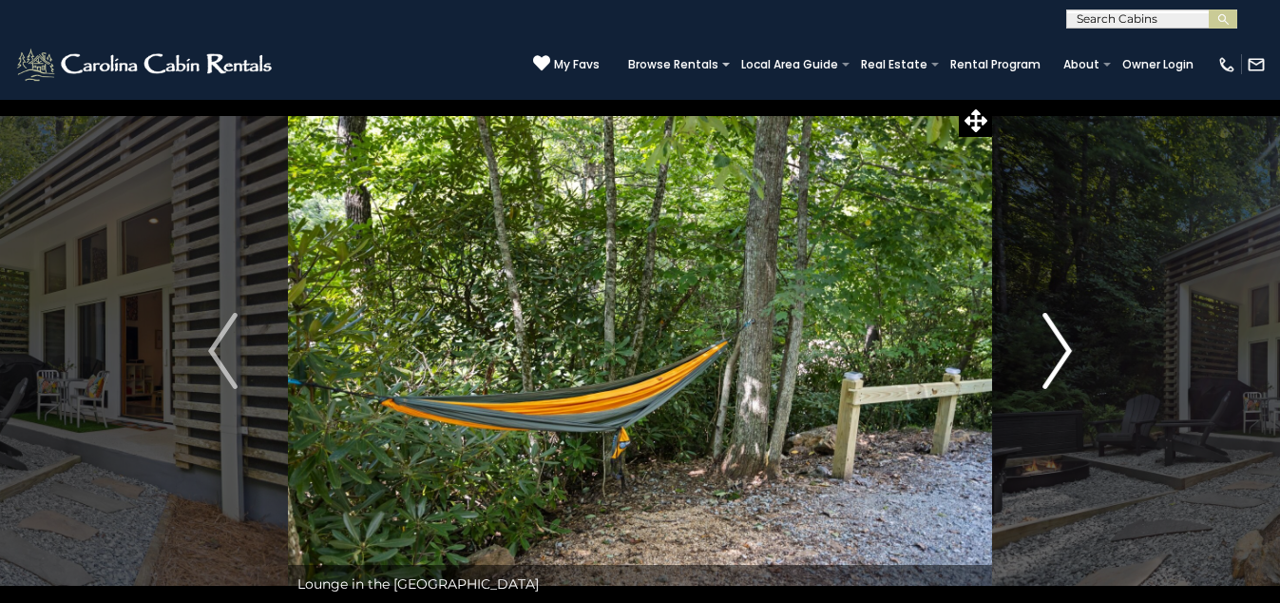
click at [1063, 349] on img "Next" at bounding box center [1057, 351] width 29 height 76
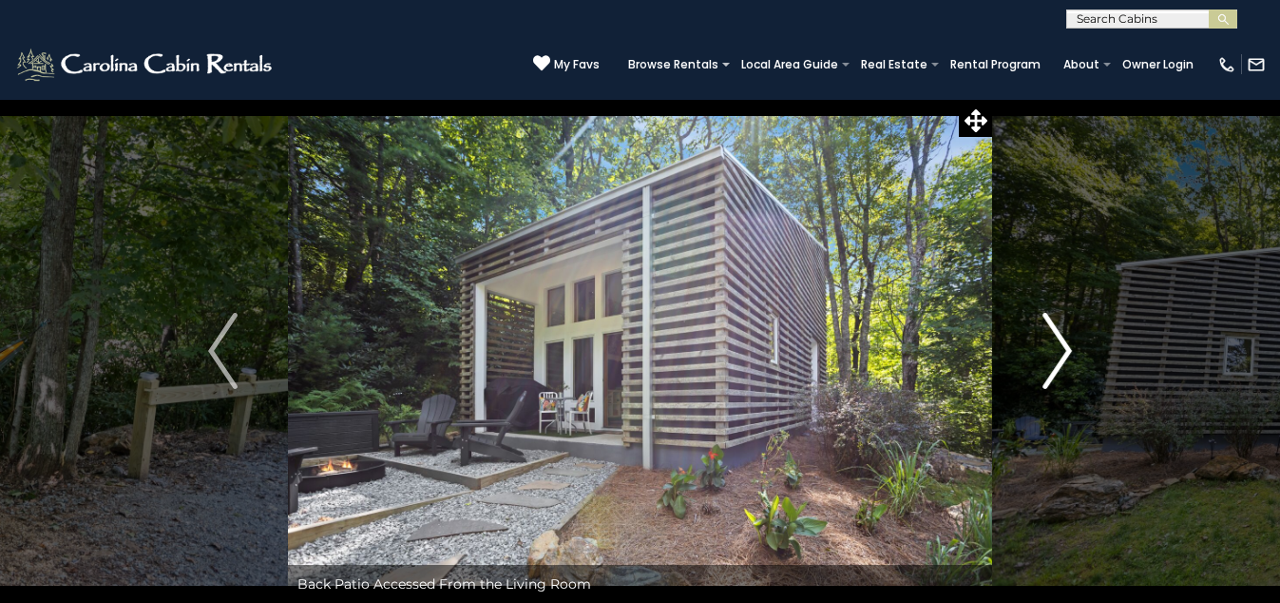
click at [1063, 349] on img "Next" at bounding box center [1057, 351] width 29 height 76
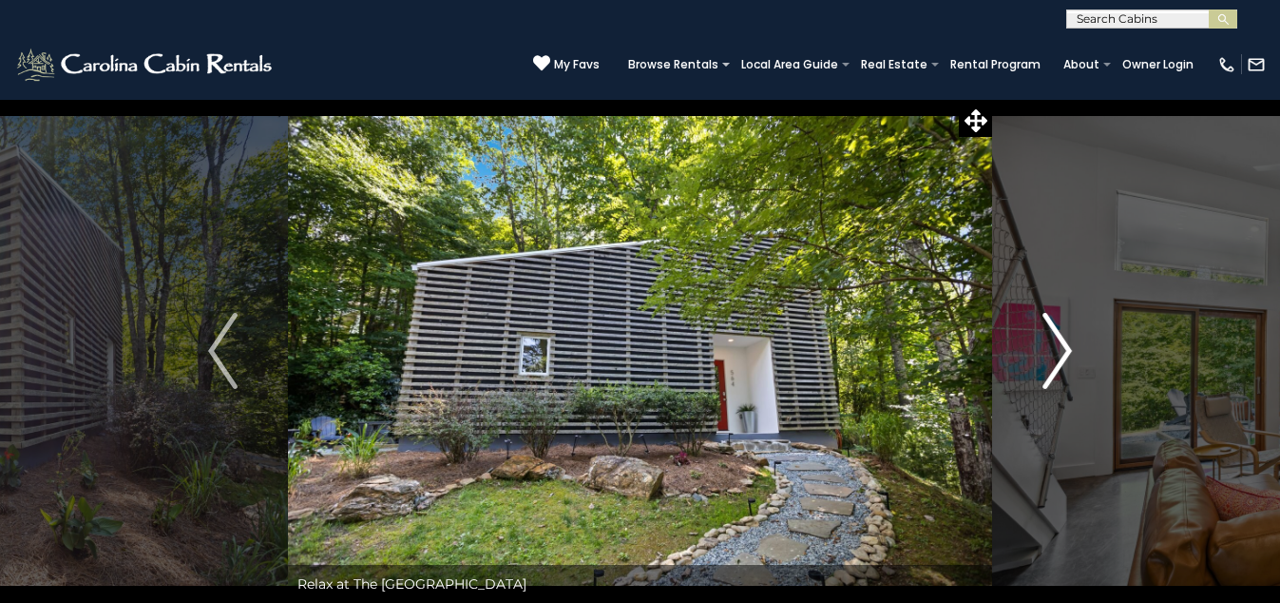
click at [1063, 349] on img "Next" at bounding box center [1057, 351] width 29 height 76
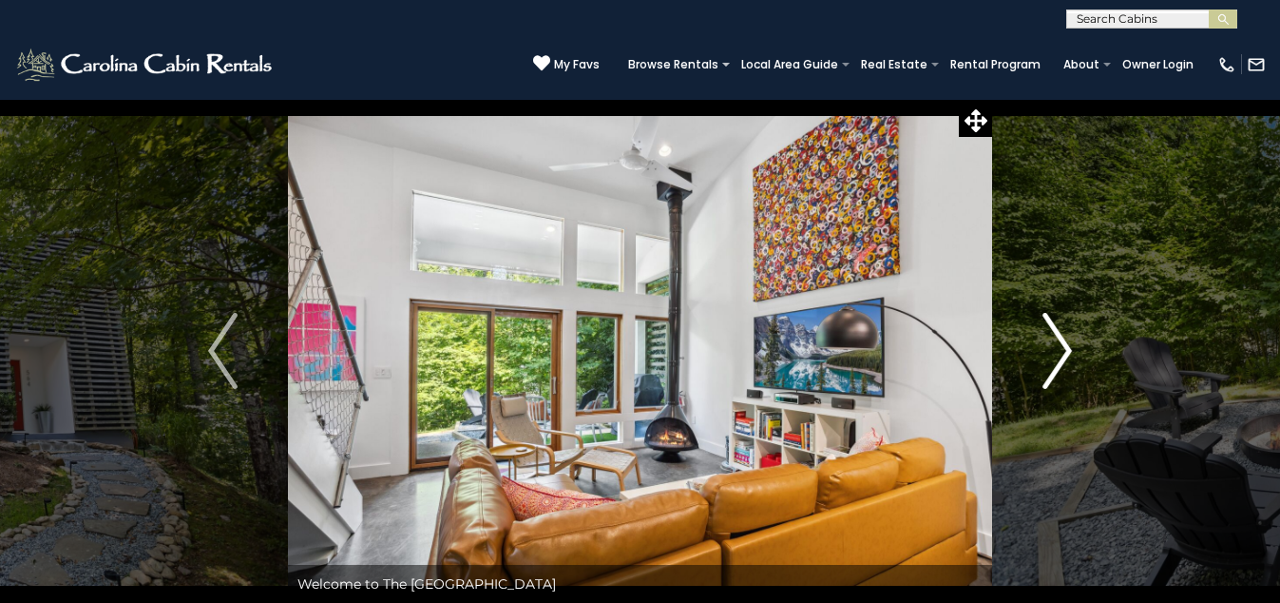
click at [1063, 349] on img "Next" at bounding box center [1057, 351] width 29 height 76
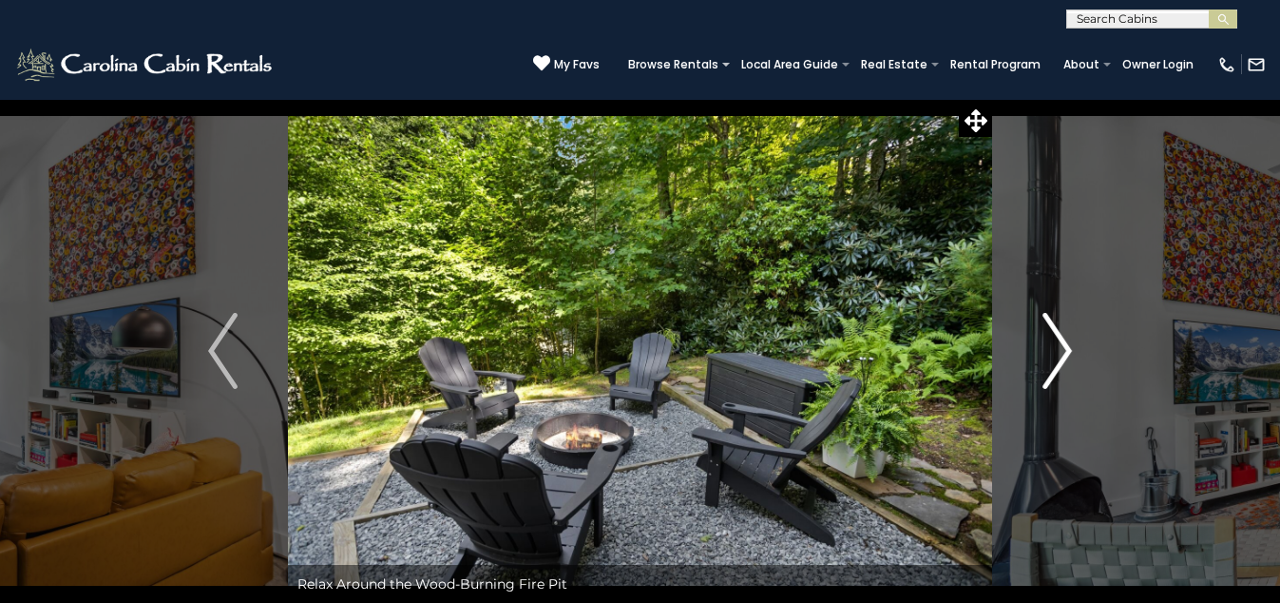
click at [1063, 349] on img "Next" at bounding box center [1057, 351] width 29 height 76
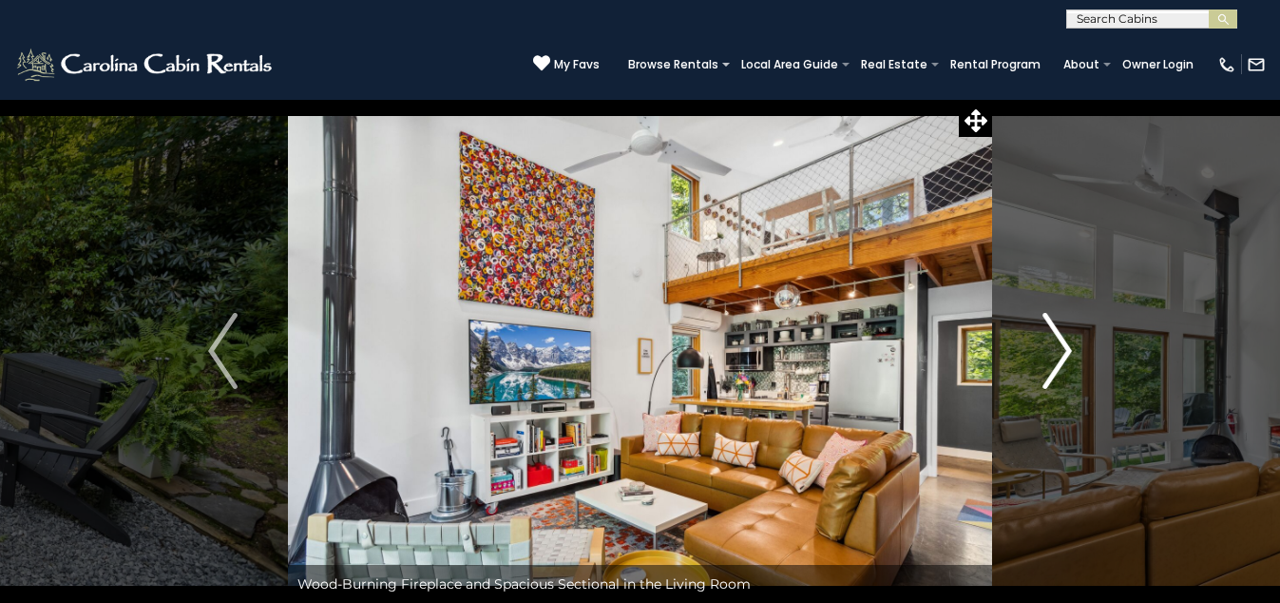
click at [1063, 349] on img "Next" at bounding box center [1057, 351] width 29 height 76
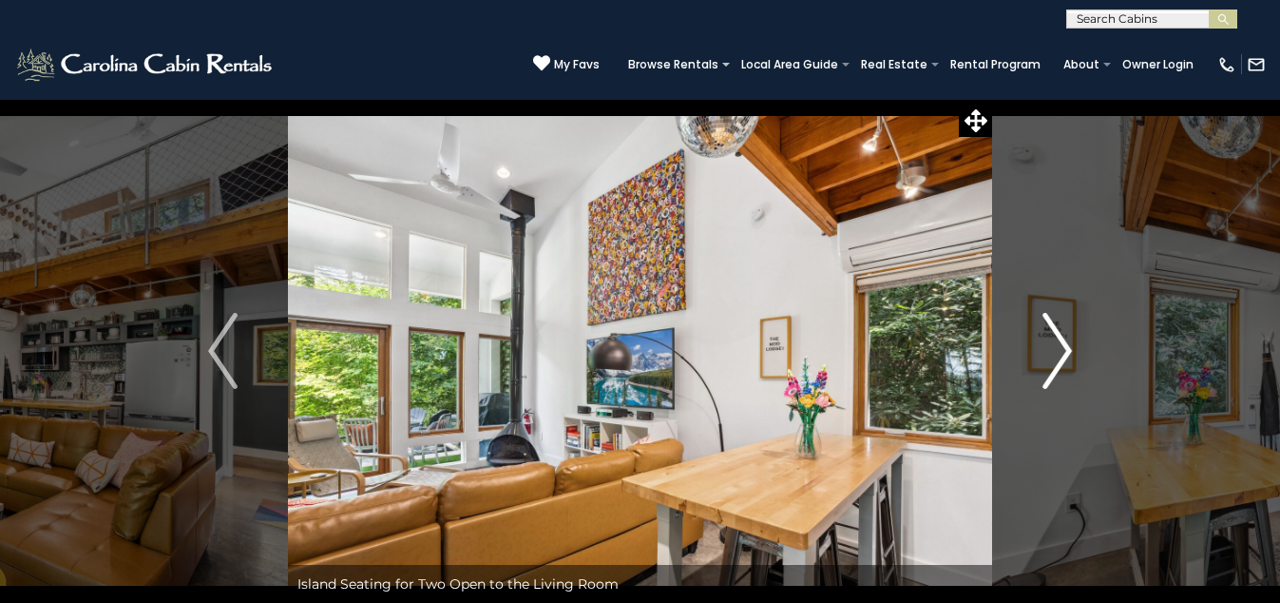
click at [1061, 346] on img "Next" at bounding box center [1057, 351] width 29 height 76
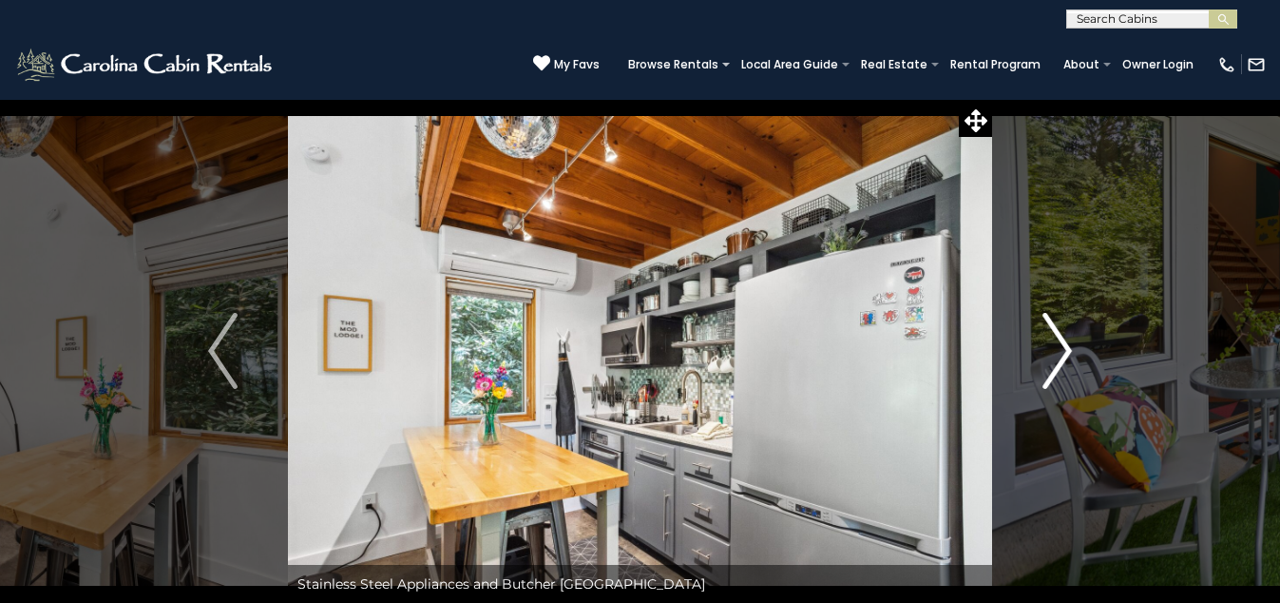
click at [1061, 346] on img "Next" at bounding box center [1057, 351] width 29 height 76
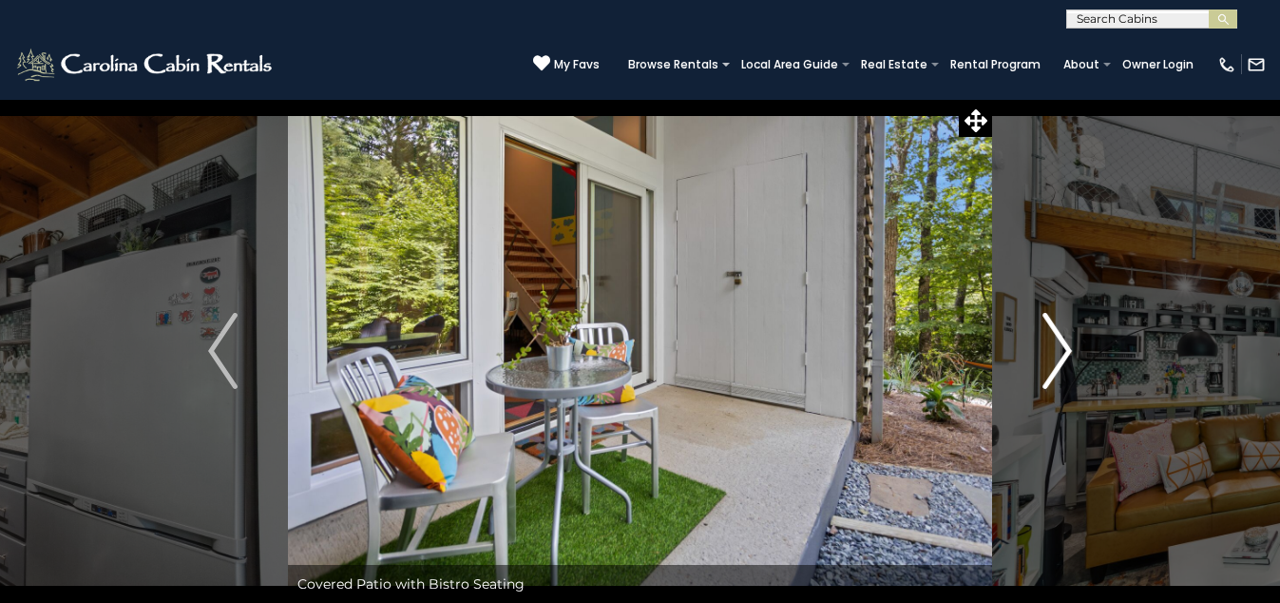
click at [1062, 346] on img "Next" at bounding box center [1057, 351] width 29 height 76
